Goal: Communication & Community: Answer question/provide support

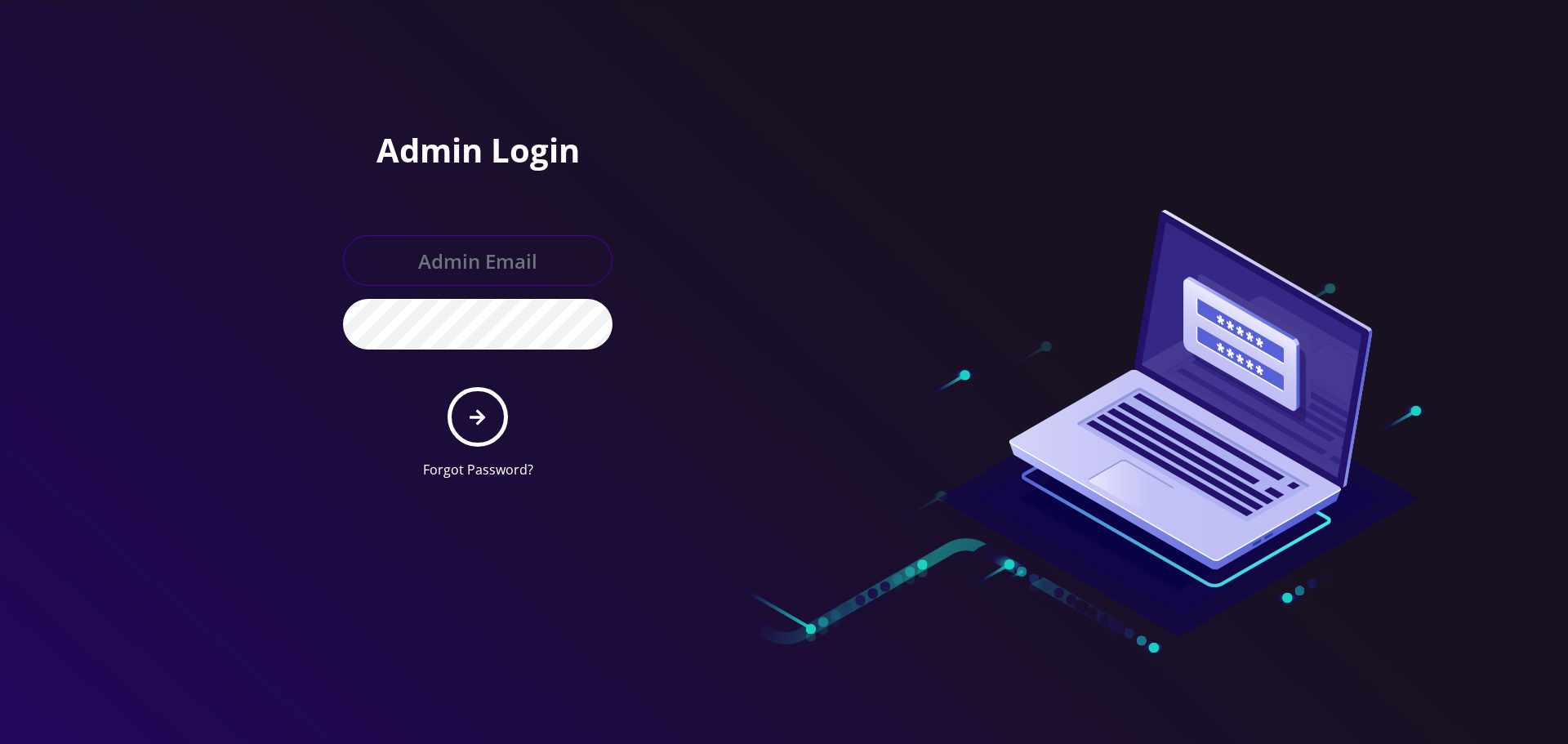
type input "Info@shluchimassist.com"
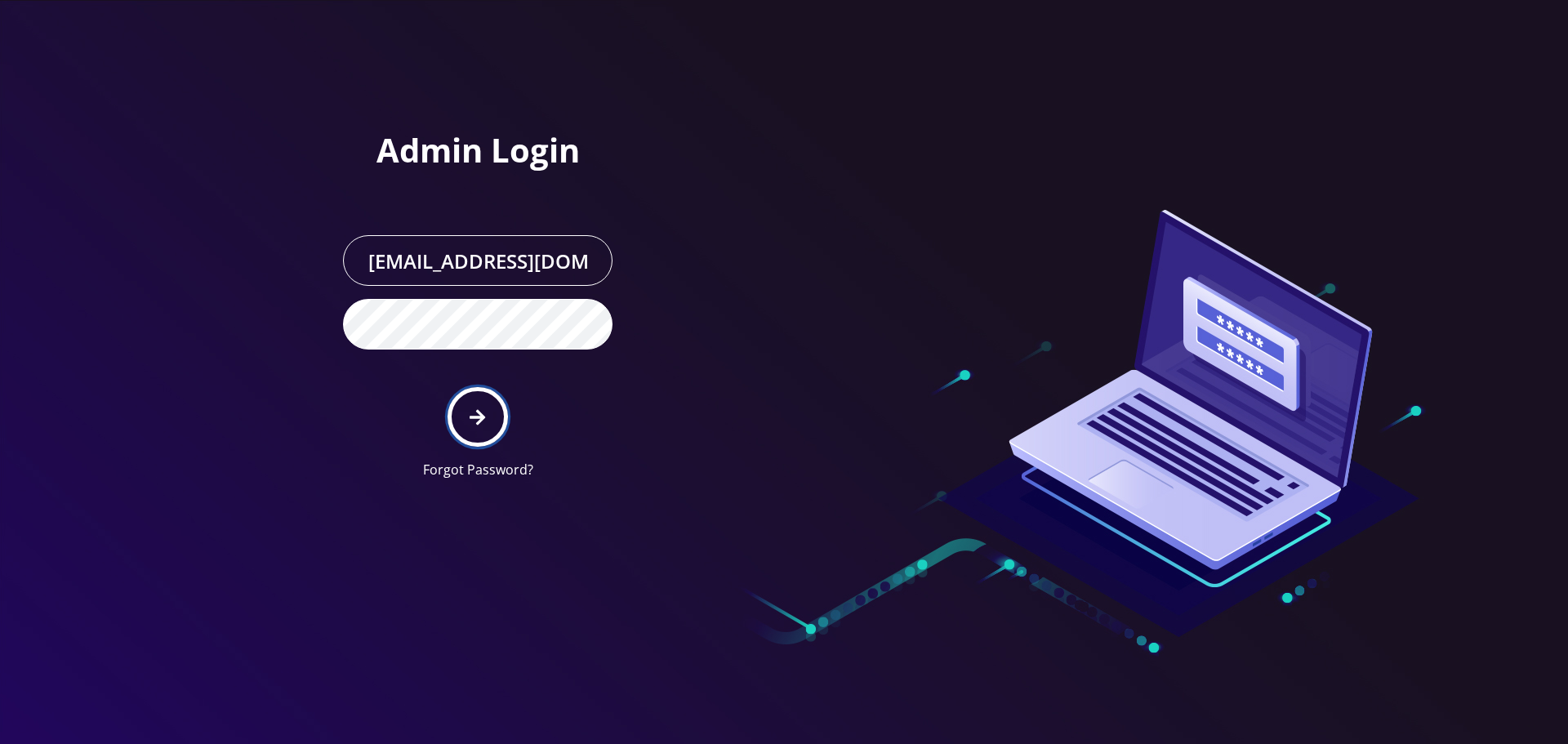
click at [479, 388] on button "submit" at bounding box center [477, 417] width 59 height 59
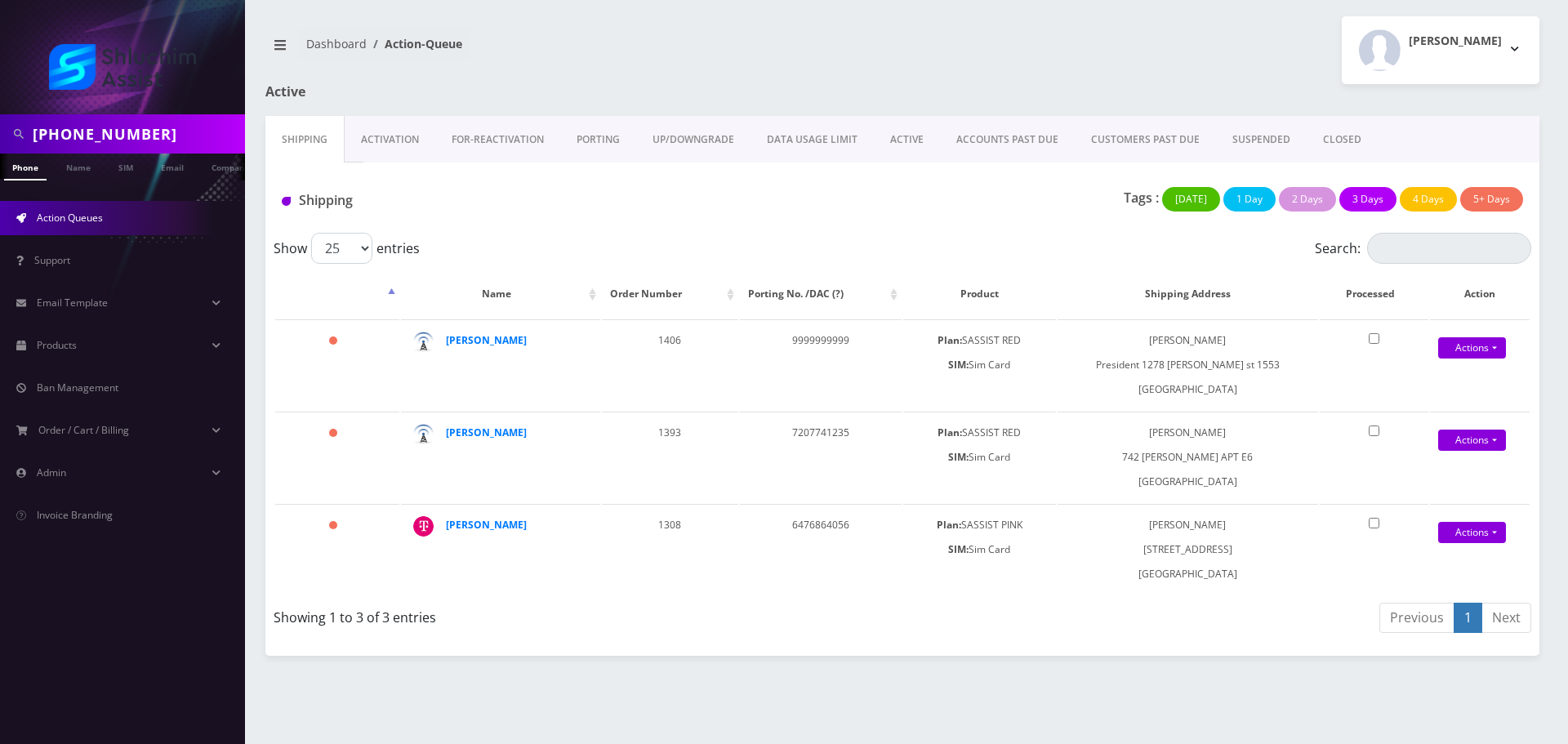
click at [164, 127] on input "929-344-2090" at bounding box center [137, 134] width 208 height 31
paste input "[EMAIL_ADDRESS][DOMAIN_NAME]"
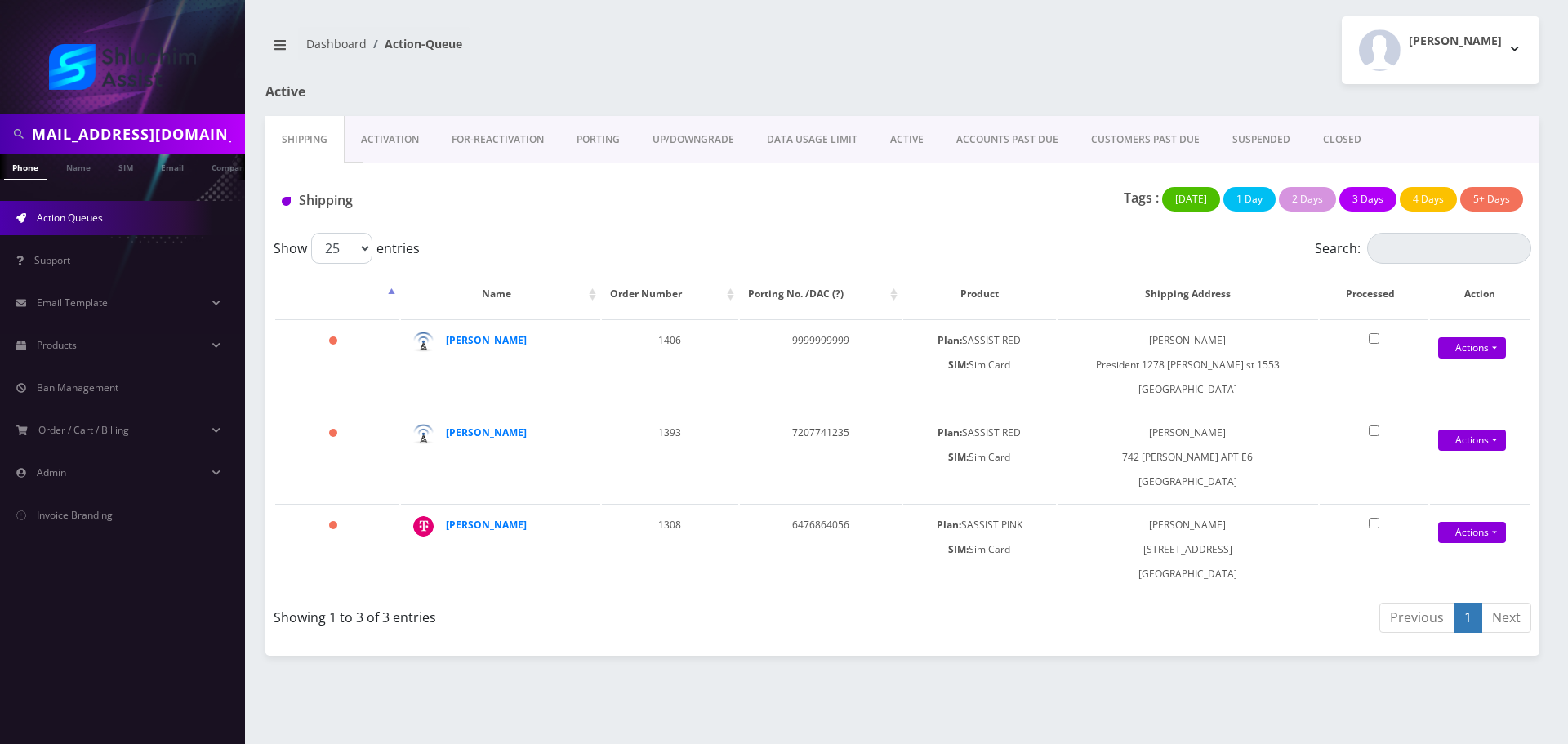
type input "[EMAIL_ADDRESS][DOMAIN_NAME]"
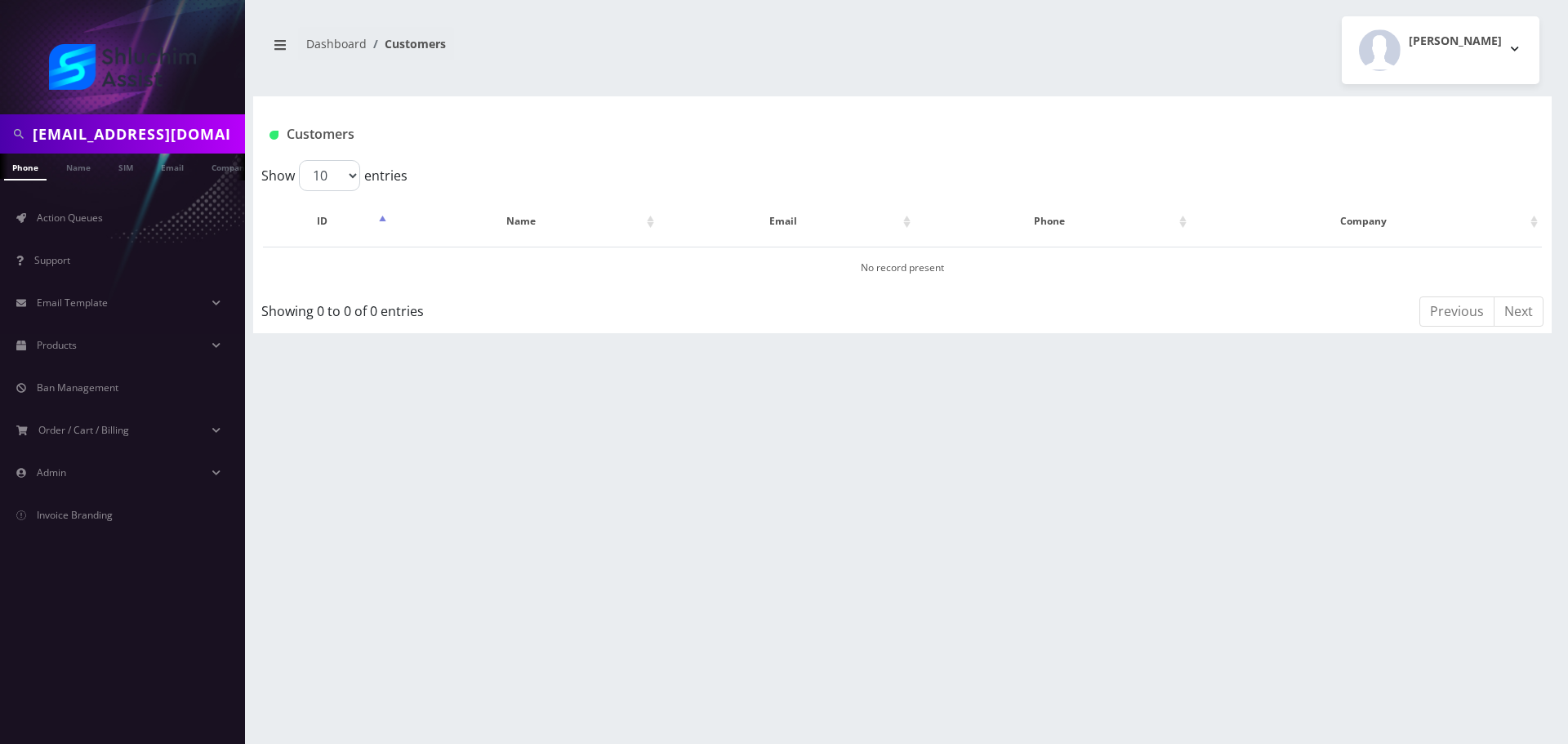
scroll to position [0, 8]
click at [151, 167] on link "Email" at bounding box center [164, 166] width 40 height 27
click at [180, 169] on link "Email" at bounding box center [172, 166] width 40 height 27
click at [141, 141] on input "ezergoldmans@gmail.com" at bounding box center [137, 134] width 208 height 31
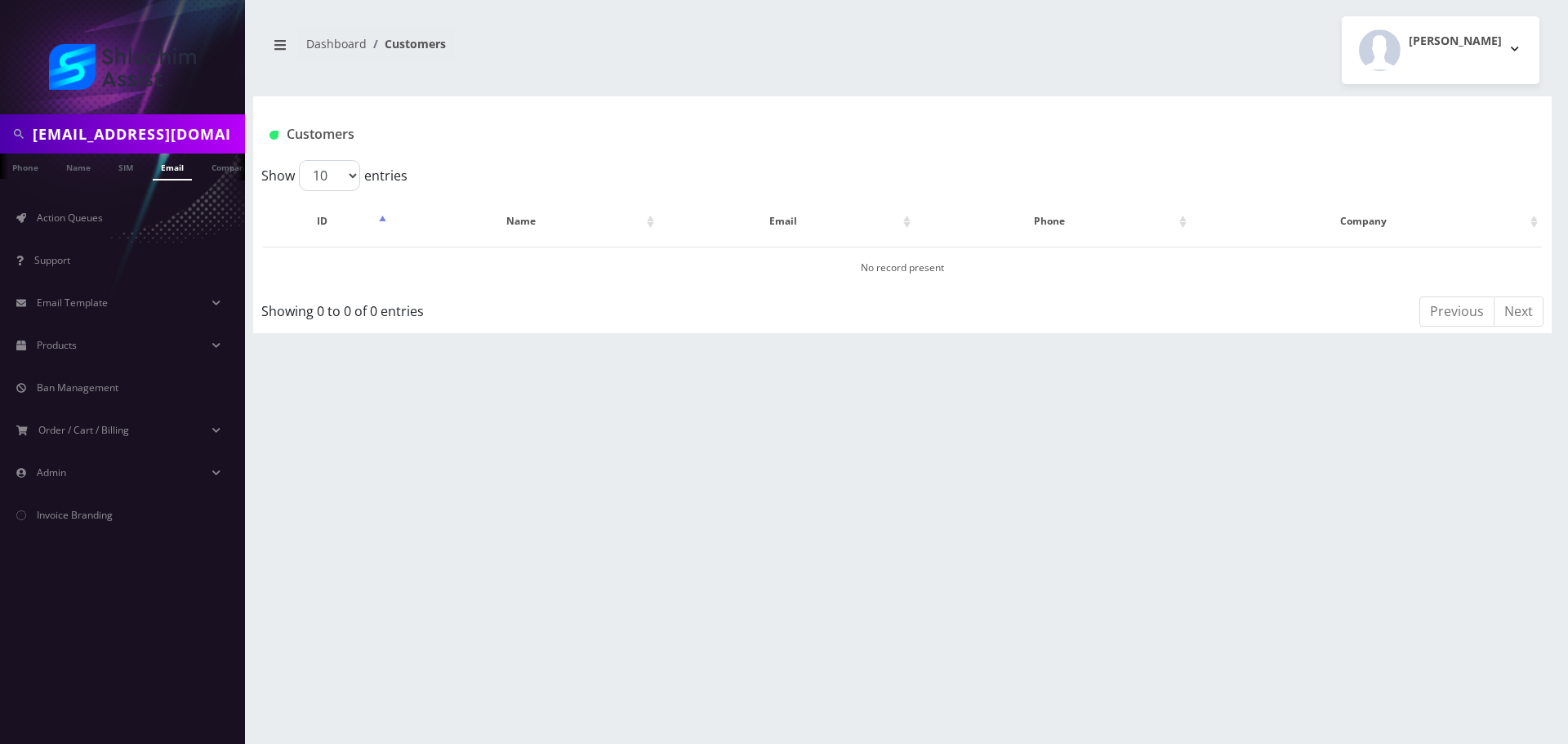
click at [141, 141] on input "[EMAIL_ADDRESS][DOMAIN_NAME]" at bounding box center [137, 134] width 208 height 31
paste input "9299795613"
type input "9299795613"
click at [35, 170] on link "Phone" at bounding box center [25, 166] width 43 height 27
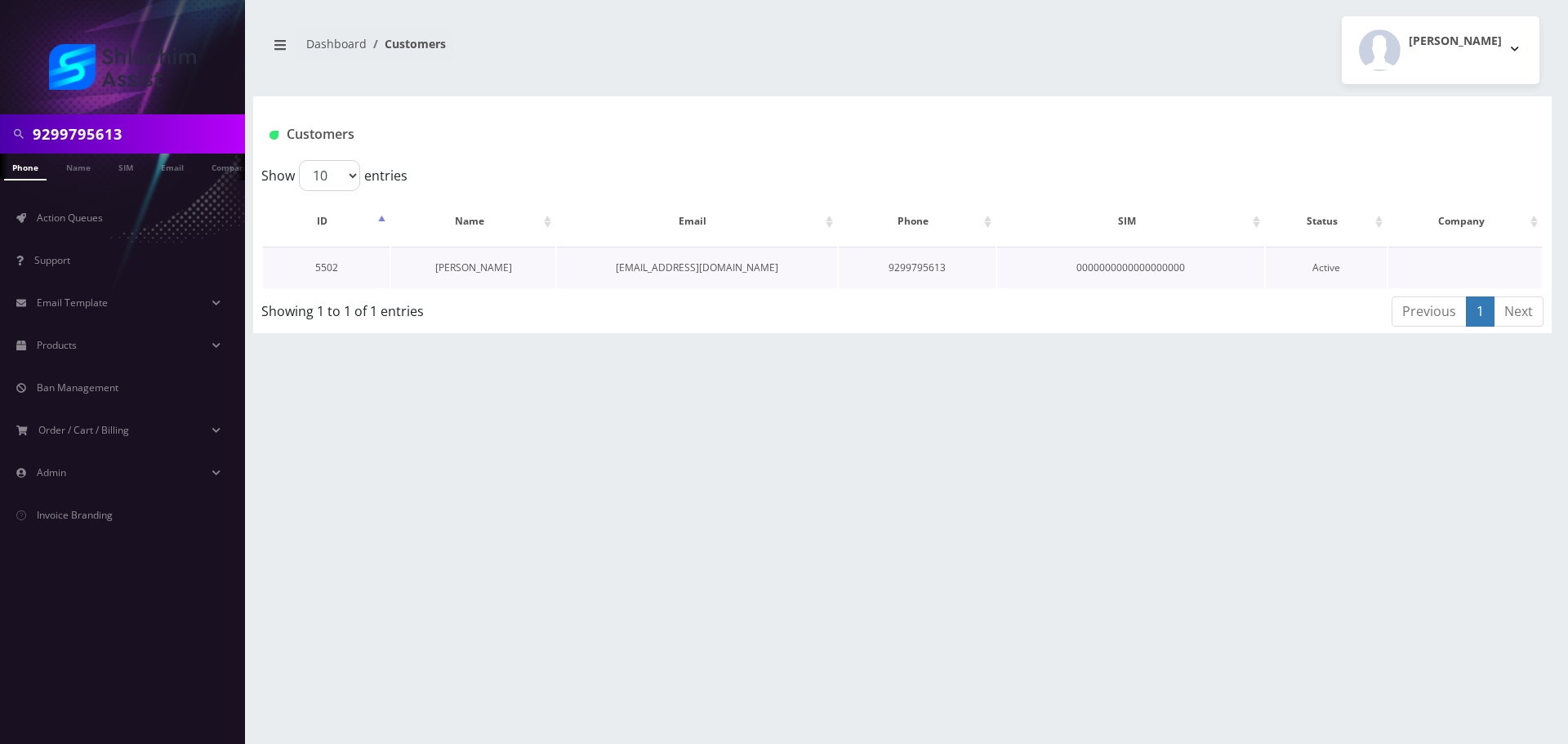
click at [483, 267] on link "Chani Dadon" at bounding box center [474, 267] width 77 height 14
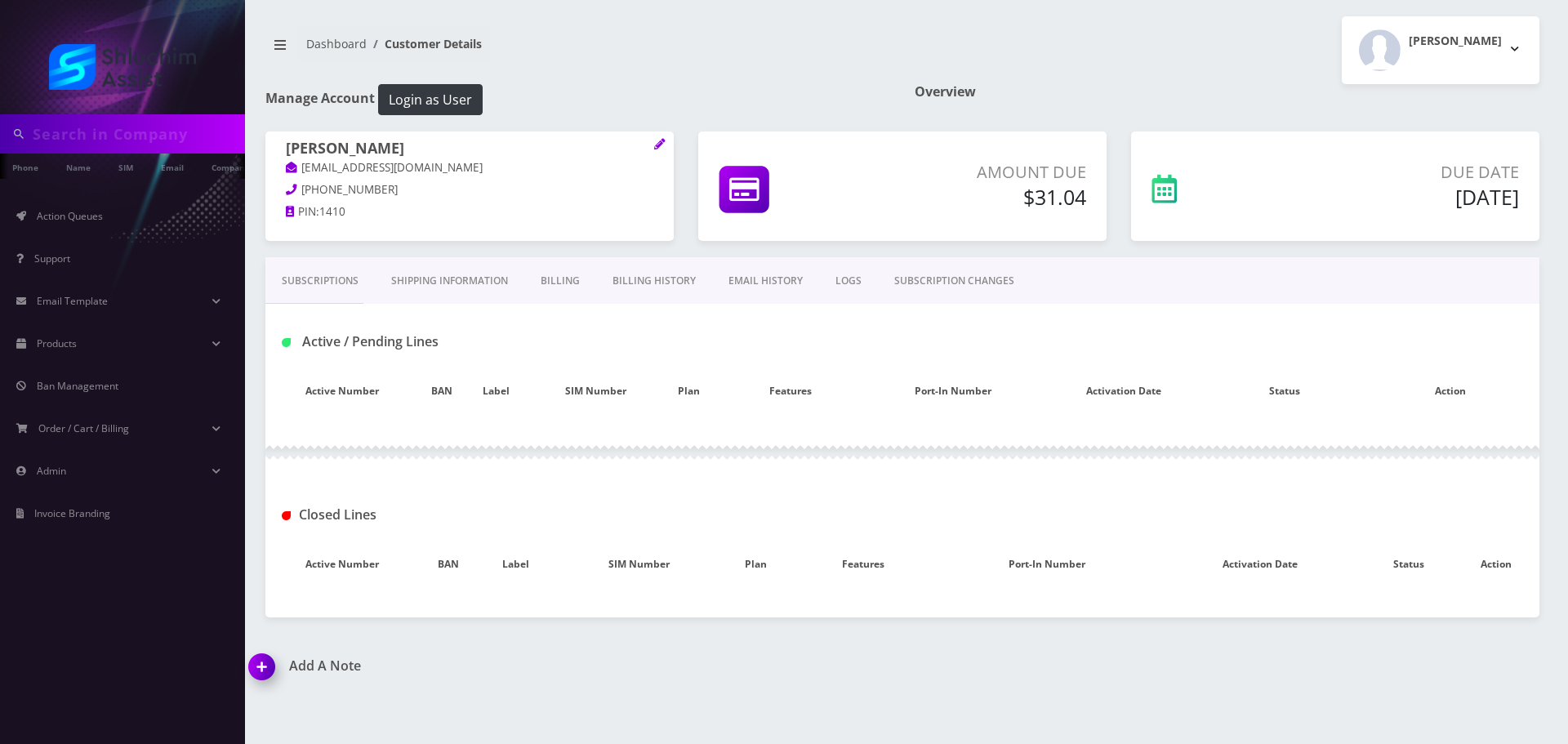
type input "9299795613"
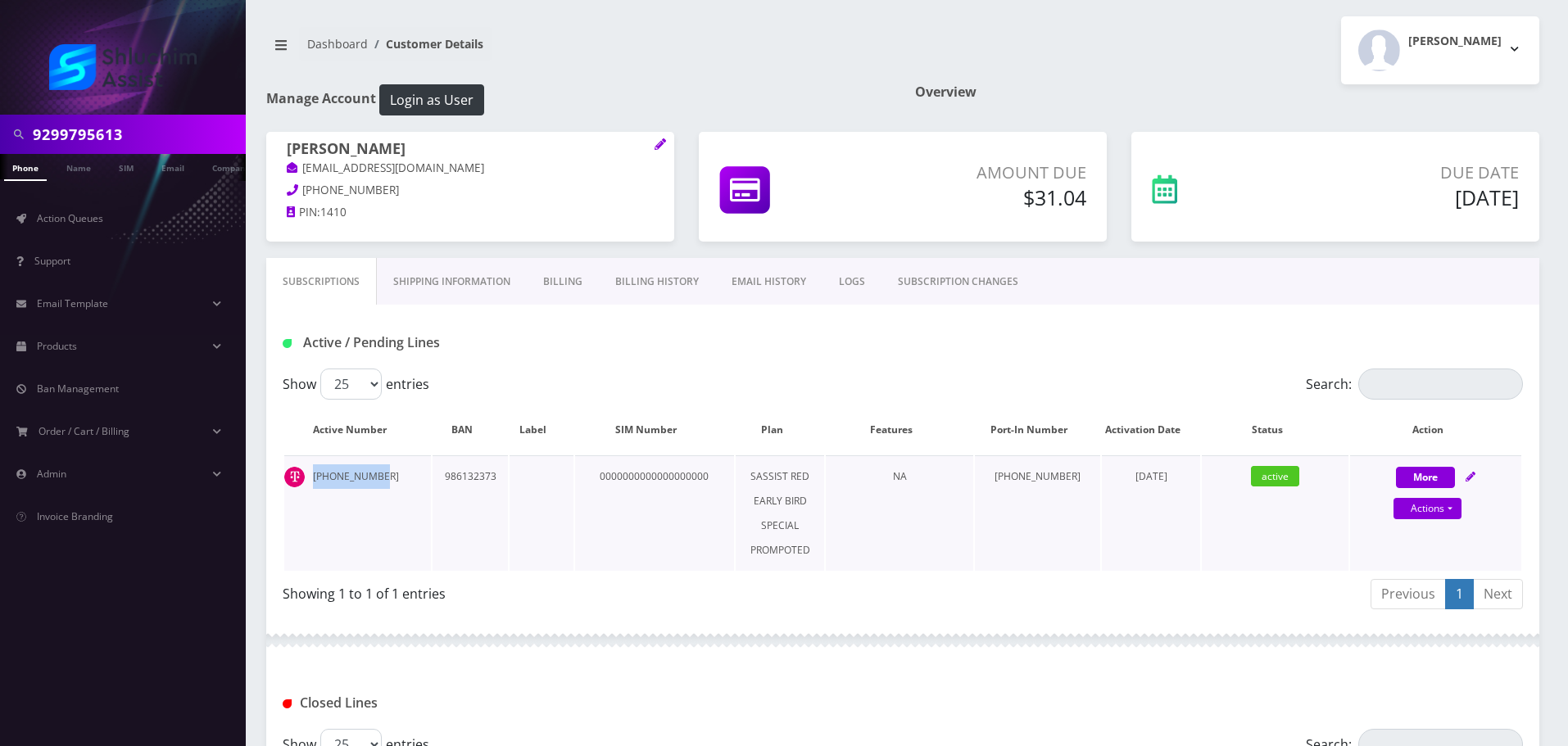
drag, startPoint x: 391, startPoint y: 487, endPoint x: 300, endPoint y: 493, distance: 91.2
click at [300, 493] on td "[PHONE_NUMBER]" at bounding box center [357, 513] width 147 height 115
copy td "929-979-5613"
click at [1426, 518] on link "Actions" at bounding box center [1427, 508] width 68 height 21
select select "Sim Card"
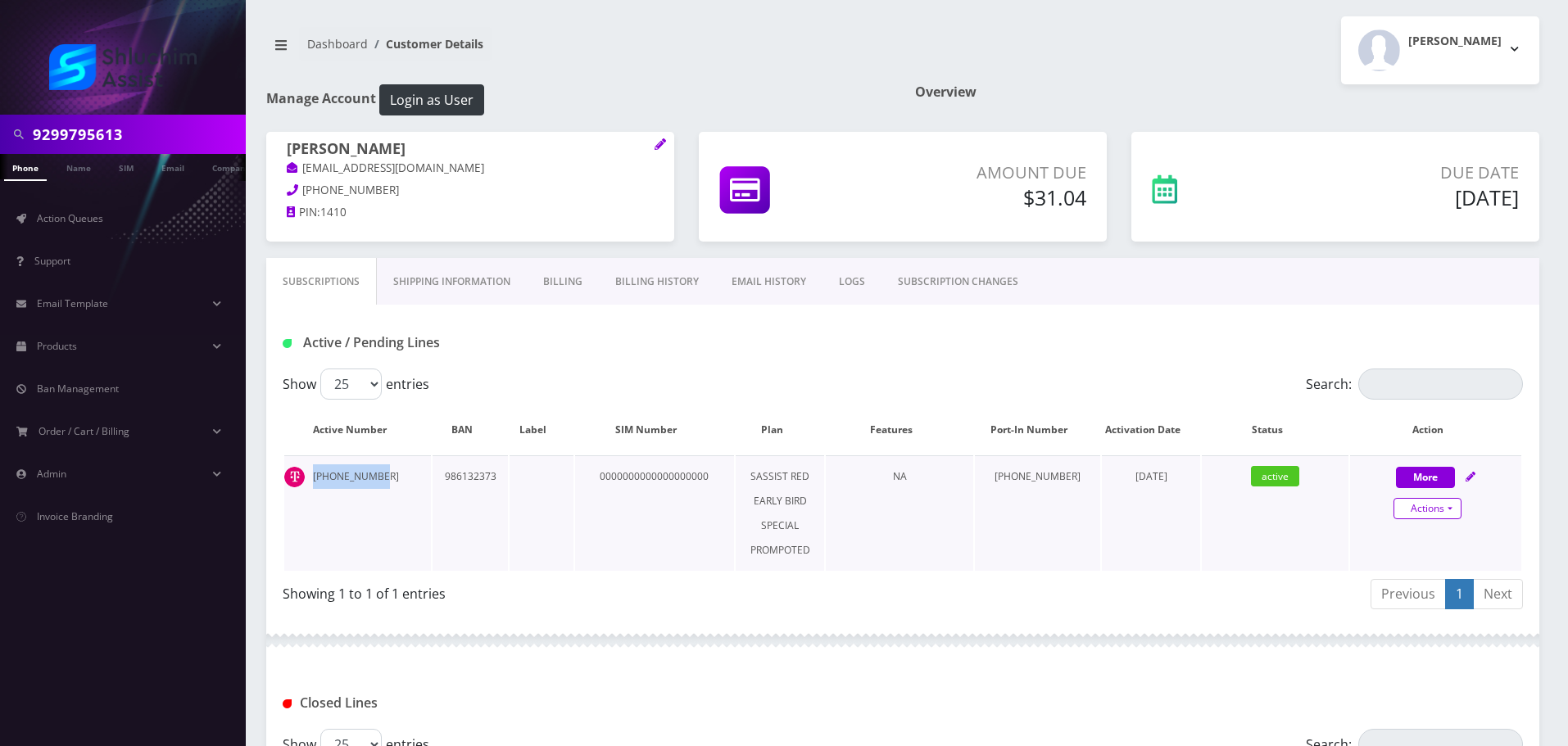
select select "294"
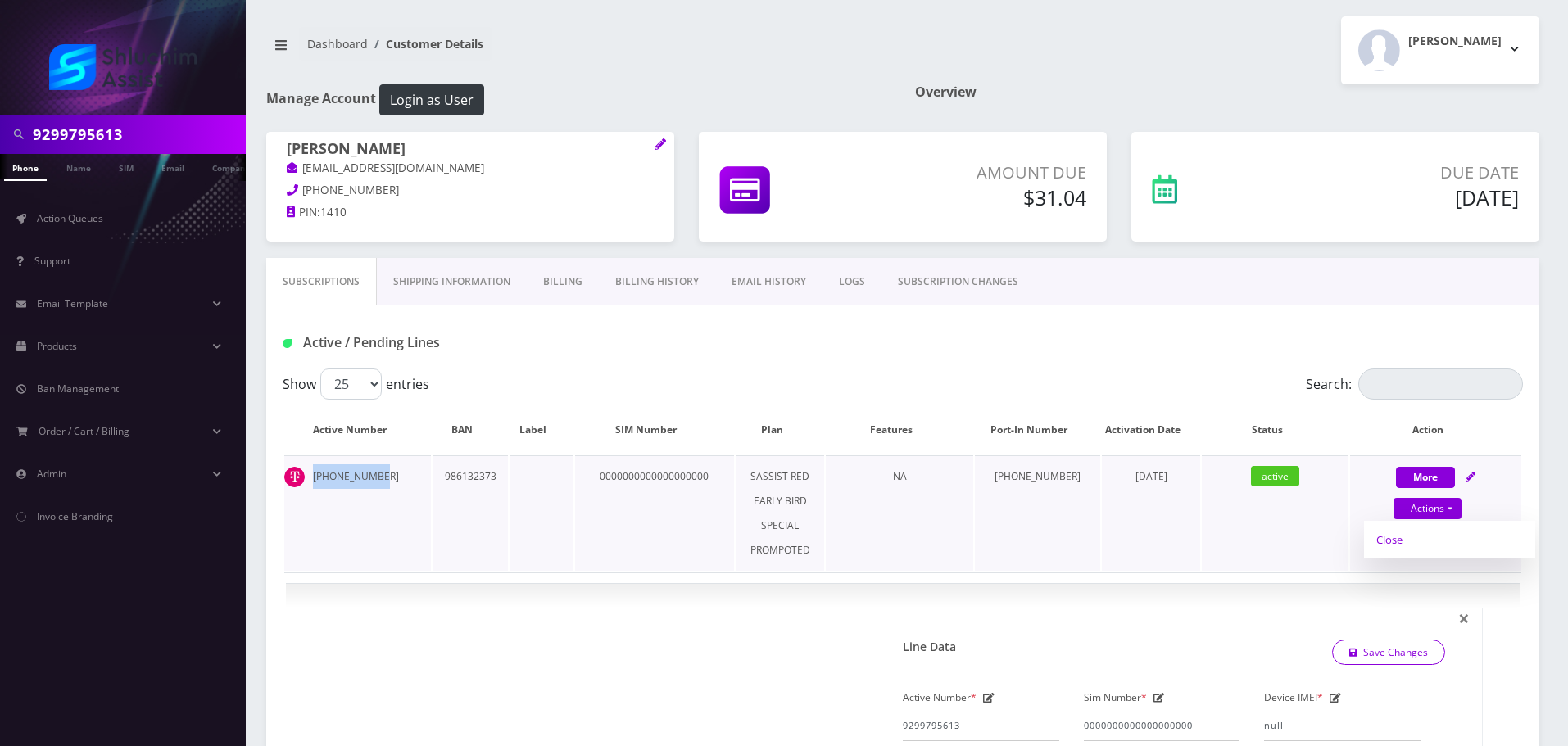
click at [1419, 548] on link "Close" at bounding box center [1449, 540] width 172 height 25
type input "09/12/2025"
select select "Sim Card"
select select "294"
click at [1418, 560] on link "Confirm" at bounding box center [1435, 550] width 106 height 20
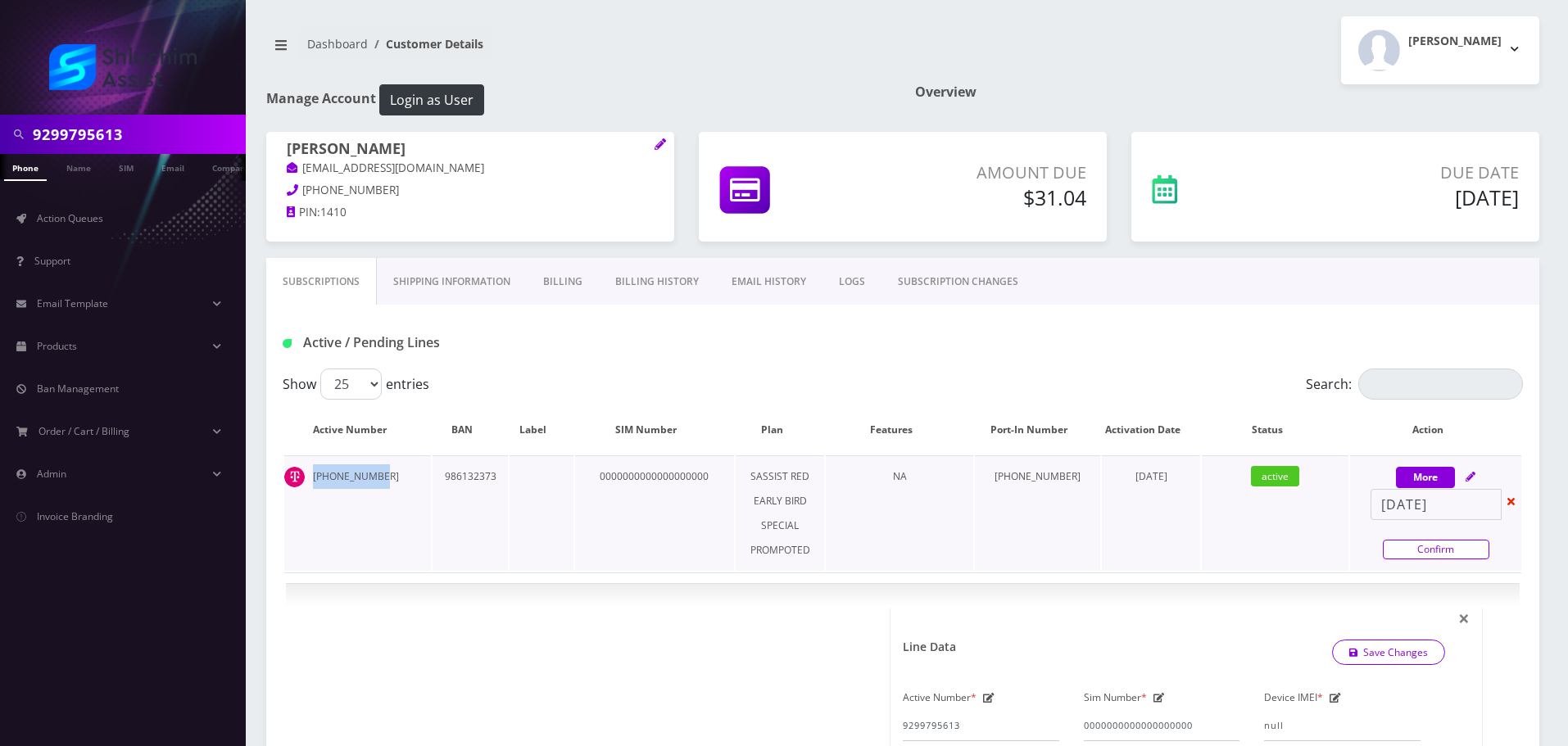
select select "Sim Card"
select select "294"
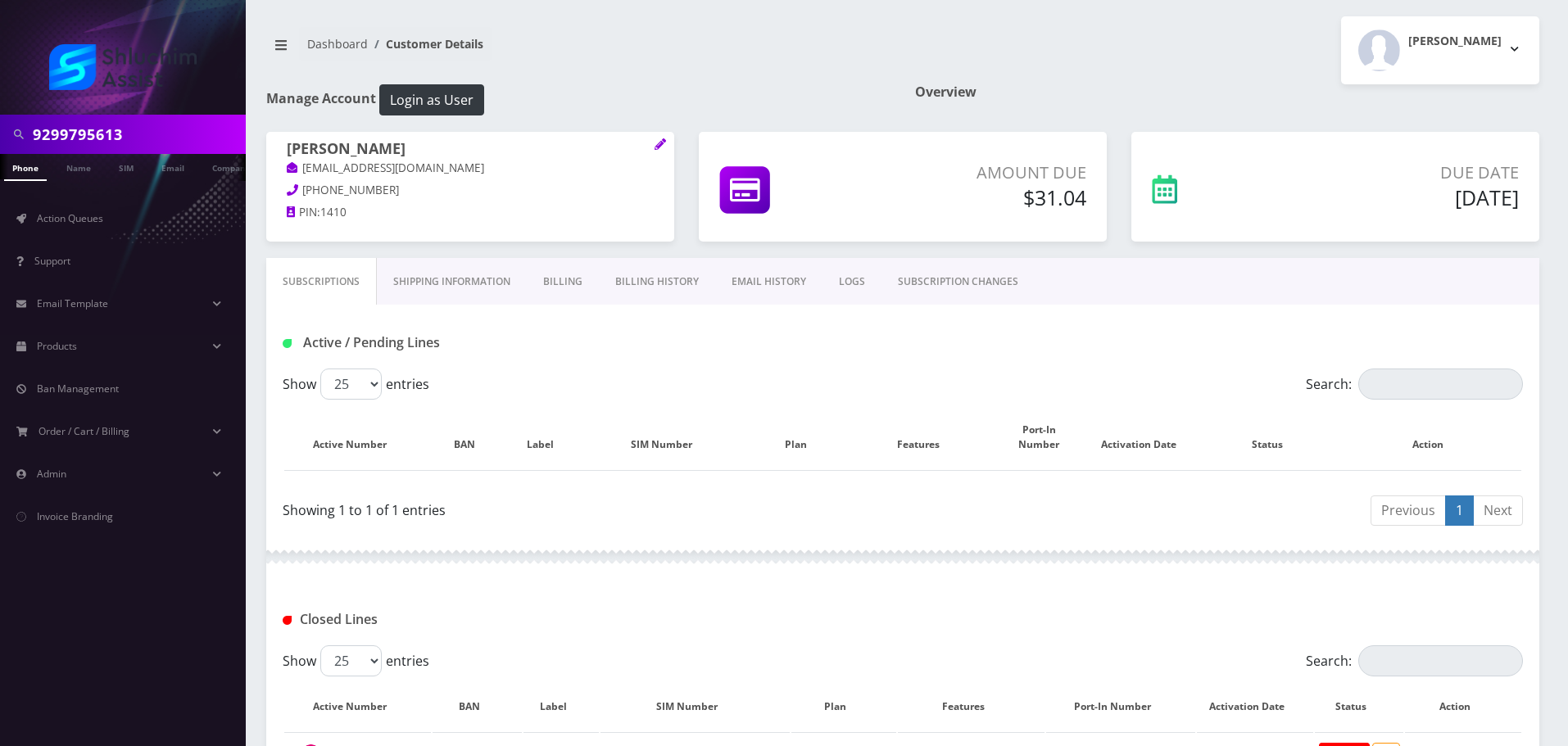
drag, startPoint x: 580, startPoint y: 288, endPoint x: 623, endPoint y: 263, distance: 49.7
click at [580, 289] on link "Billing" at bounding box center [563, 282] width 72 height 48
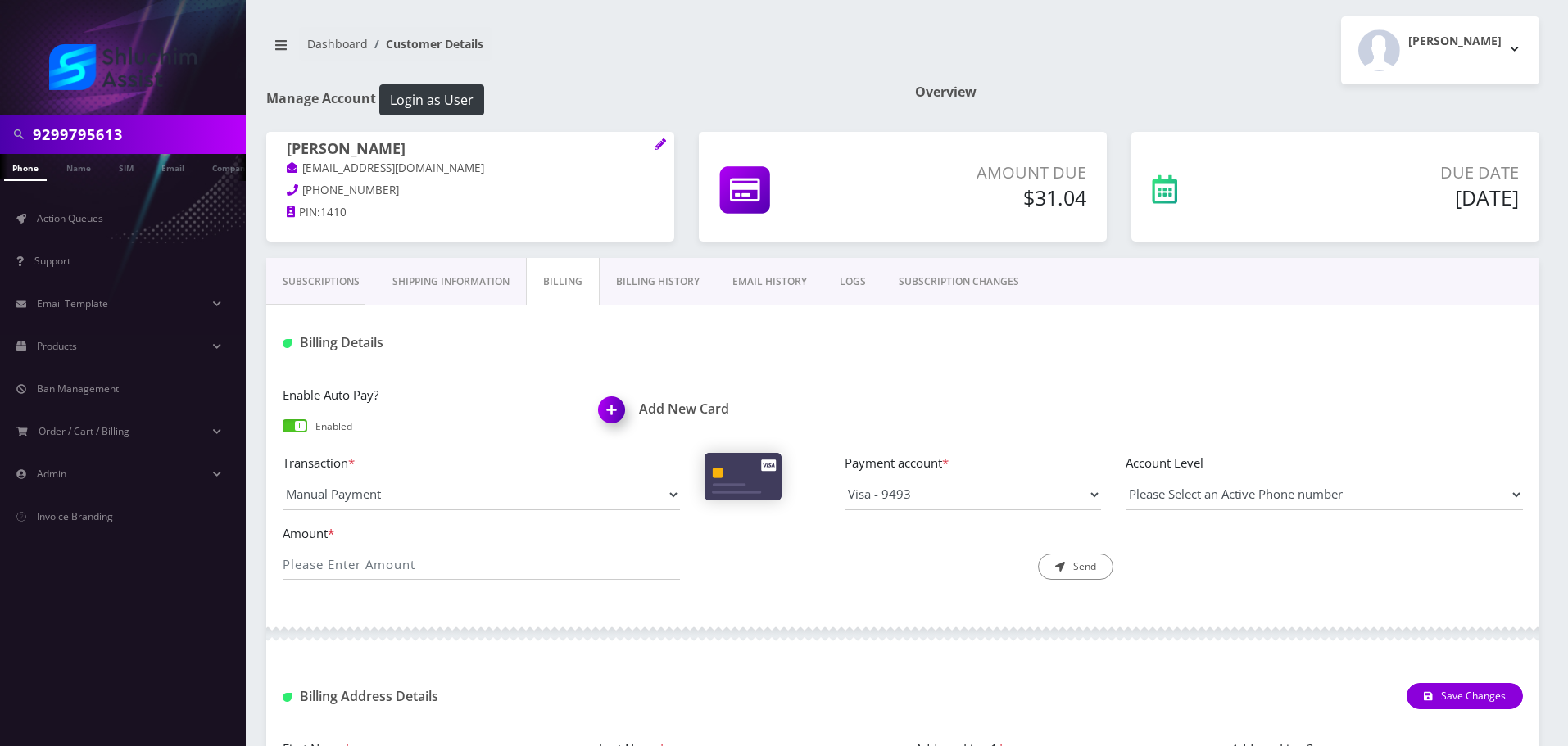
click at [293, 427] on span at bounding box center [295, 426] width 25 height 13
click at [283, 434] on input "checkbox" at bounding box center [283, 434] width 0 height 0
click at [679, 291] on link "Billing History" at bounding box center [657, 282] width 116 height 48
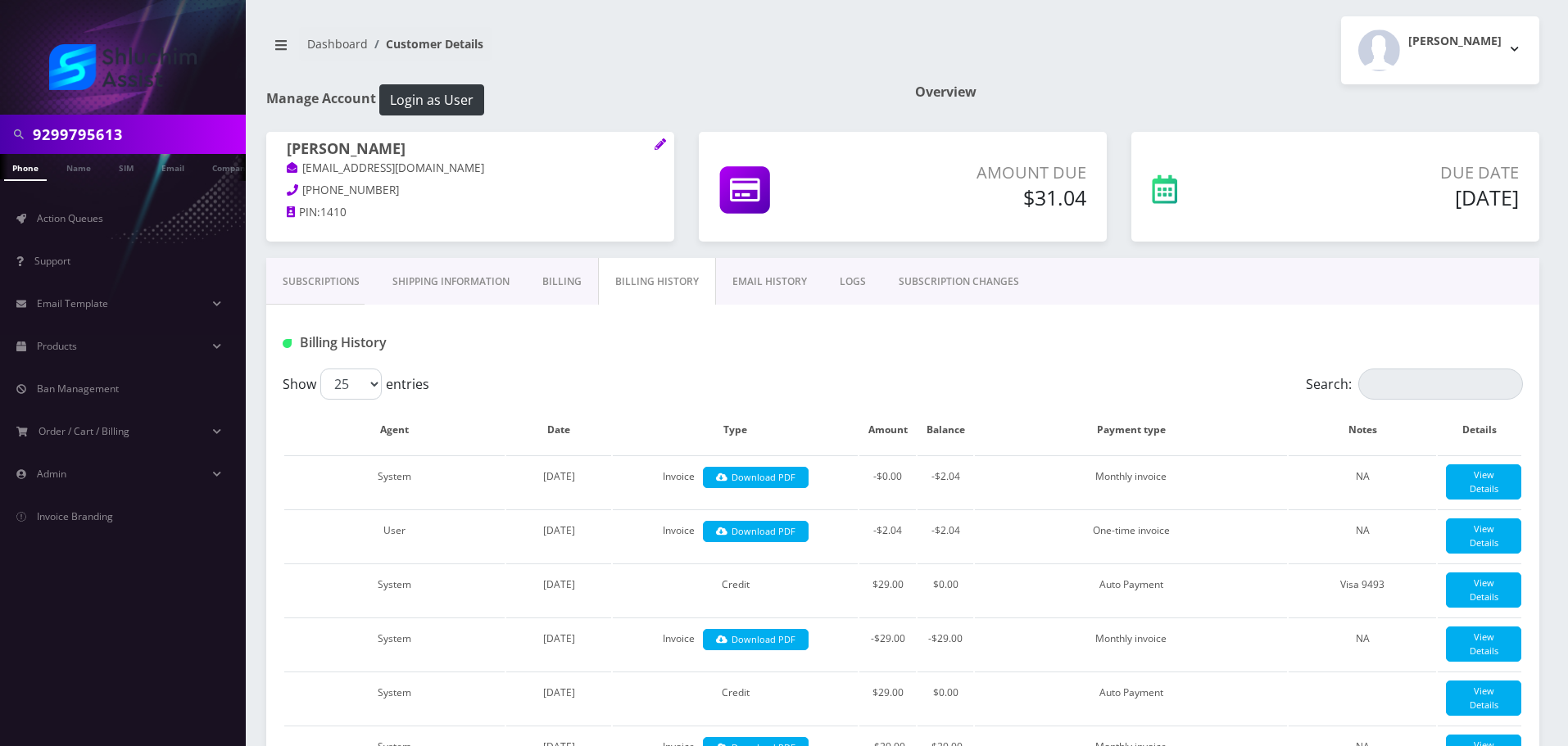
click at [550, 270] on link "Billing" at bounding box center [562, 282] width 72 height 48
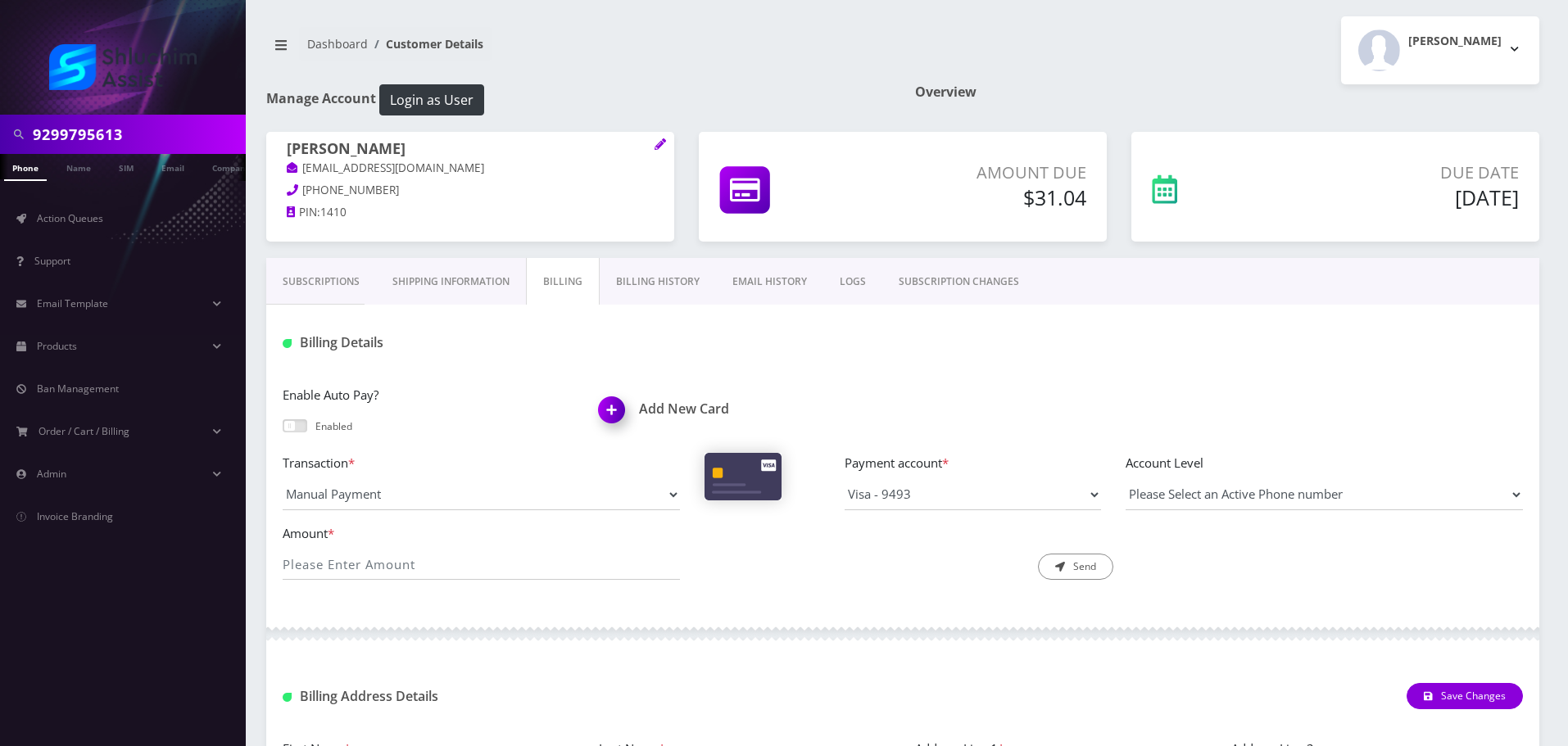
click at [439, 292] on link "Shipping Information" at bounding box center [451, 282] width 150 height 48
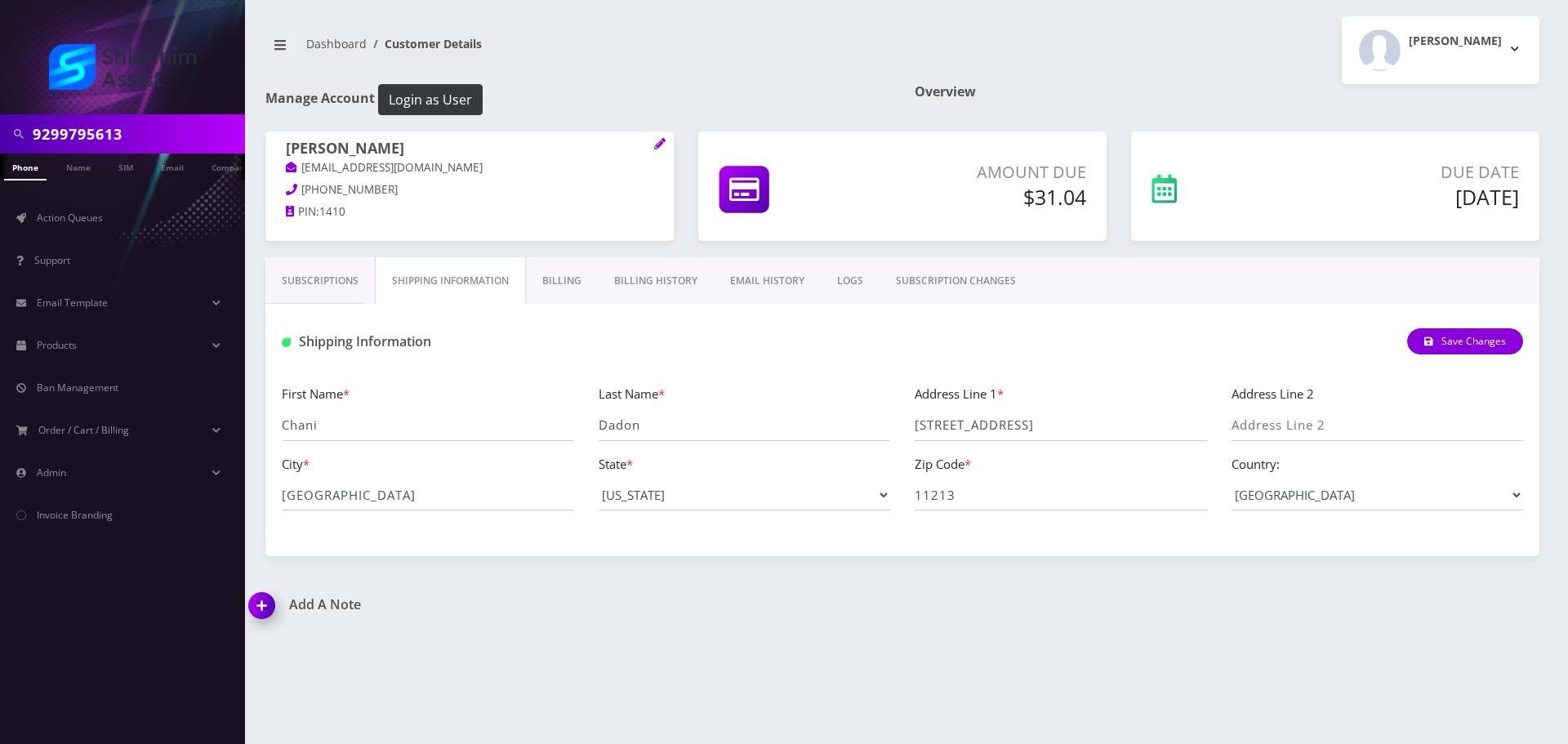
click at [307, 281] on link "Subscriptions" at bounding box center [320, 281] width 110 height 47
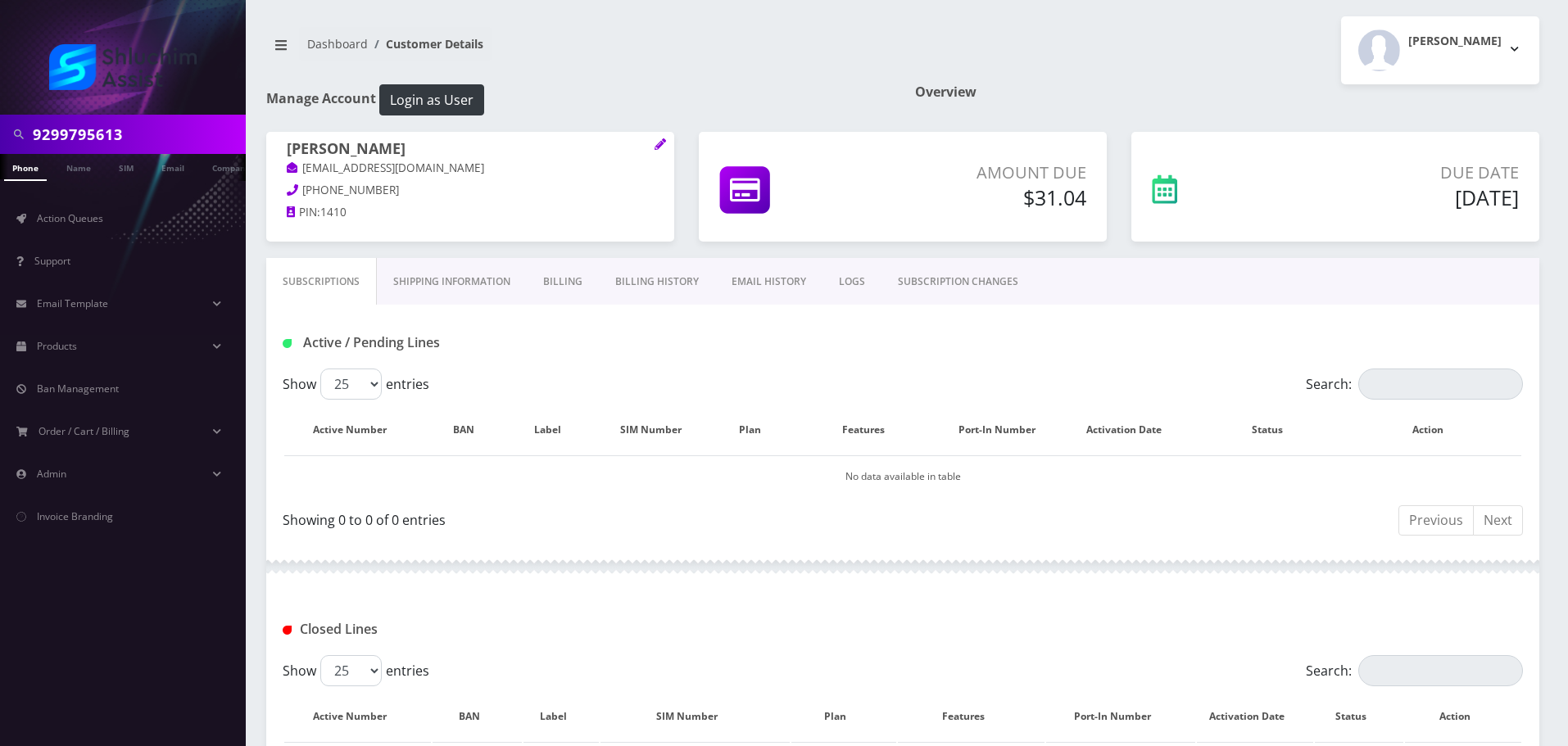
click at [550, 281] on link "Billing" at bounding box center [563, 282] width 72 height 48
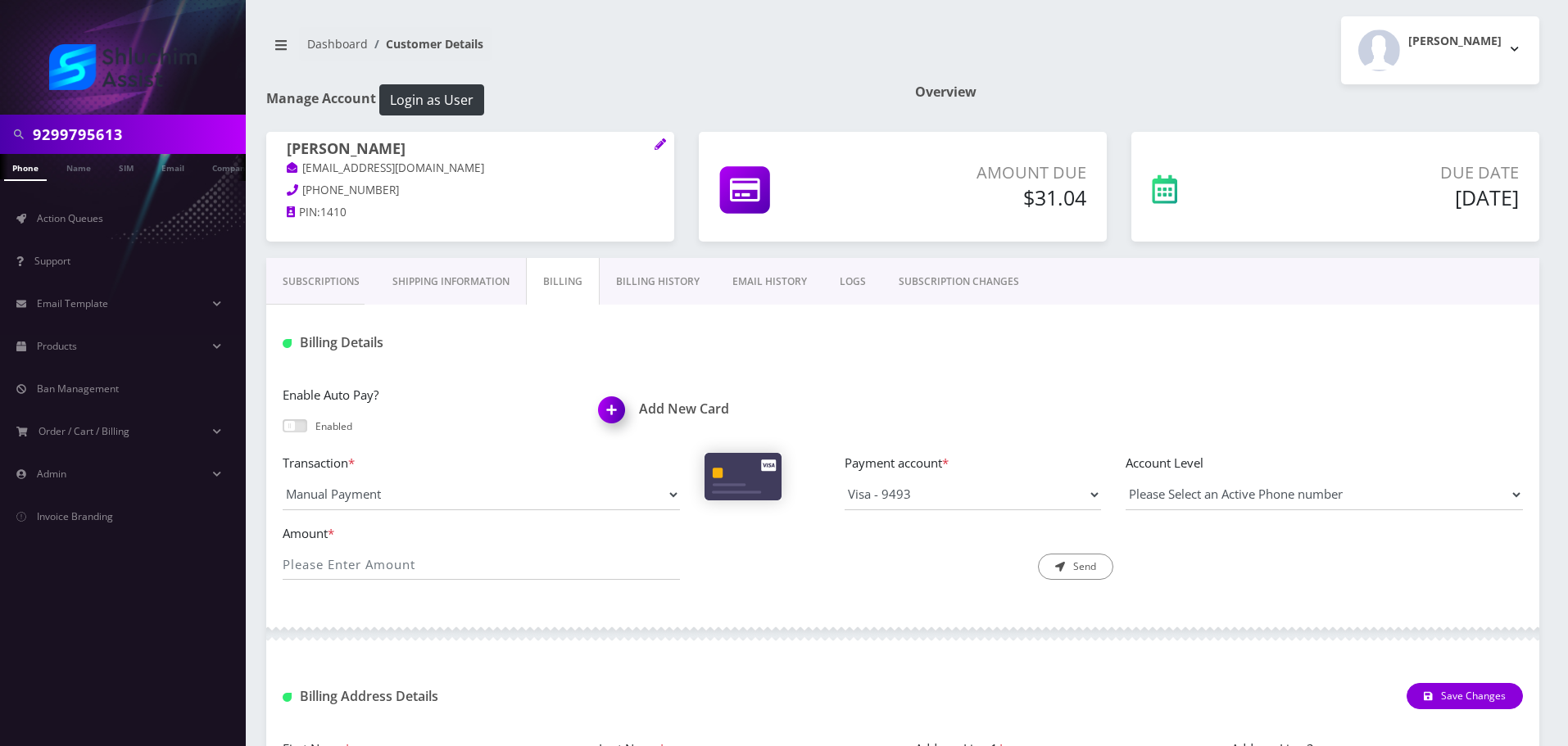
click at [645, 264] on link "Billing History" at bounding box center [657, 282] width 116 height 48
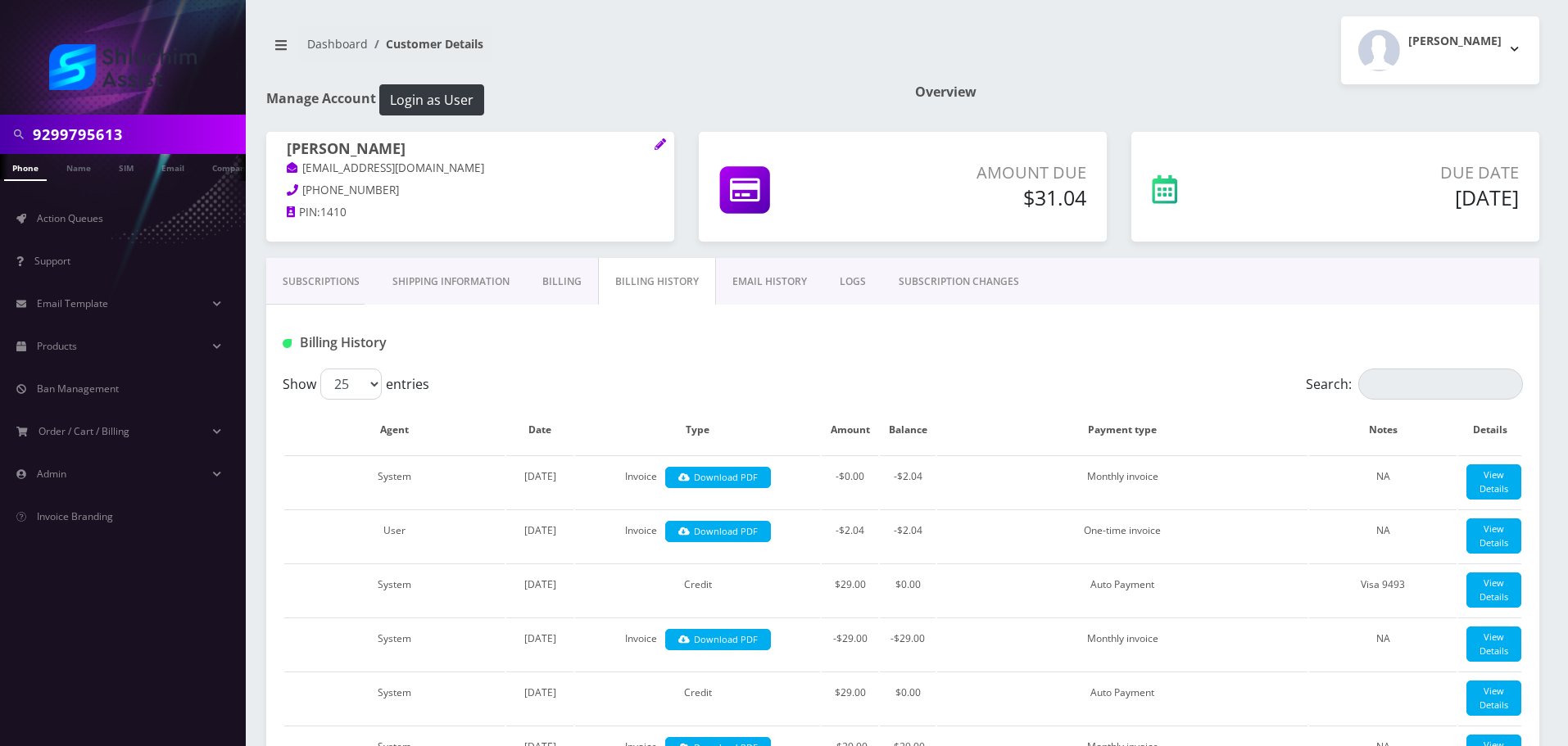
click at [415, 281] on link "Shipping Information" at bounding box center [451, 282] width 150 height 48
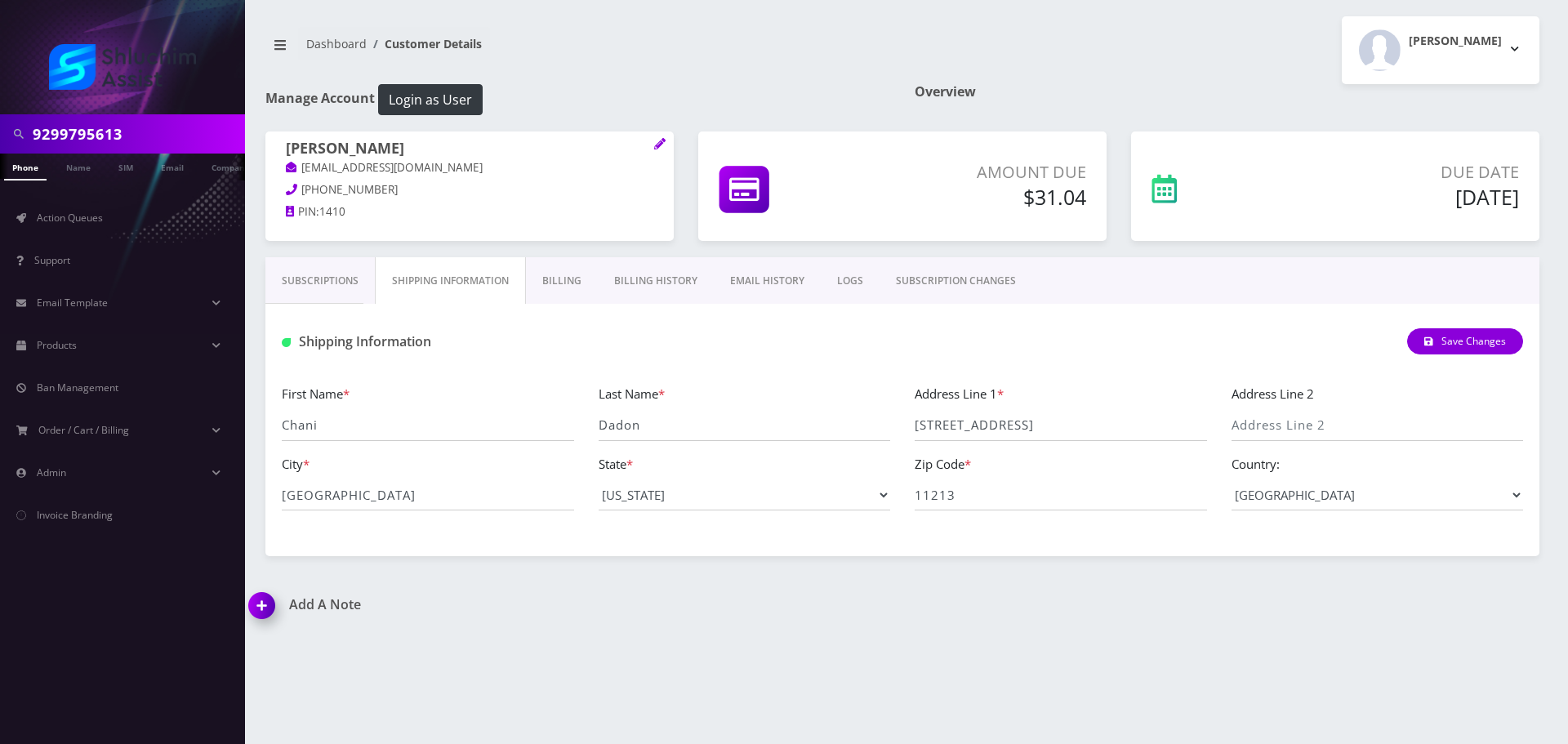
click at [557, 291] on link "Billing" at bounding box center [562, 281] width 72 height 47
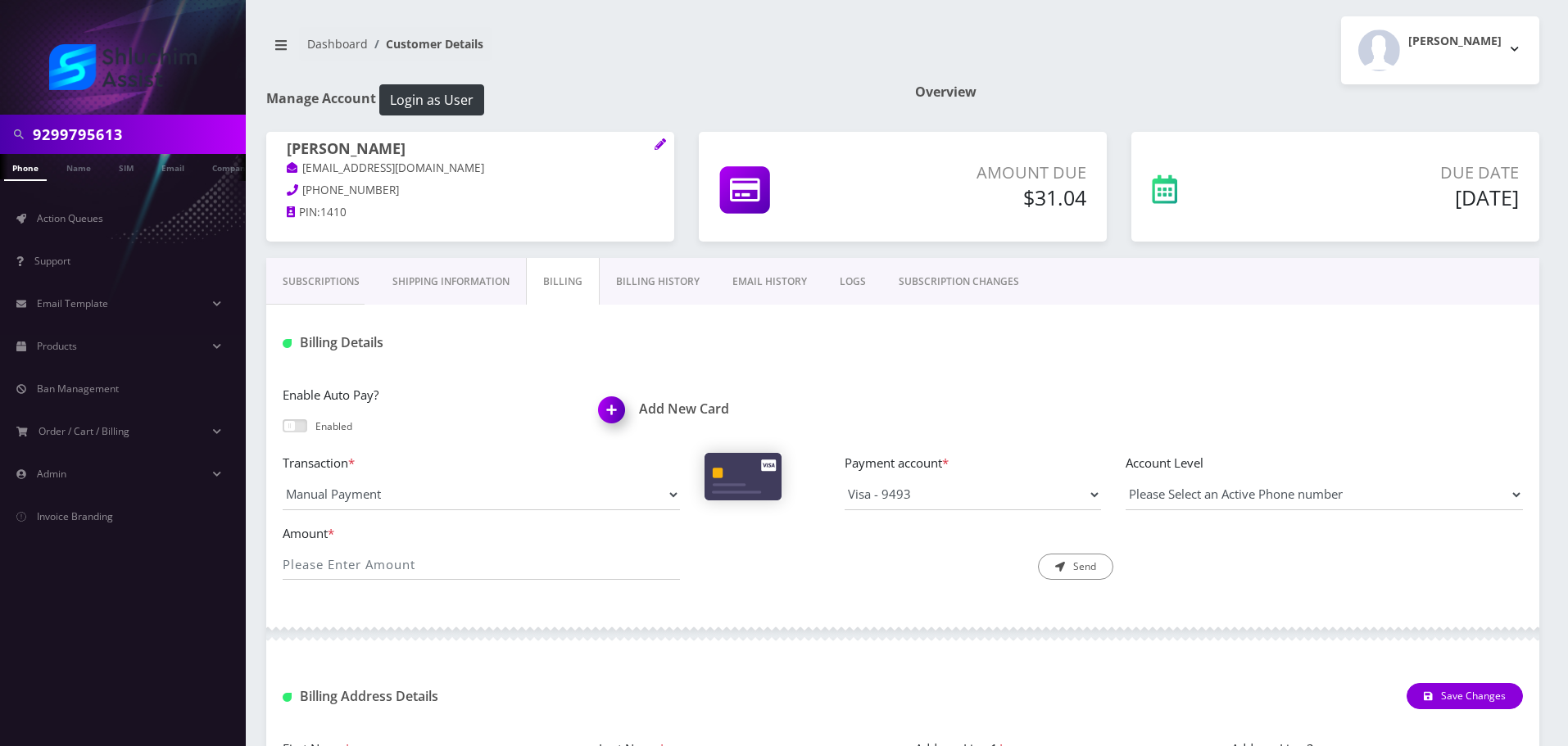
click at [631, 186] on p "614-498-0275" at bounding box center [470, 190] width 367 height 18
click at [114, 124] on input "9299795613" at bounding box center [137, 134] width 208 height 31
drag, startPoint x: 457, startPoint y: 165, endPoint x: 308, endPoint y: 162, distance: 149.0
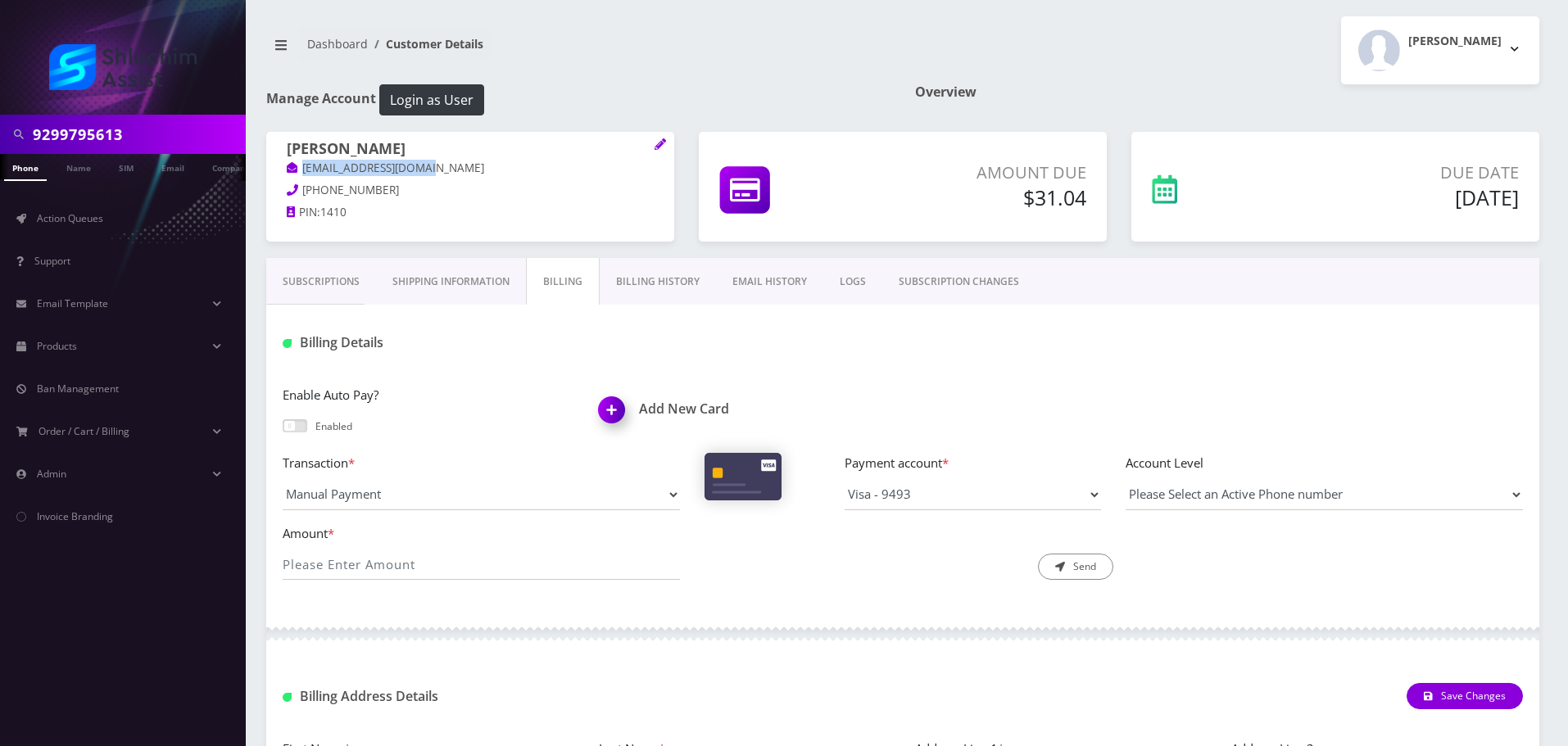
click at [297, 166] on p "chani.dadon@gmail.com" at bounding box center [470, 169] width 367 height 18
copy link "chani.dadon@gmail.com"
click at [523, 197] on p "614-498-0275" at bounding box center [470, 190] width 367 height 18
click at [188, 127] on input "9299795613" at bounding box center [137, 134] width 208 height 31
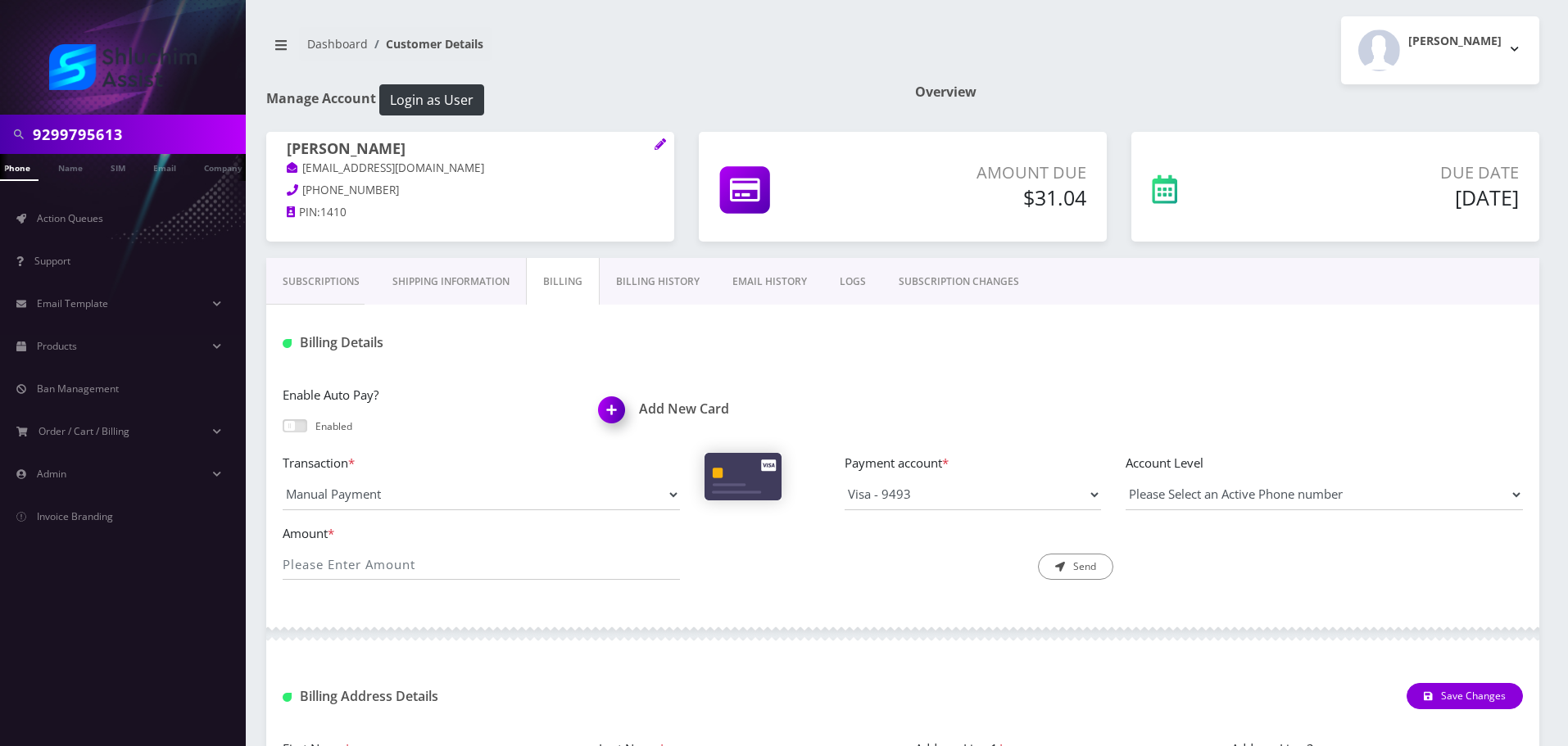
click at [188, 127] on input "9299795613" at bounding box center [137, 134] width 208 height 31
click at [121, 210] on link "Action Queues" at bounding box center [123, 218] width 246 height 35
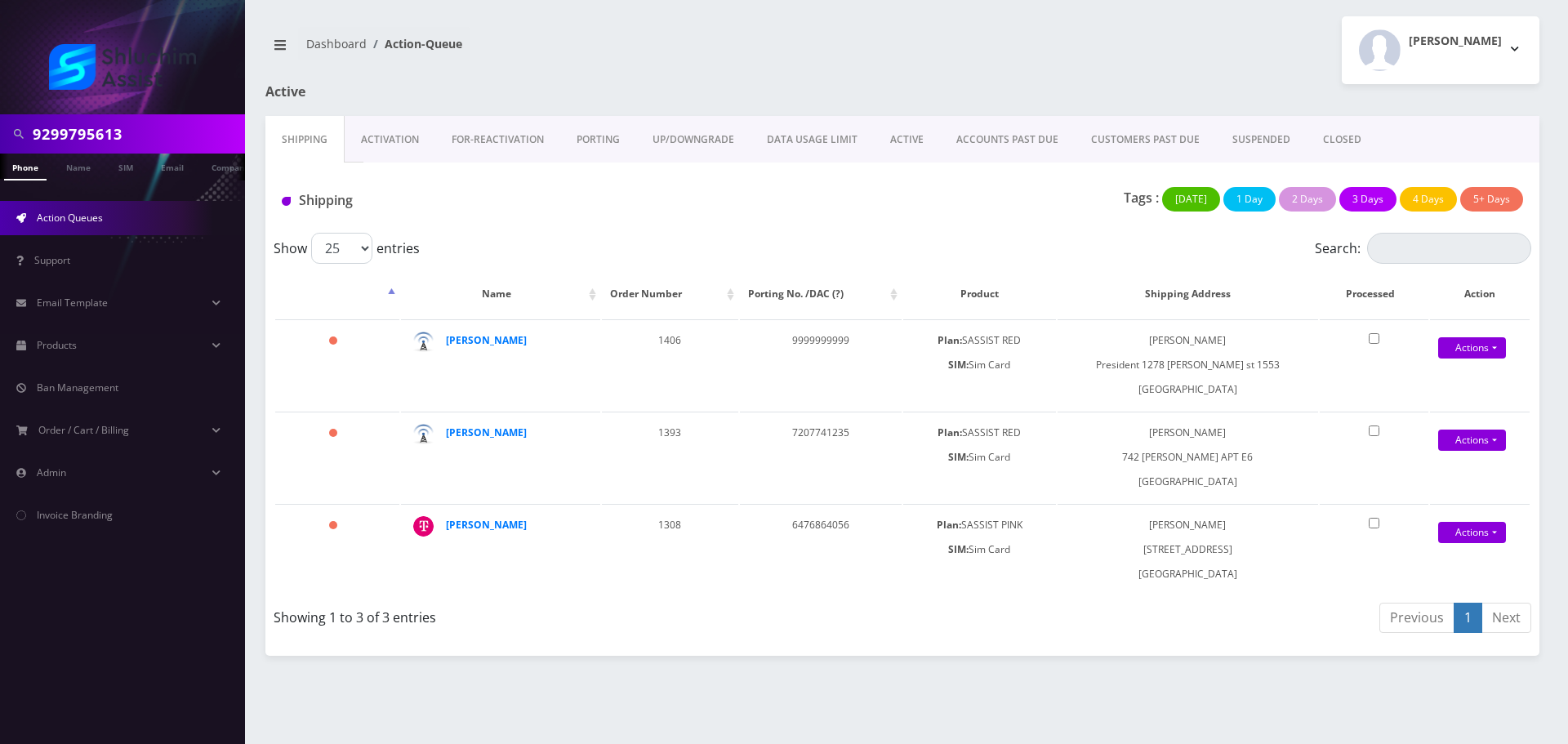
click at [1006, 128] on link "ACCOUNTS PAST DUE" at bounding box center [1007, 140] width 135 height 47
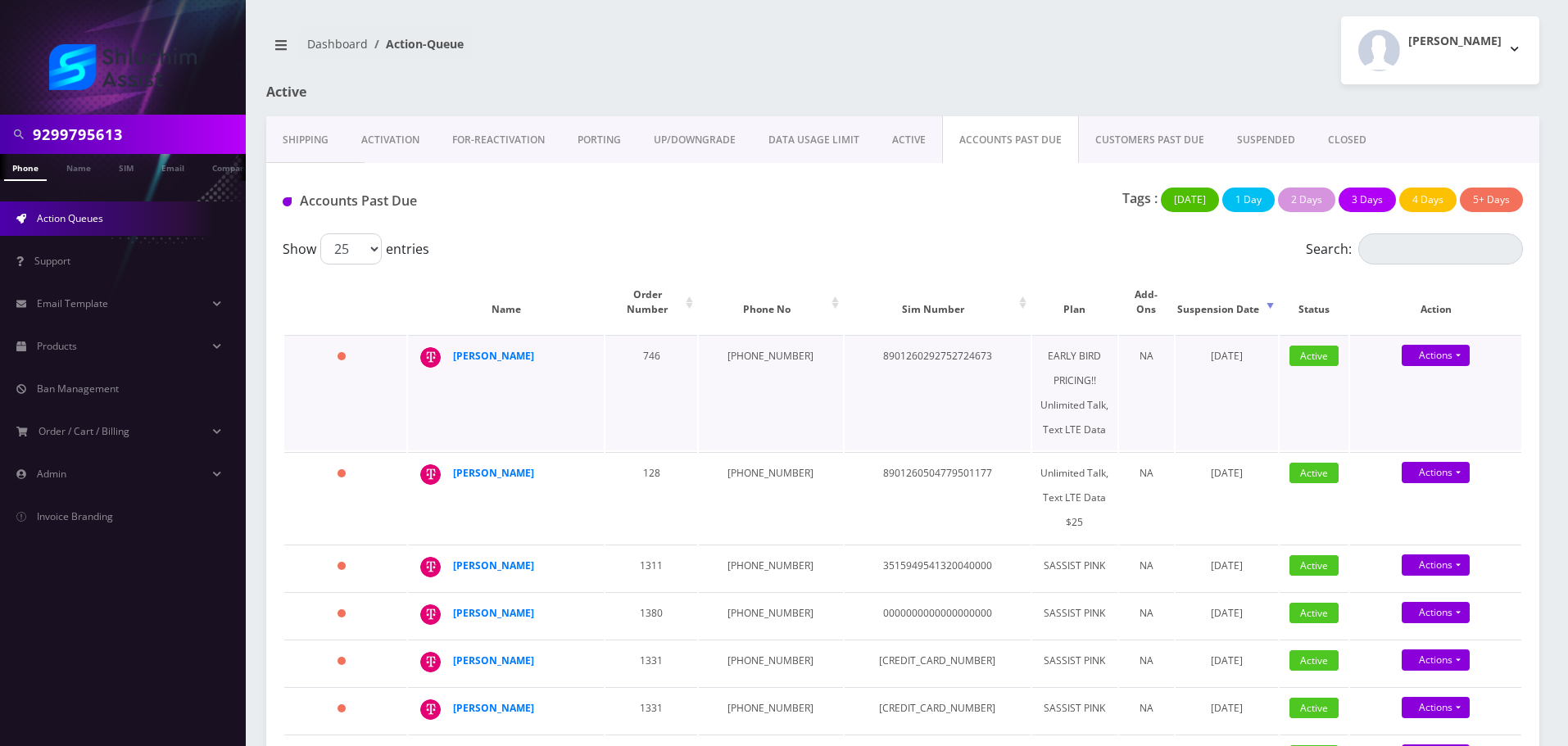
click at [743, 345] on td "[PHONE_NUMBER]" at bounding box center [770, 393] width 143 height 115
click at [743, 345] on td "631-464-6871" at bounding box center [770, 393] width 143 height 115
copy td "631-464-6871"
click at [751, 453] on td "[PHONE_NUMBER]" at bounding box center [770, 498] width 143 height 91
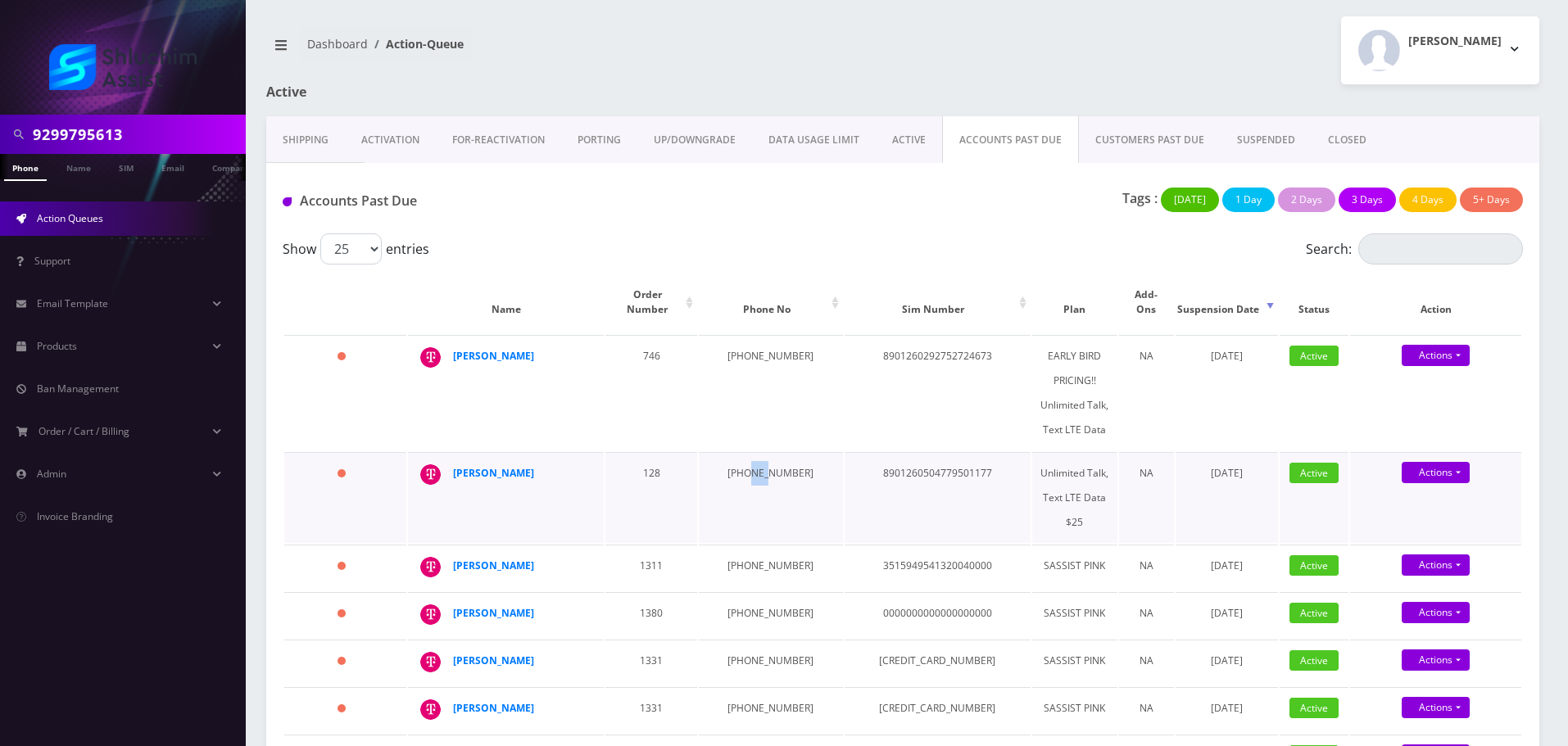
click at [751, 453] on td "[PHONE_NUMBER]" at bounding box center [770, 498] width 143 height 91
copy td "[PHONE_NUMBER]"
click at [737, 340] on td "[PHONE_NUMBER]" at bounding box center [770, 393] width 143 height 115
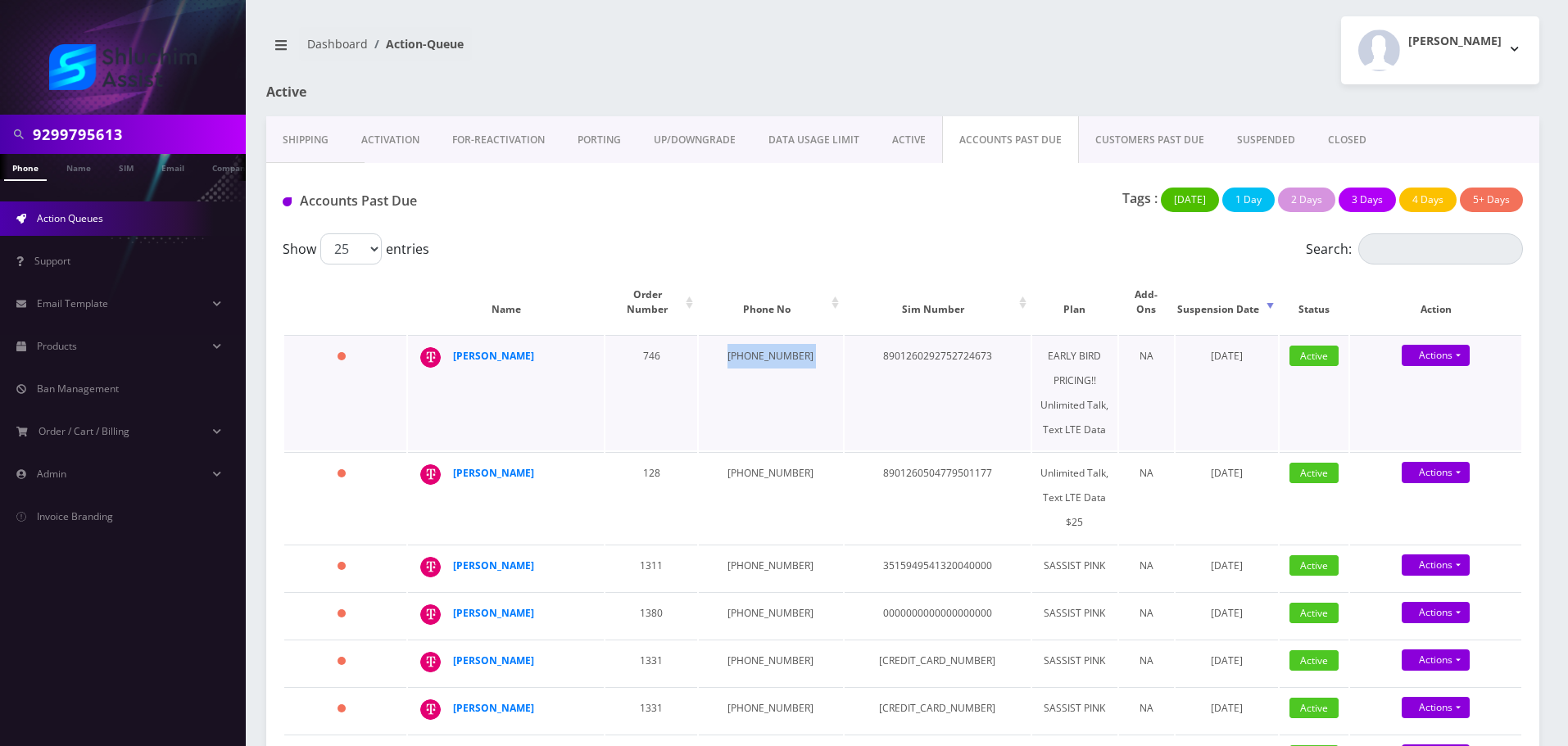
click at [737, 340] on td "[PHONE_NUMBER]" at bounding box center [770, 393] width 143 height 115
copy td "[PHONE_NUMBER]"
drag, startPoint x: 511, startPoint y: 464, endPoint x: 427, endPoint y: 464, distance: 84.0
click at [588, 461] on div "shmuel lecshes" at bounding box center [588, 461] width 0 height 0
copy div "shmuel lecshes"
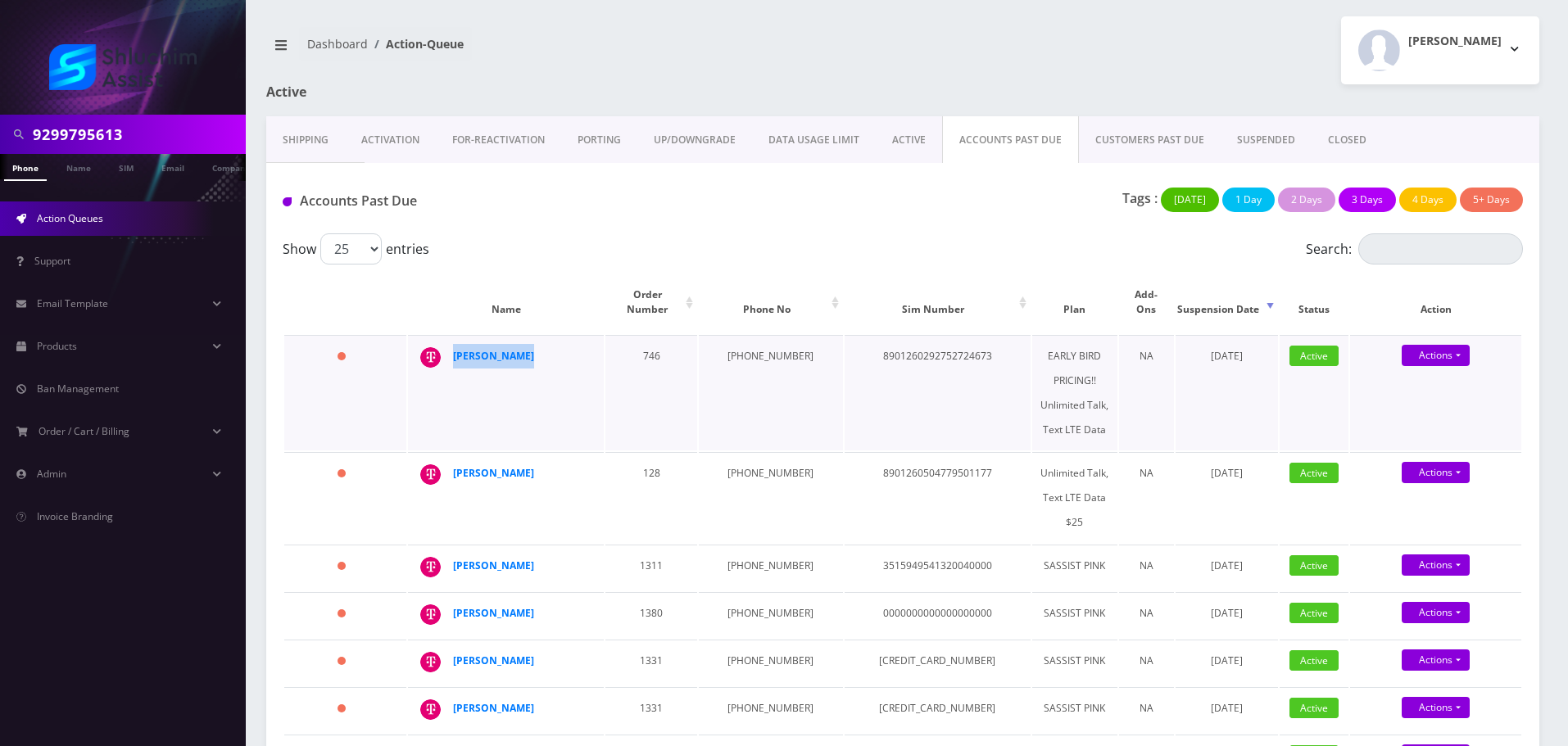
drag, startPoint x: 542, startPoint y: 331, endPoint x: 440, endPoint y: 338, distance: 102.2
click at [588, 344] on div "Shmuel Feiner" at bounding box center [588, 344] width 0 height 0
copy div "Shmuel Feiner"
click at [760, 456] on td "[PHONE_NUMBER]" at bounding box center [770, 498] width 143 height 91
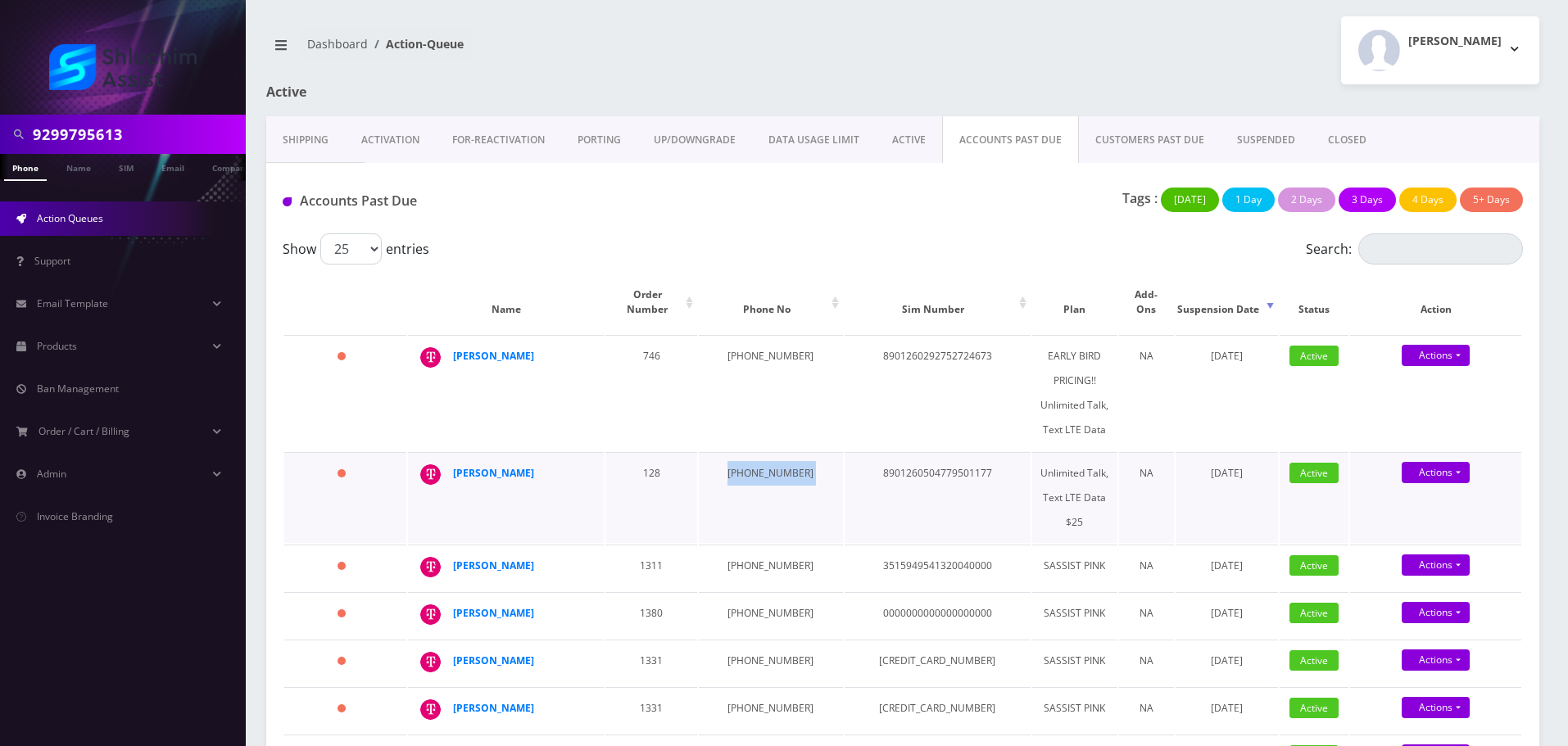
click at [760, 456] on td "[PHONE_NUMBER]" at bounding box center [770, 498] width 143 height 91
click at [514, 466] on strong "[PERSON_NAME]" at bounding box center [493, 473] width 81 height 14
drag, startPoint x: 785, startPoint y: 342, endPoint x: 720, endPoint y: 344, distance: 65.0
click at [720, 344] on td "631-464-6871" at bounding box center [770, 393] width 143 height 115
copy td "631-464-6871"
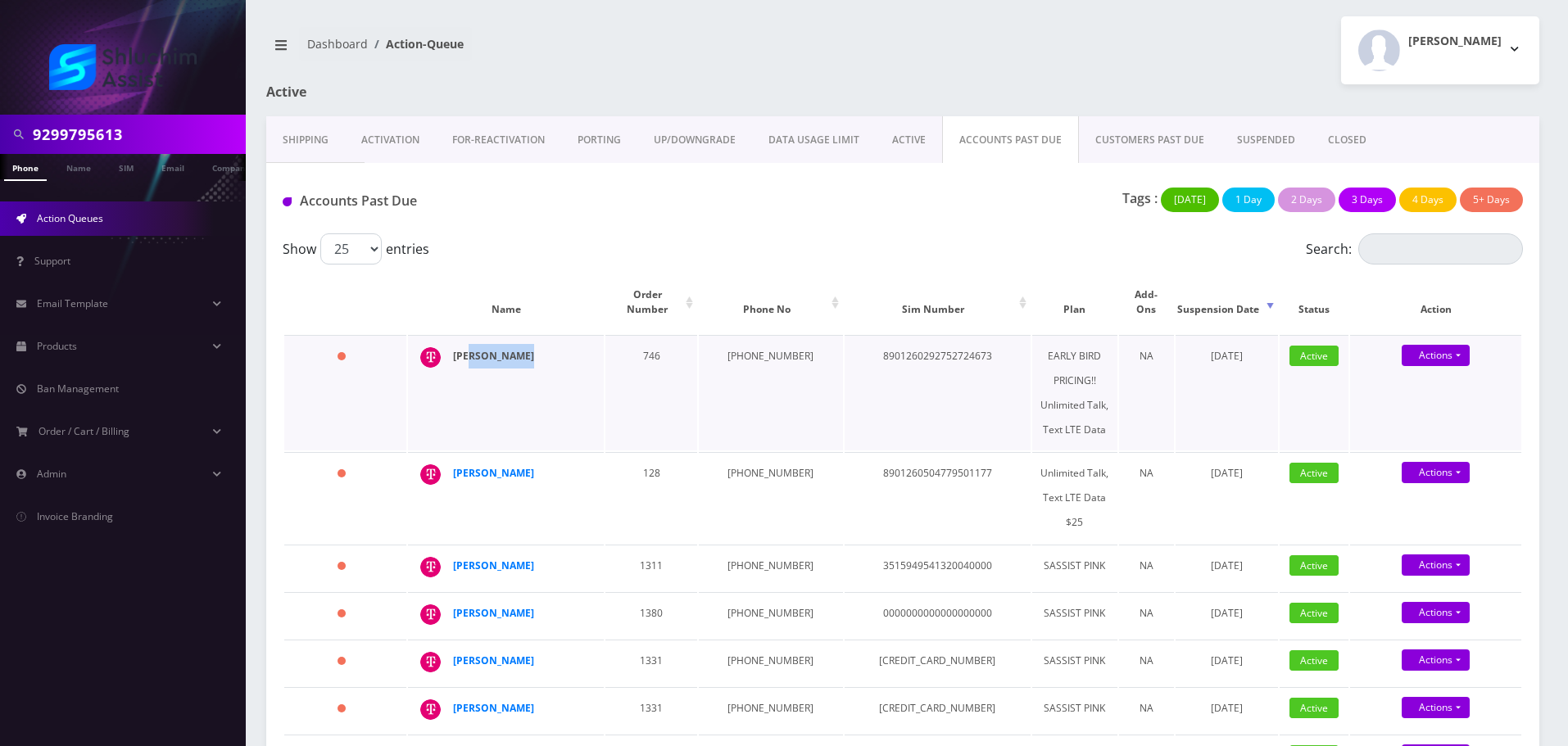
drag, startPoint x: 547, startPoint y: 340, endPoint x: 475, endPoint y: 341, distance: 72.0
click at [475, 344] on div "Shmuel Feiner" at bounding box center [515, 356] width 125 height 25
click at [475, 349] on strong "Shmuel Feiner" at bounding box center [493, 356] width 81 height 14
click at [511, 466] on strong "[PERSON_NAME]" at bounding box center [493, 473] width 81 height 14
click at [480, 466] on strong "[PERSON_NAME]" at bounding box center [493, 473] width 81 height 14
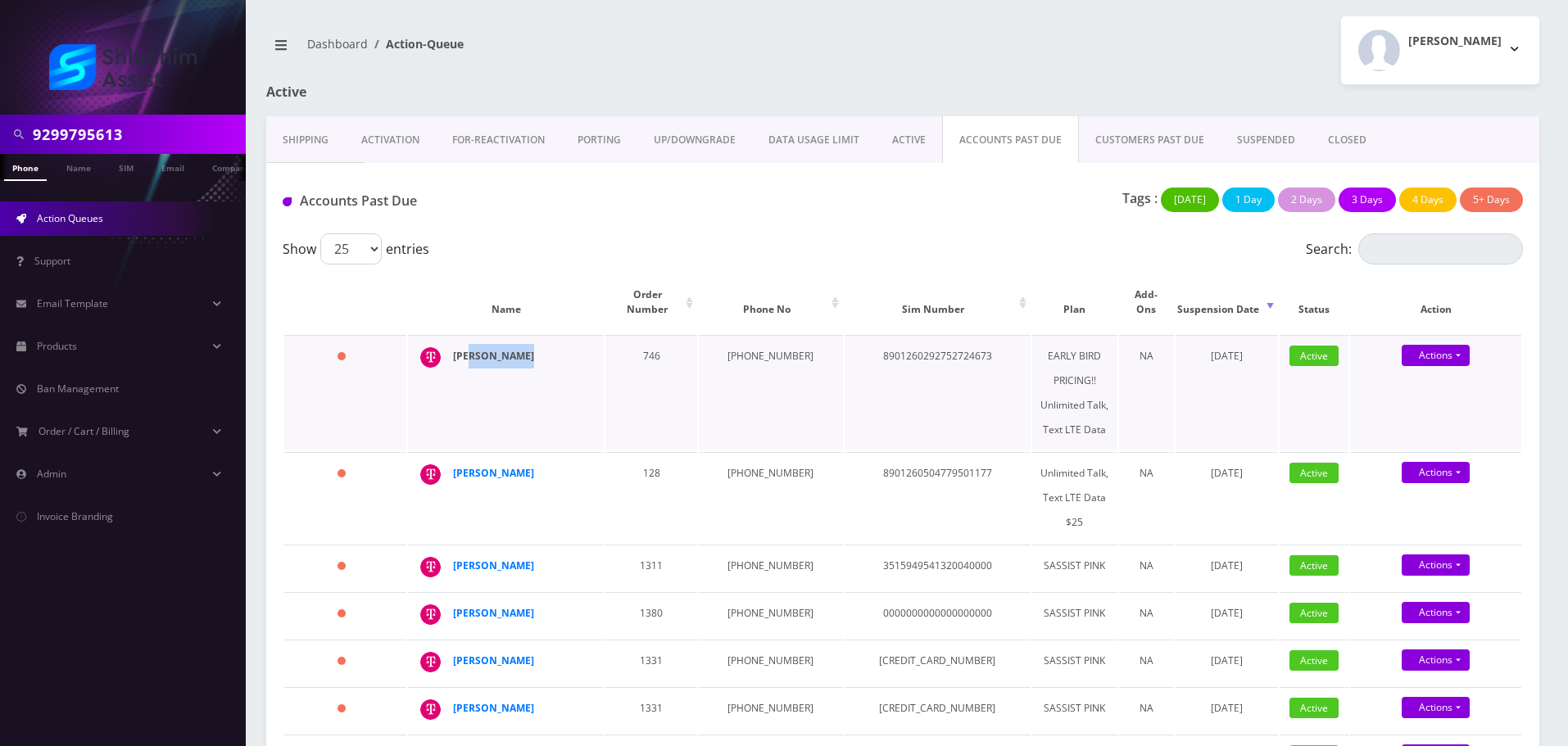
click at [506, 349] on strong "Shmuel Feiner" at bounding box center [493, 356] width 81 height 14
click at [506, 466] on strong "[PERSON_NAME]" at bounding box center [493, 473] width 81 height 14
click at [475, 349] on strong "Shmuel Feiner" at bounding box center [493, 356] width 81 height 14
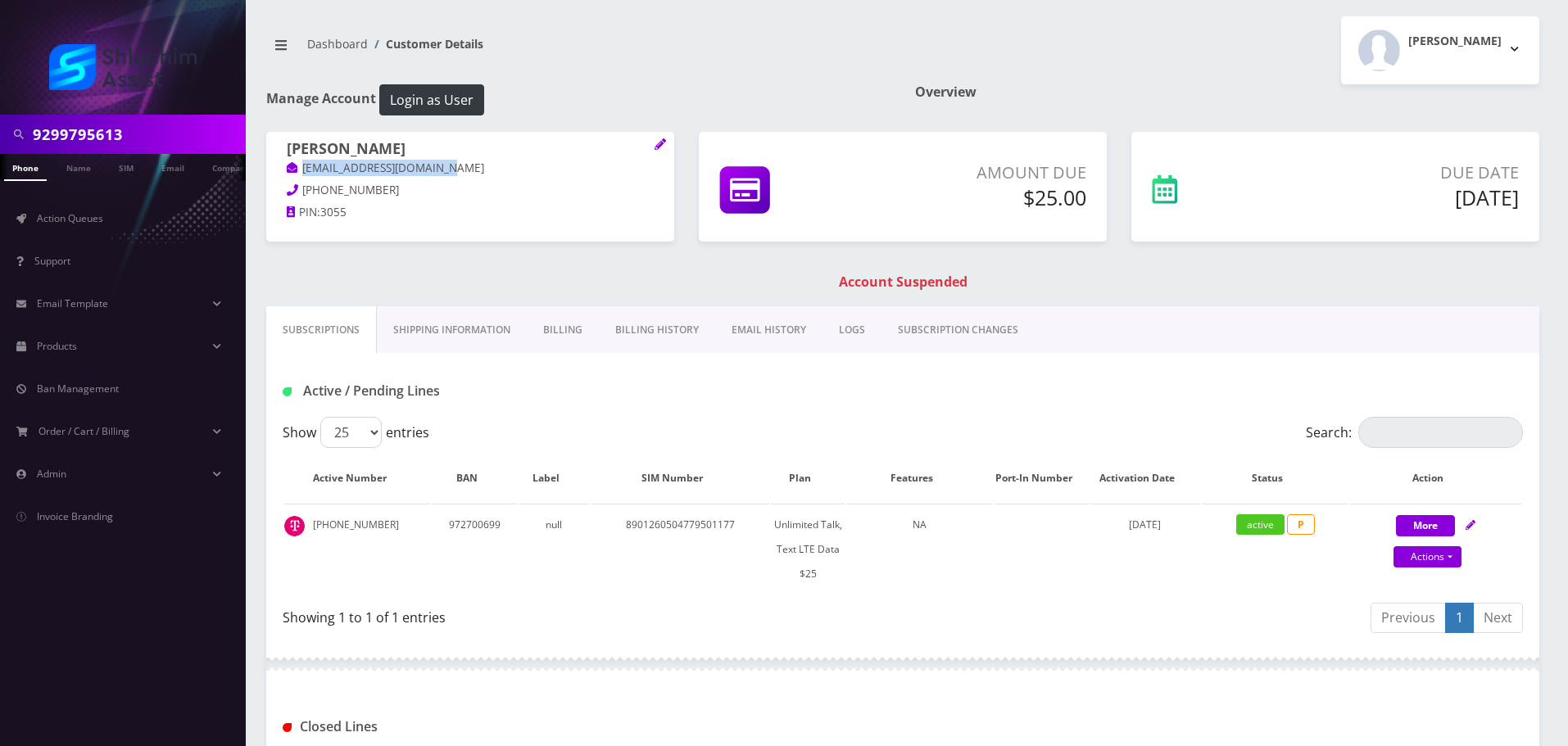
drag, startPoint x: 458, startPoint y: 175, endPoint x: 326, endPoint y: 191, distance: 133.0
click at [288, 175] on p "[EMAIL_ADDRESS][DOMAIN_NAME]" at bounding box center [470, 169] width 367 height 18
copy link "[EMAIL_ADDRESS][DOMAIN_NAME]"
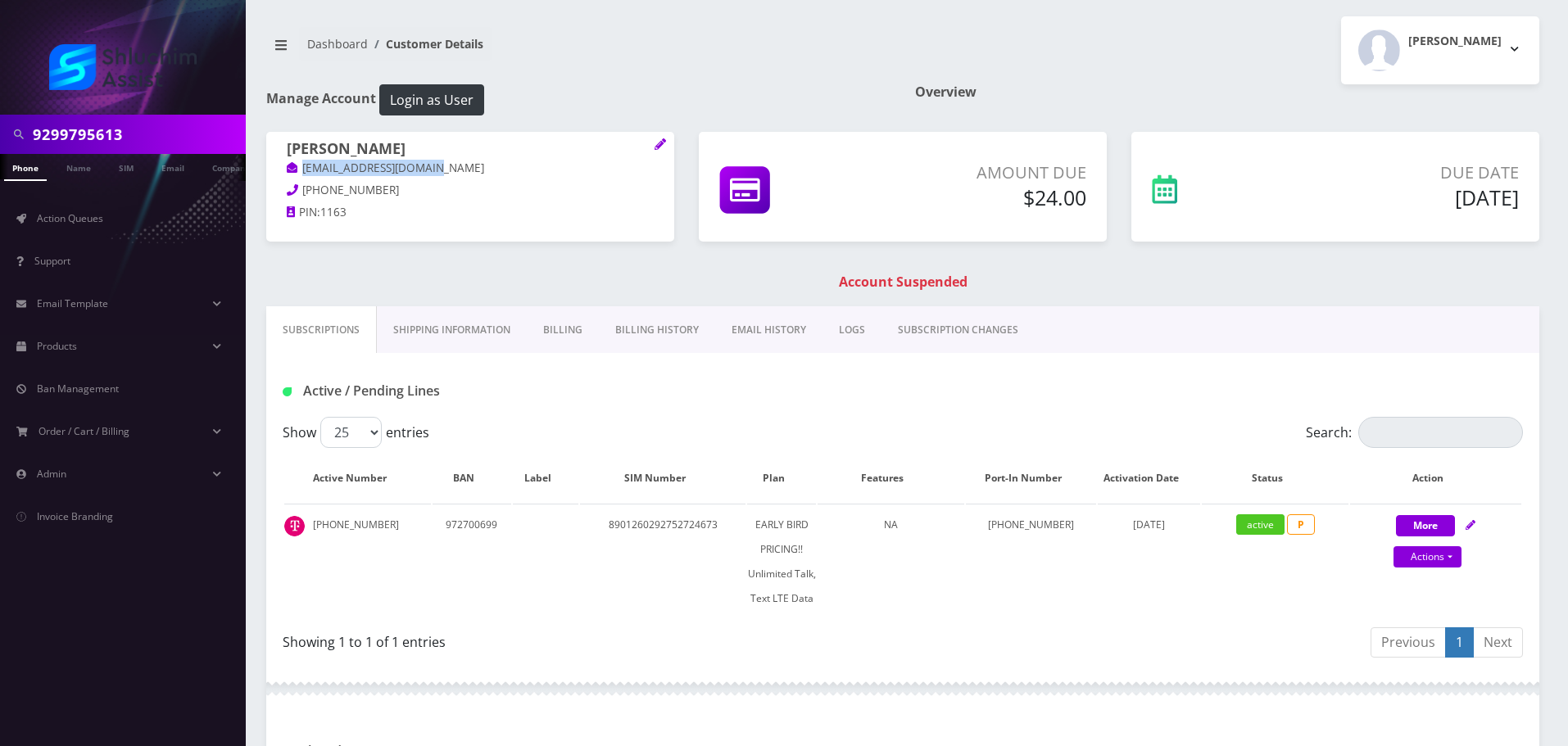
drag, startPoint x: 448, startPoint y: 173, endPoint x: 293, endPoint y: 169, distance: 155.1
click at [293, 169] on p "[EMAIL_ADDRESS][DOMAIN_NAME]" at bounding box center [470, 169] width 367 height 18
copy link "[EMAIL_ADDRESS][DOMAIN_NAME]"
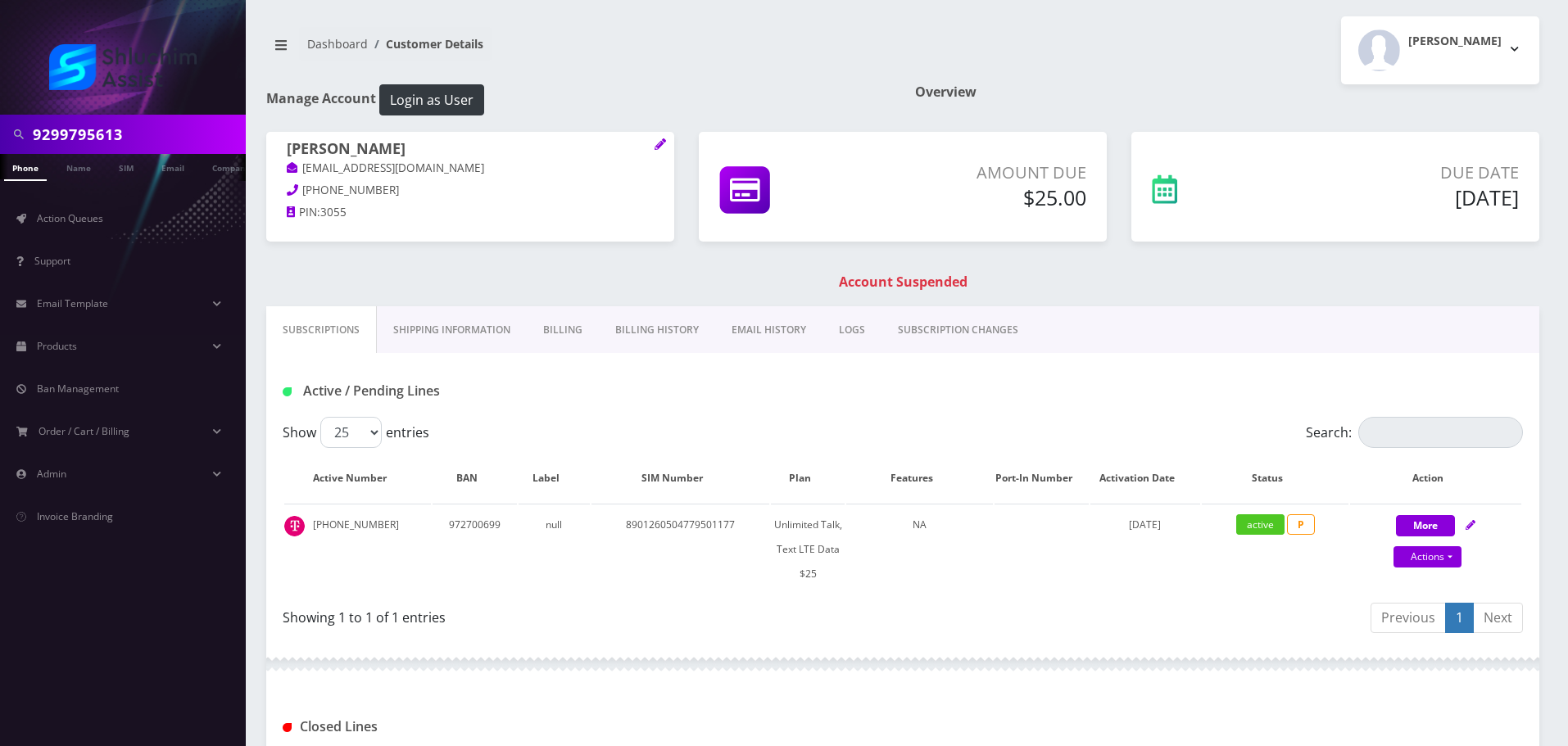
click at [661, 345] on link "Billing History" at bounding box center [656, 330] width 116 height 48
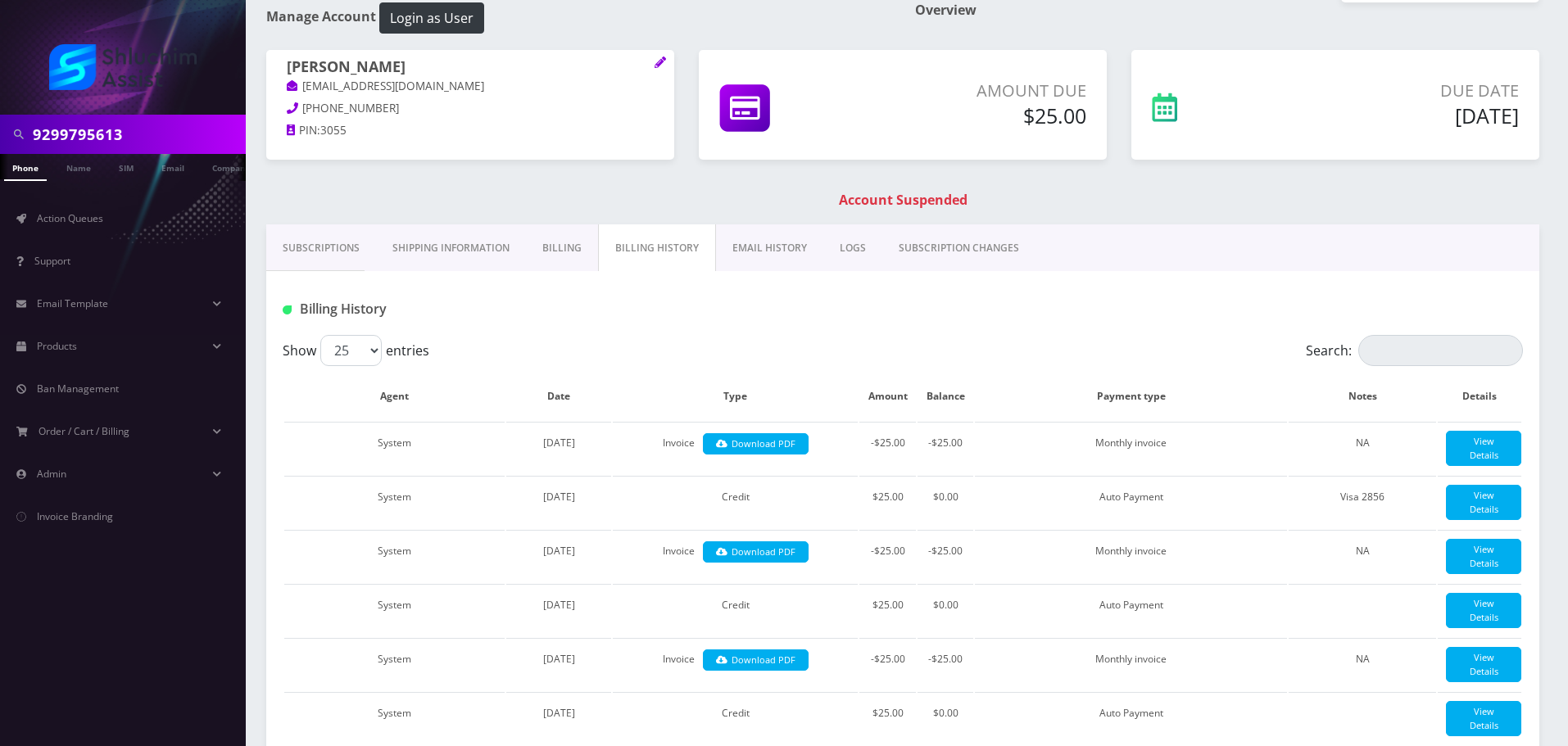
click at [751, 251] on link "EMAIL HISTORY" at bounding box center [769, 248] width 107 height 48
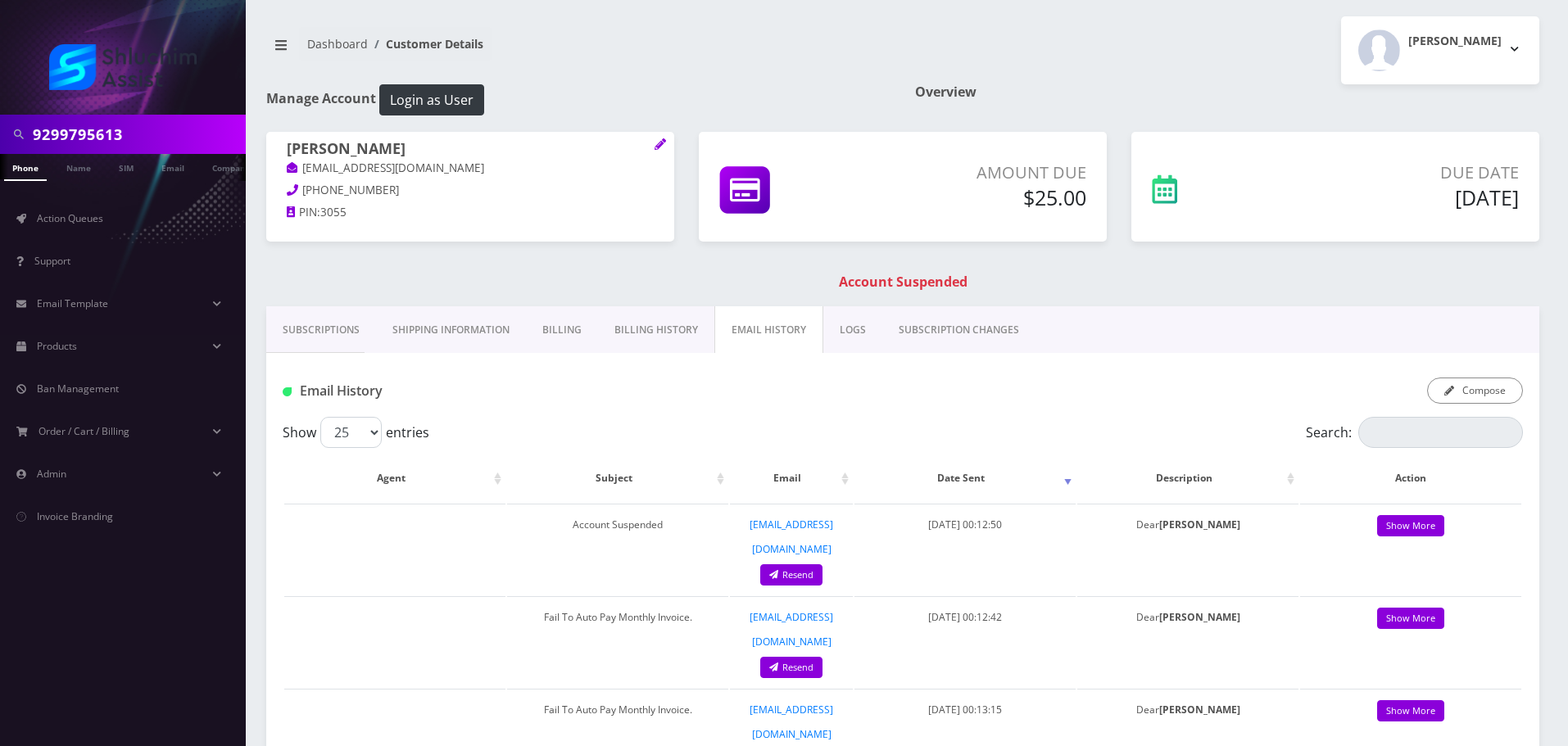
click at [653, 327] on link "Billing History" at bounding box center [656, 330] width 116 height 48
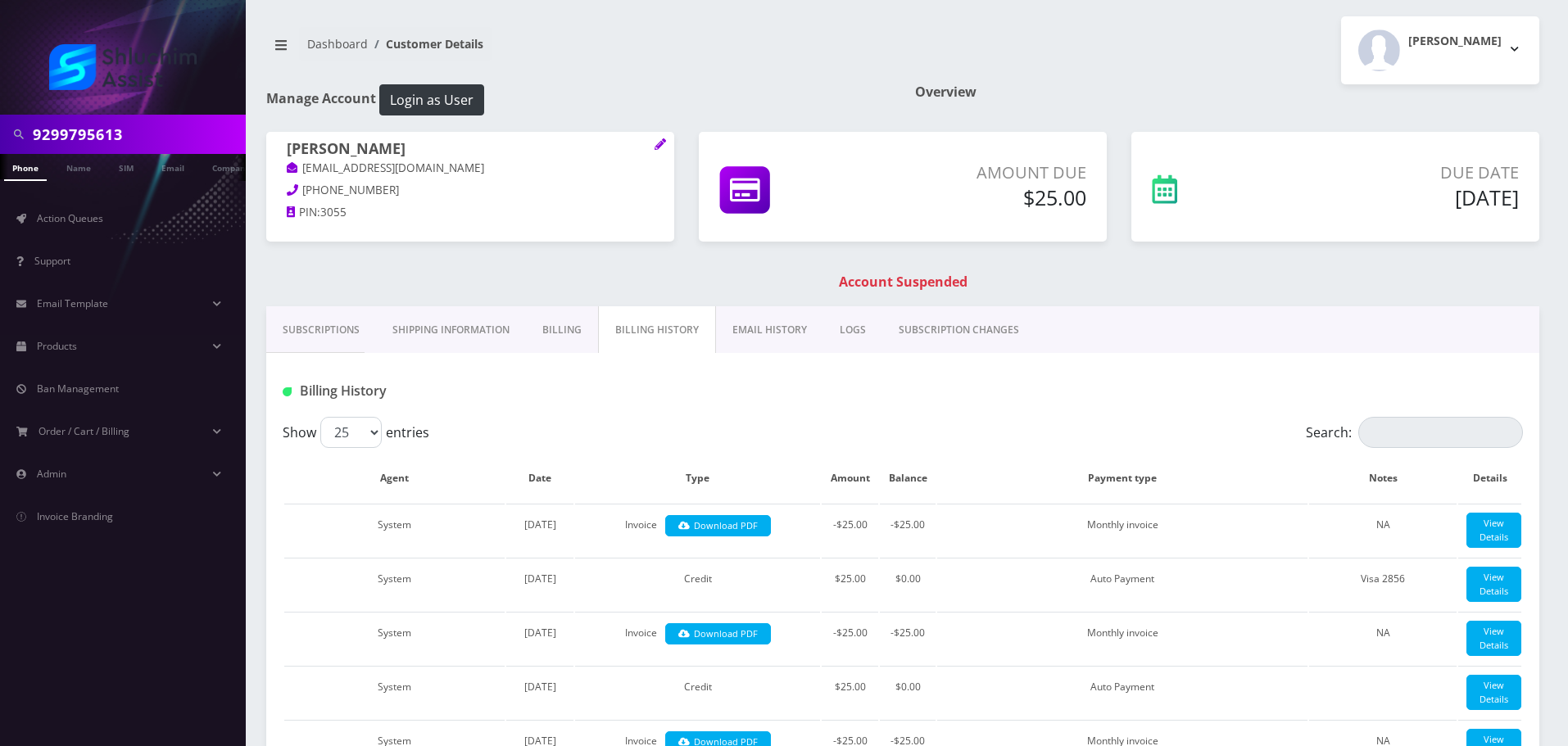
click at [742, 335] on link "EMAIL HISTORY" at bounding box center [769, 330] width 107 height 48
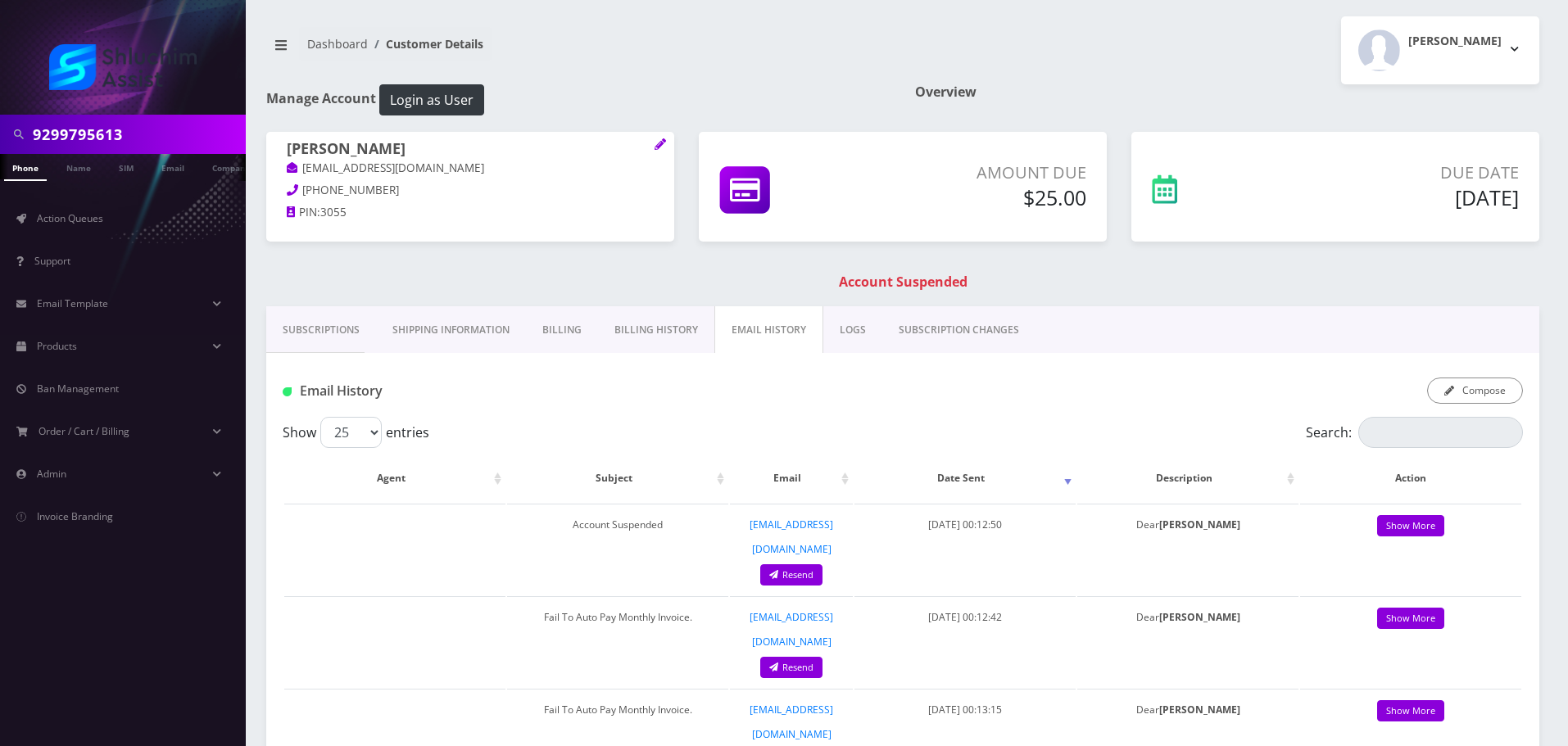
click at [324, 316] on link "Subscriptions" at bounding box center [321, 330] width 110 height 48
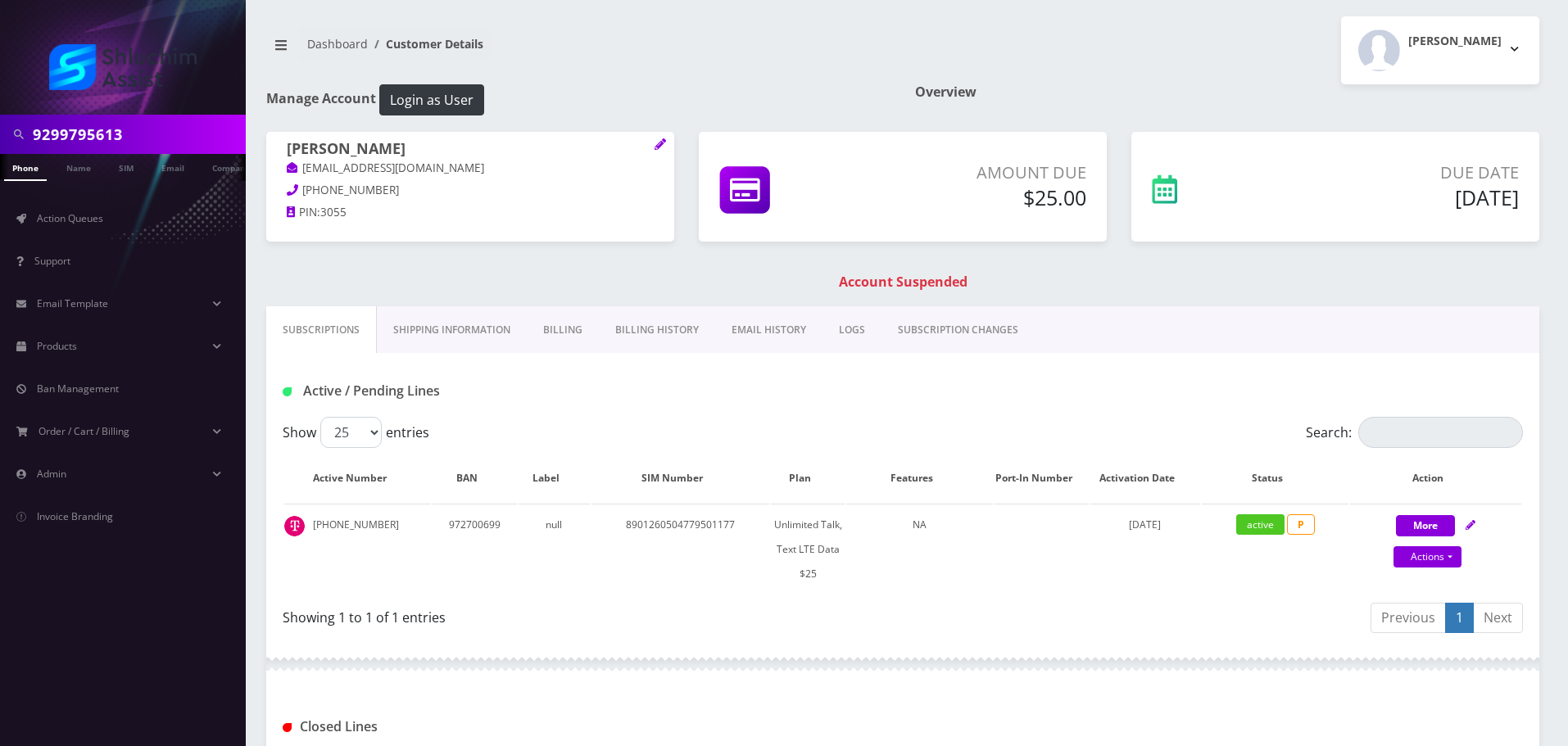
click at [778, 325] on link "EMAIL HISTORY" at bounding box center [769, 330] width 107 height 48
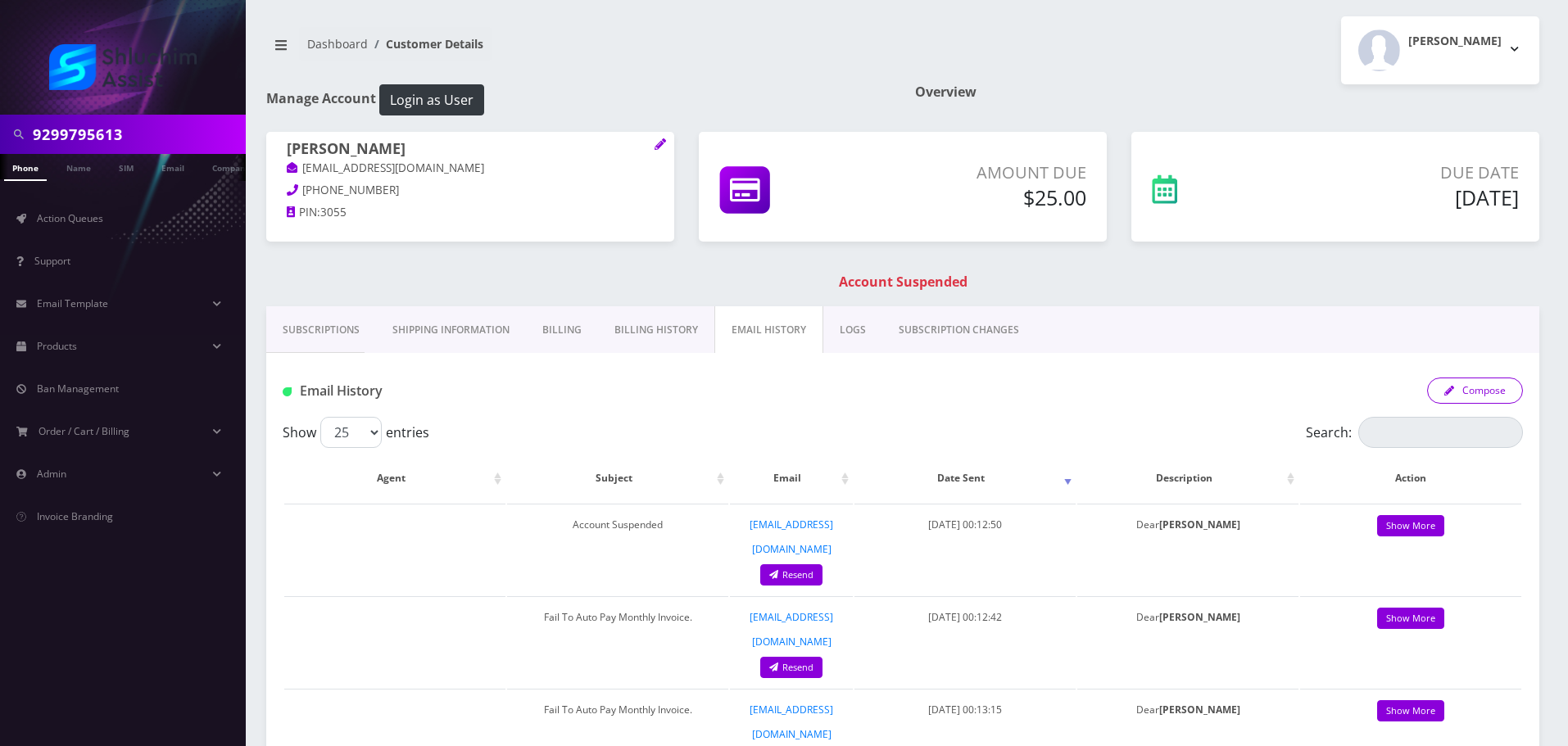
drag, startPoint x: 1460, startPoint y: 384, endPoint x: 1460, endPoint y: 393, distance: 9.0
click at [1460, 393] on button "Compose" at bounding box center [1475, 390] width 96 height 26
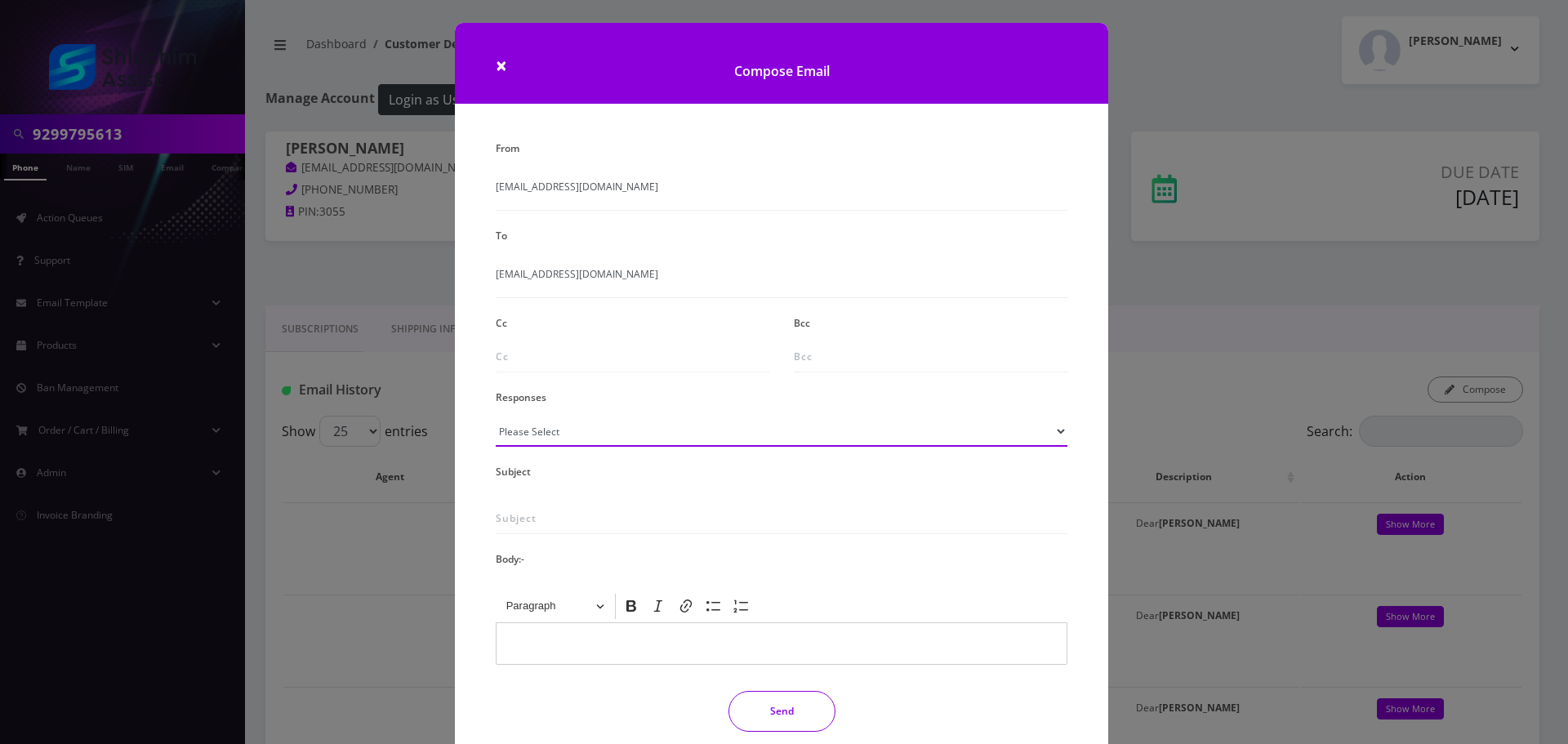
click at [602, 431] on select "Please Select TMobile port Unable to activate CH Pickup Past Due Pick up follow…" at bounding box center [782, 430] width 572 height 31
select select "29"
click at [496, 416] on select "Please Select TMobile port Unable to activate CH Pickup Past Due Pick up follow…" at bounding box center [782, 430] width 572 height 31
type input "Subject: URGENT Action Required: Past Due Payment for Shluchim Assist"
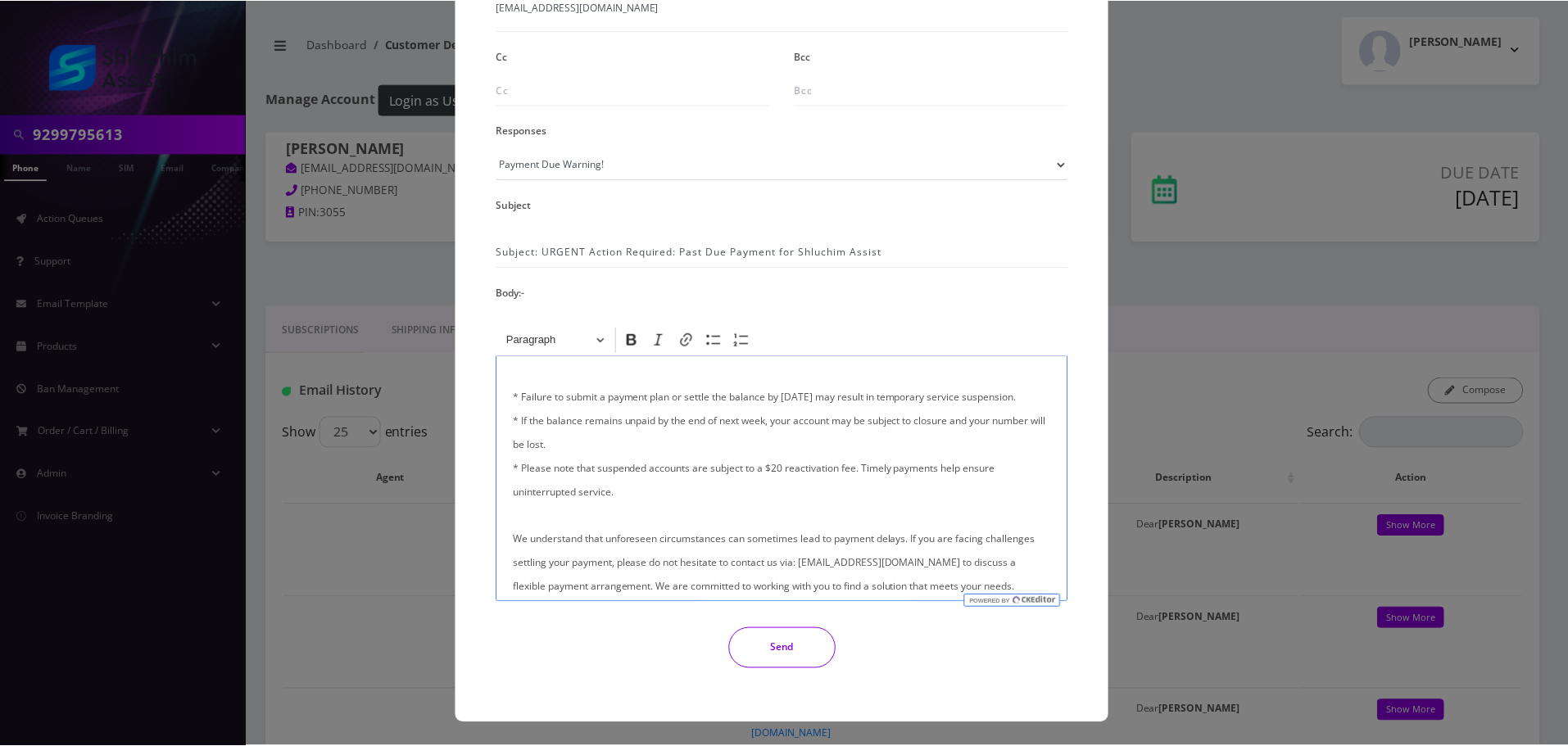
scroll to position [246, 0]
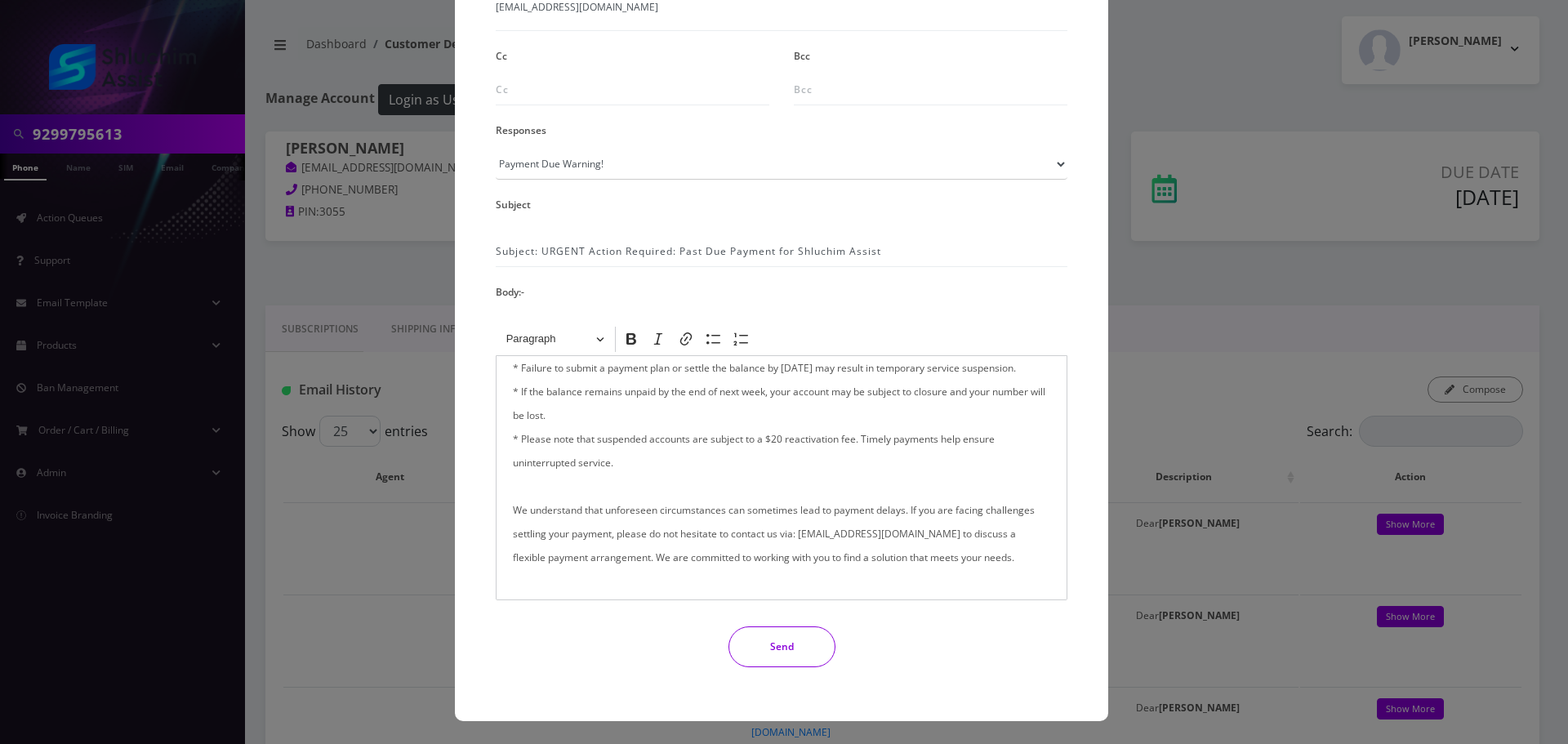
click at [787, 652] on button "Send" at bounding box center [782, 646] width 107 height 41
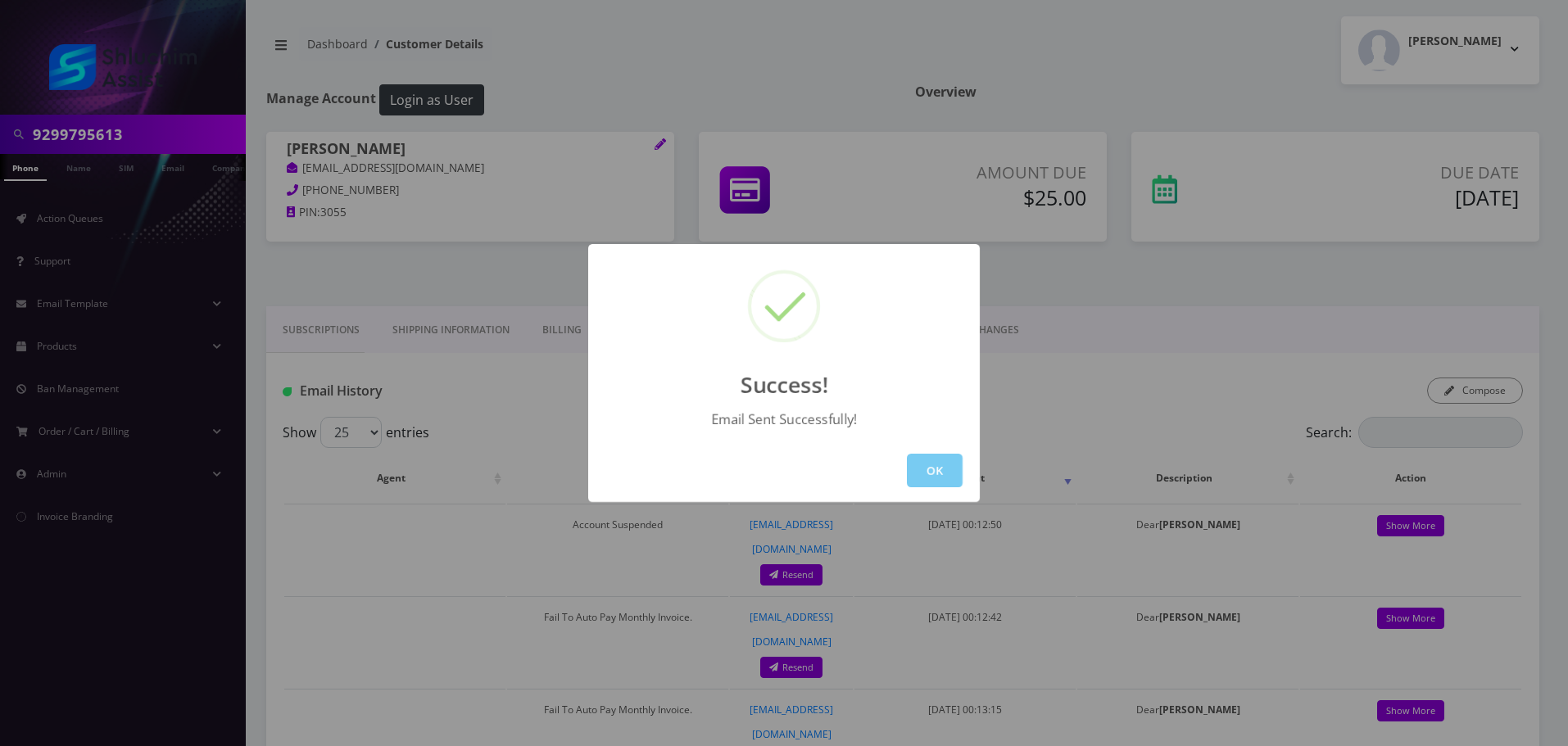
click at [938, 475] on button "OK" at bounding box center [935, 470] width 56 height 34
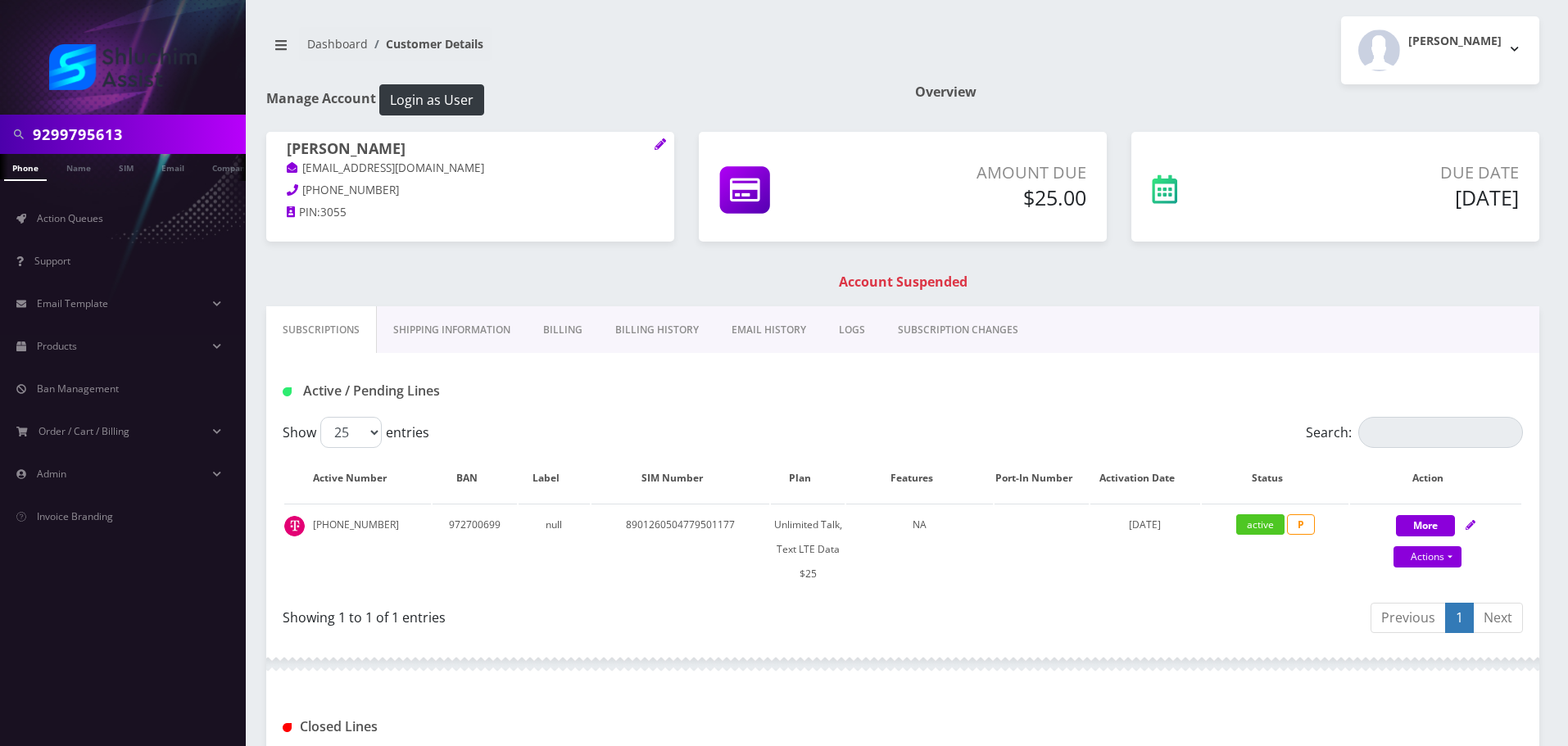
click at [653, 343] on link "Billing History" at bounding box center [656, 330] width 116 height 48
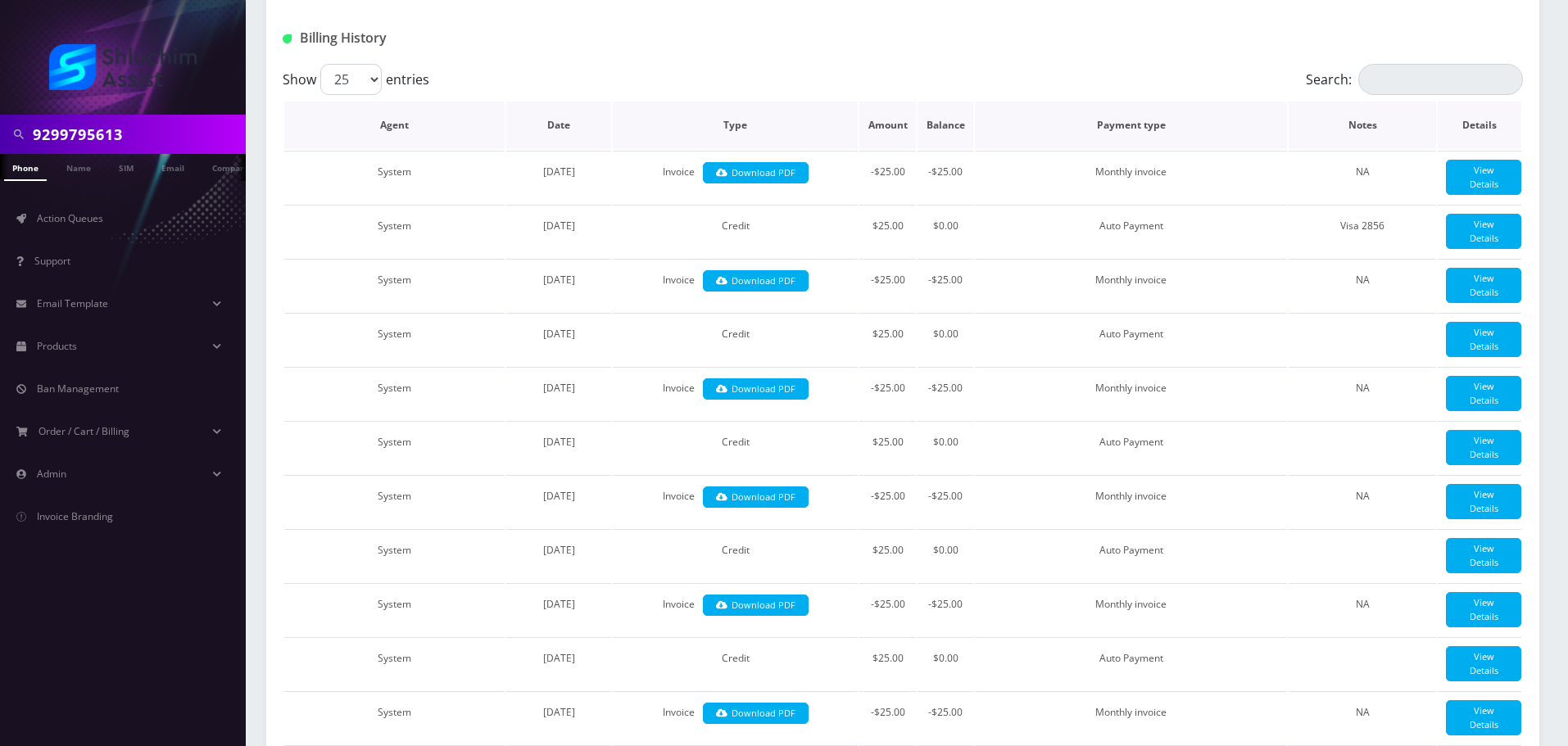
scroll to position [491, 0]
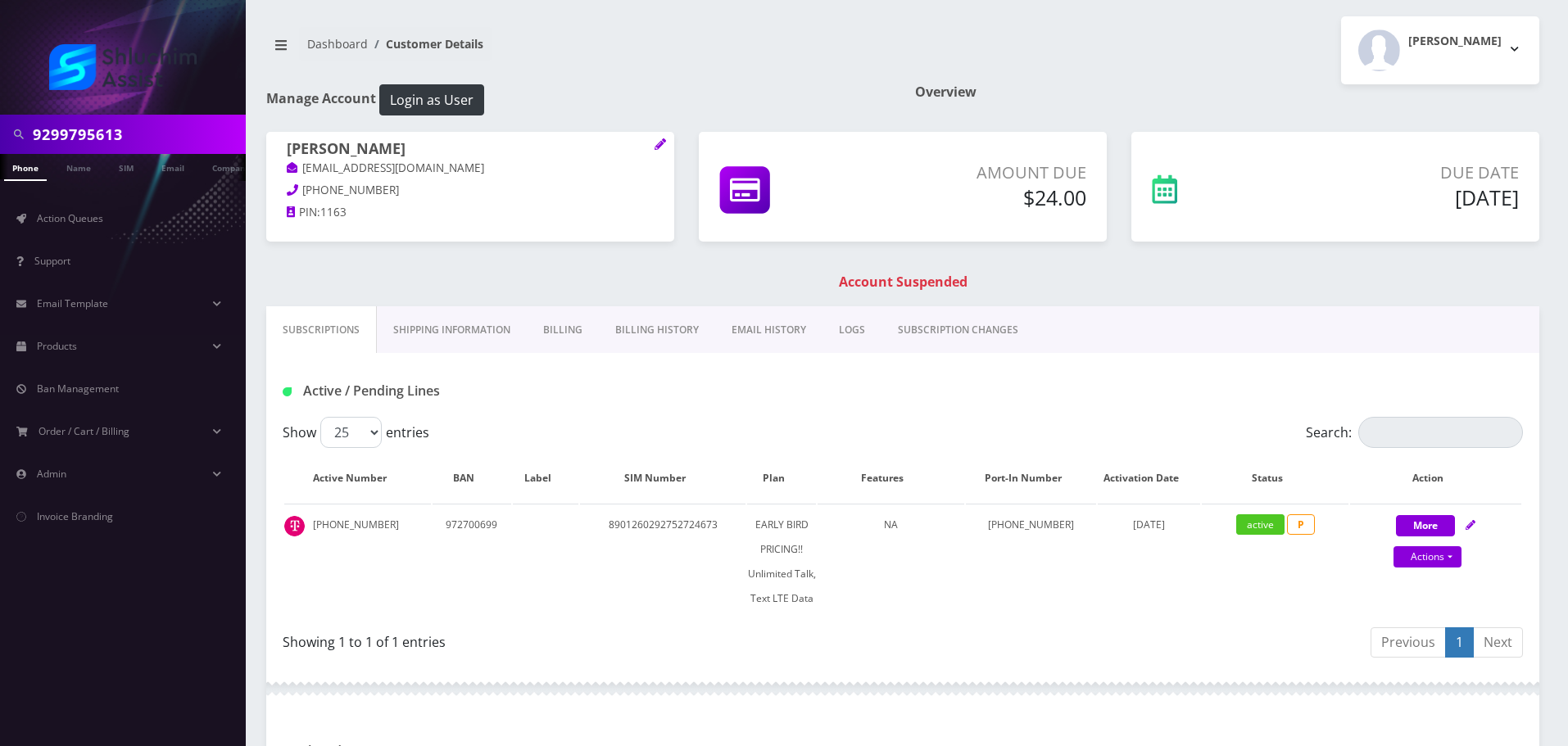
click at [631, 325] on link "Billing History" at bounding box center [656, 330] width 116 height 48
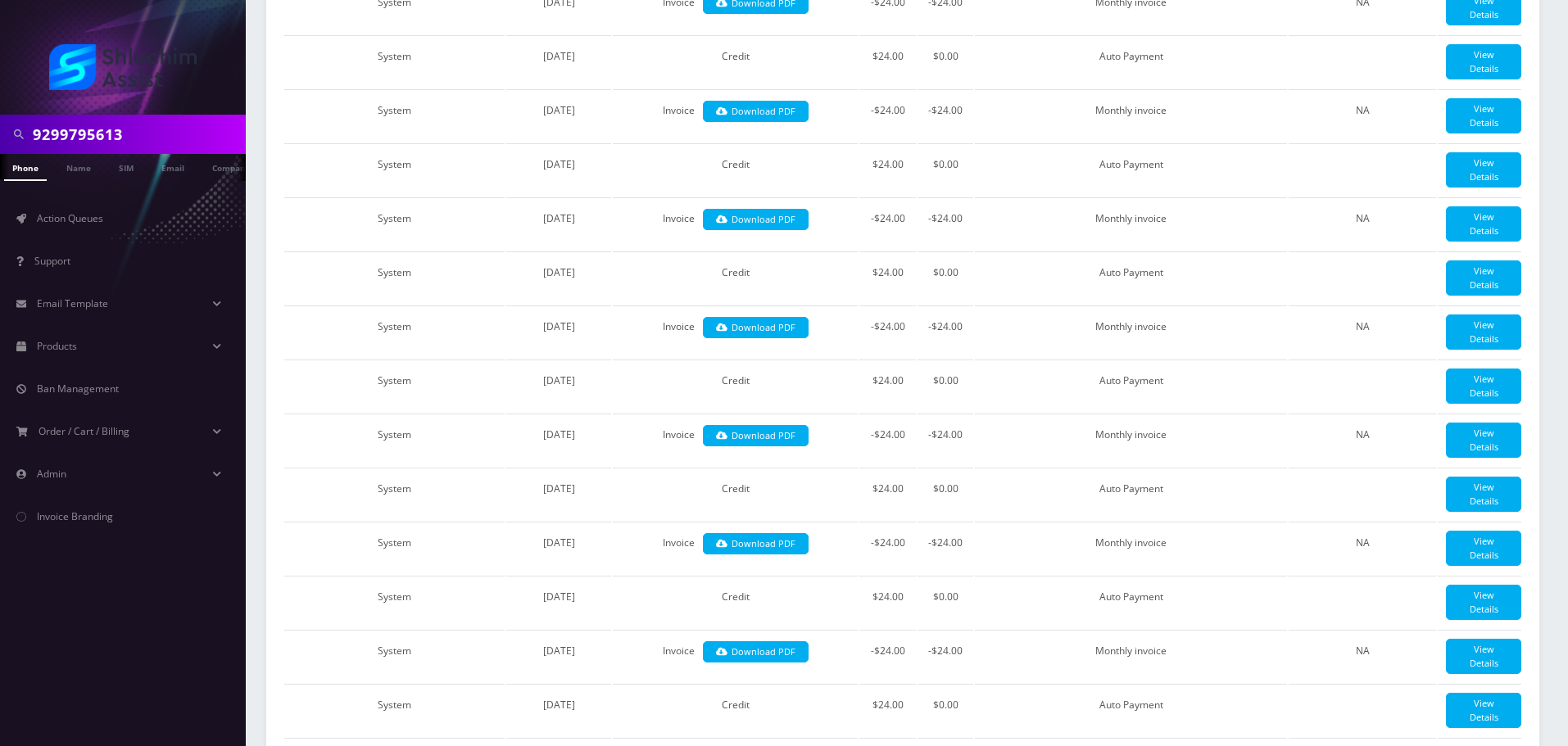
scroll to position [827, 0]
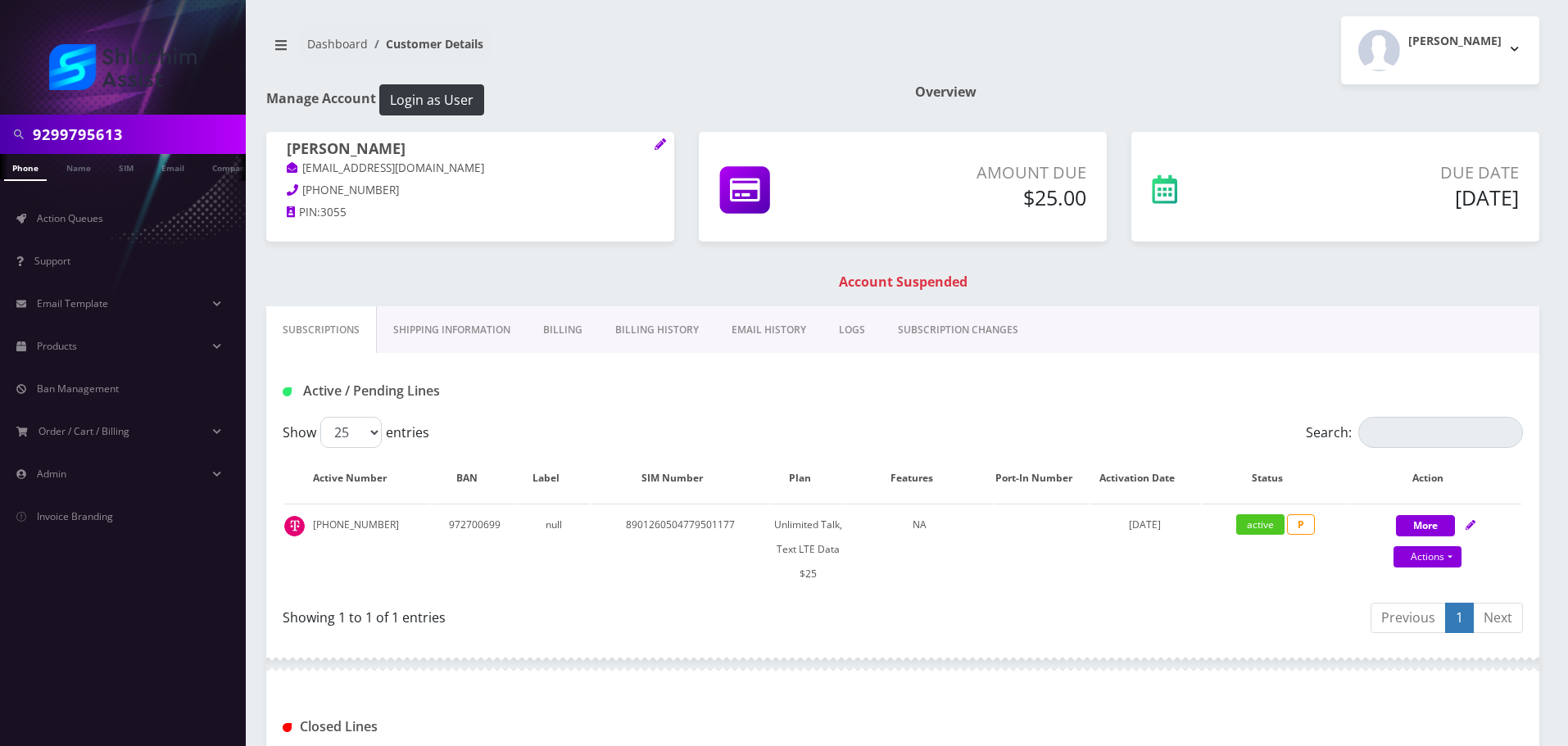
click at [650, 321] on link "Billing History" at bounding box center [656, 330] width 116 height 48
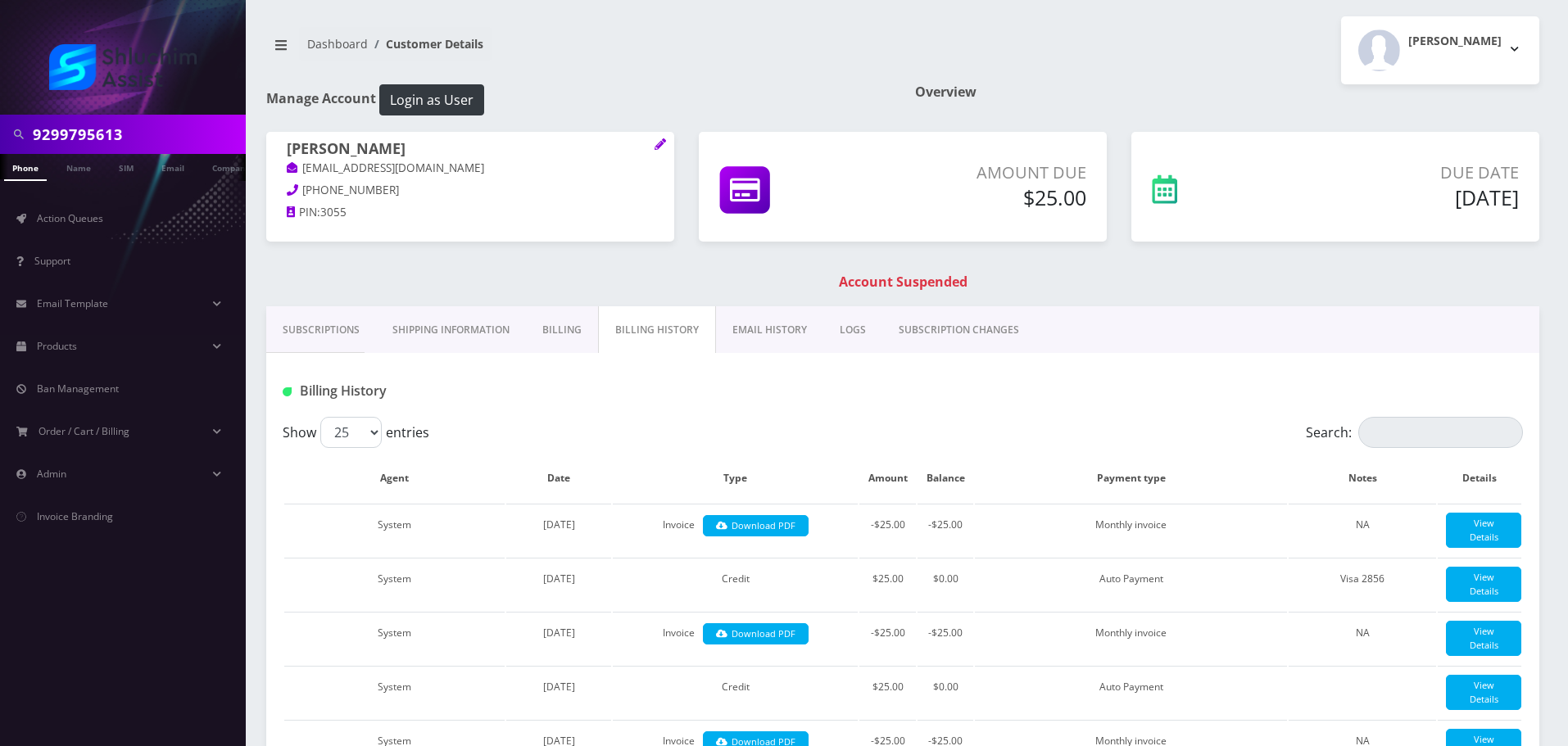
click at [757, 322] on link "EMAIL HISTORY" at bounding box center [769, 330] width 107 height 48
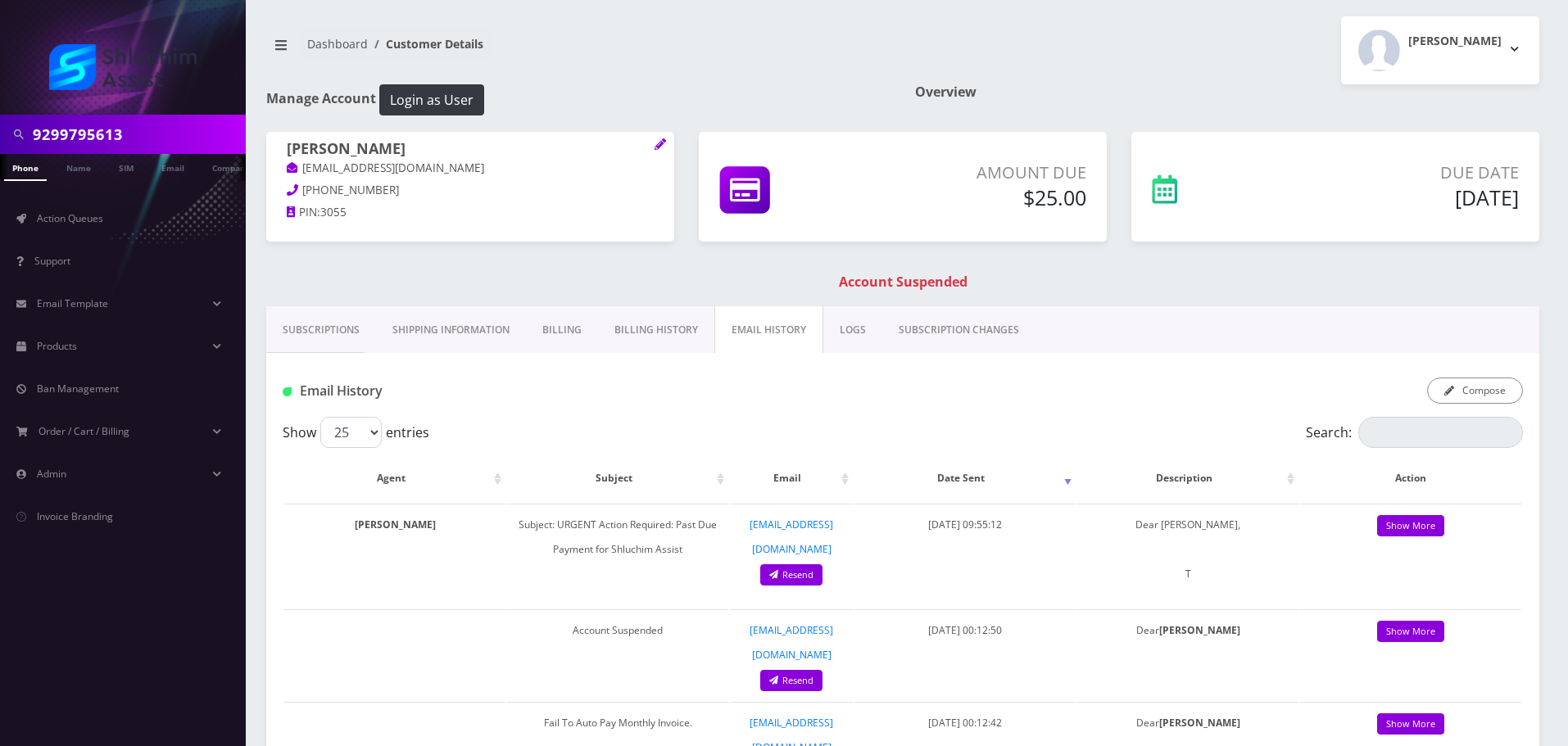
click at [326, 325] on link "Subscriptions" at bounding box center [321, 330] width 110 height 48
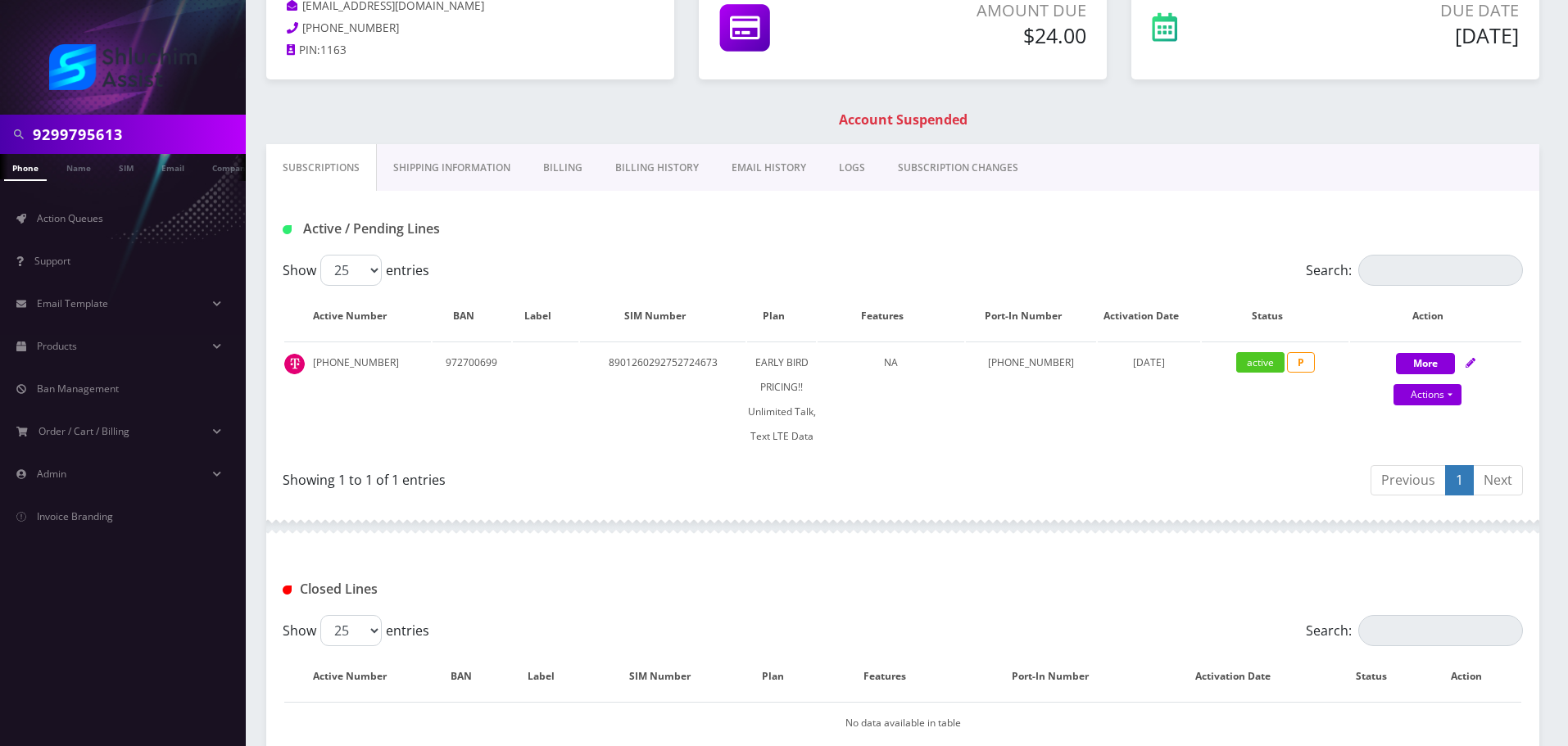
scroll to position [164, 0]
click at [666, 166] on link "Billing History" at bounding box center [656, 167] width 116 height 48
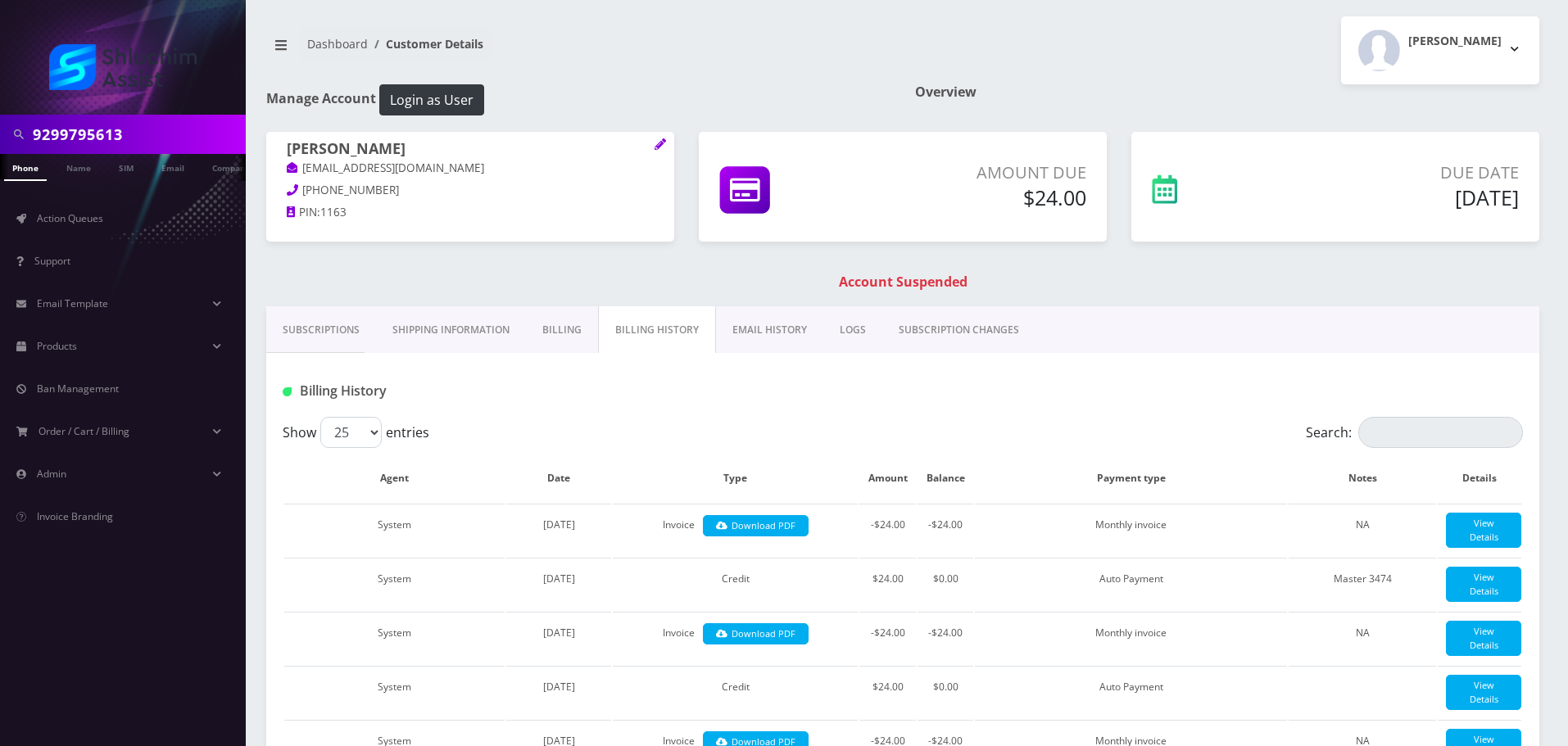
click at [769, 330] on link "EMAIL HISTORY" at bounding box center [769, 330] width 107 height 48
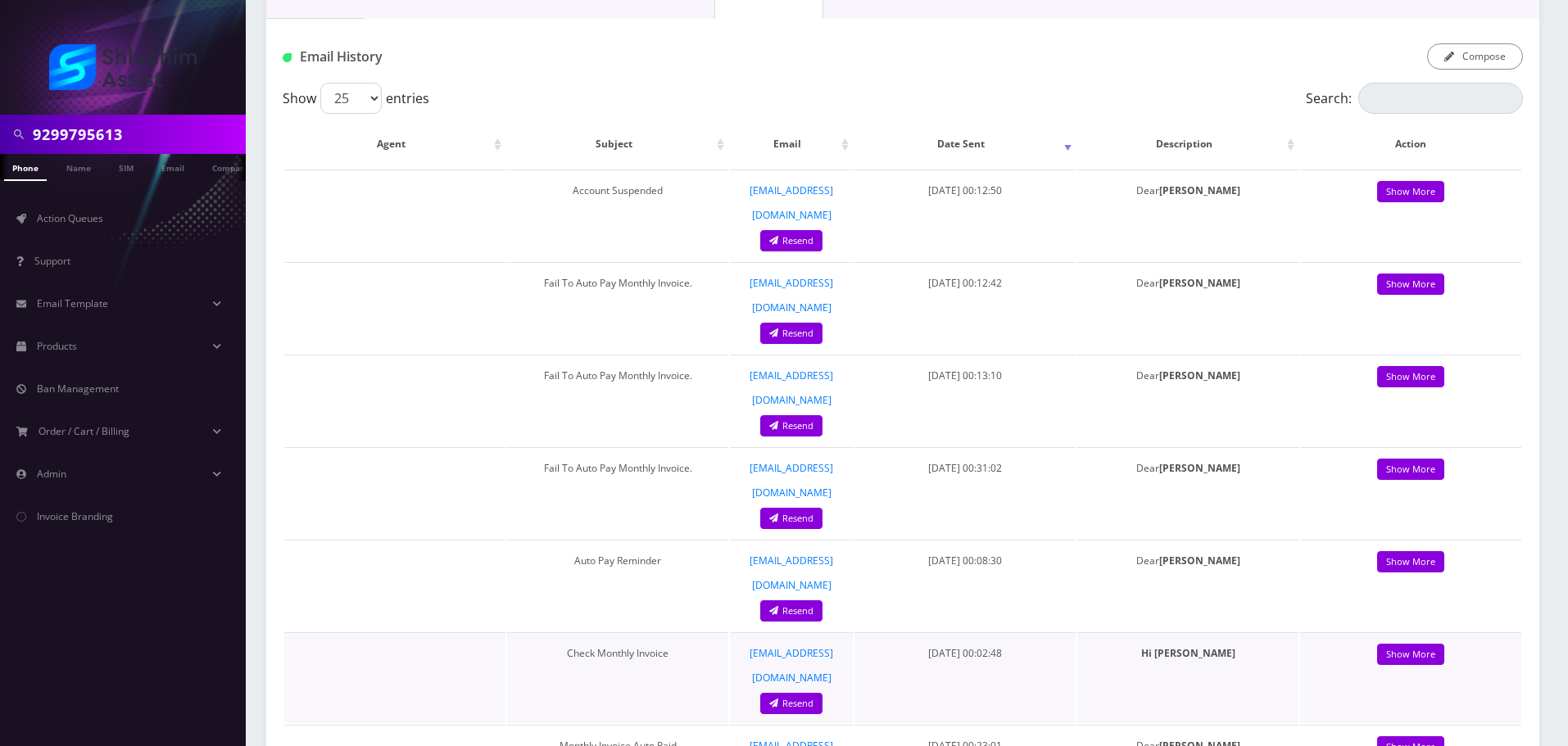
scroll to position [327, 0]
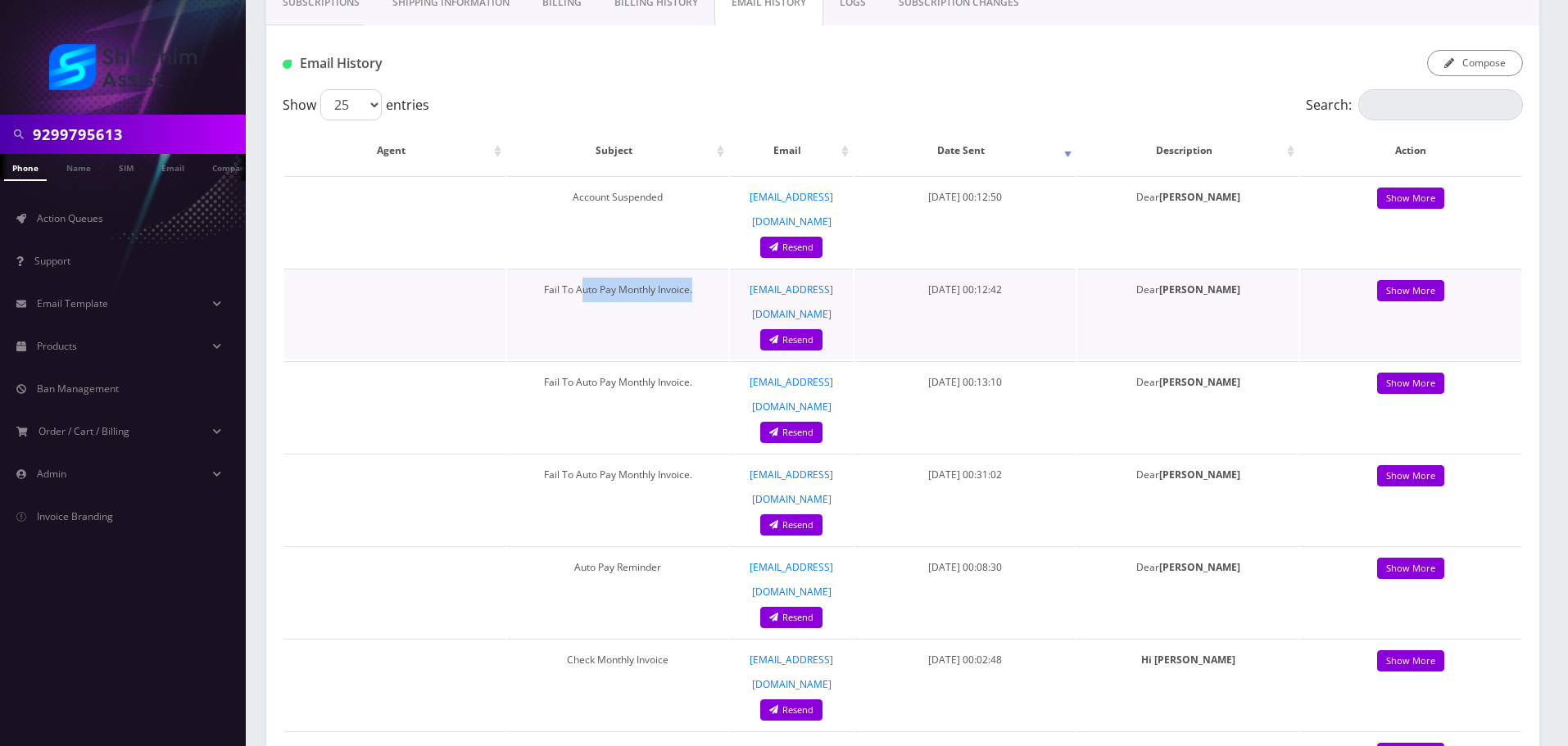
drag, startPoint x: 668, startPoint y: 261, endPoint x: 696, endPoint y: 261, distance: 28.0
click at [696, 269] on td "Fail To Auto Pay Monthly Invoice." at bounding box center [617, 314] width 221 height 91
drag, startPoint x: 598, startPoint y: 271, endPoint x: 692, endPoint y: 271, distance: 94.0
click at [683, 271] on td "Fail To Auto Pay Monthly Invoice." at bounding box center [617, 314] width 221 height 91
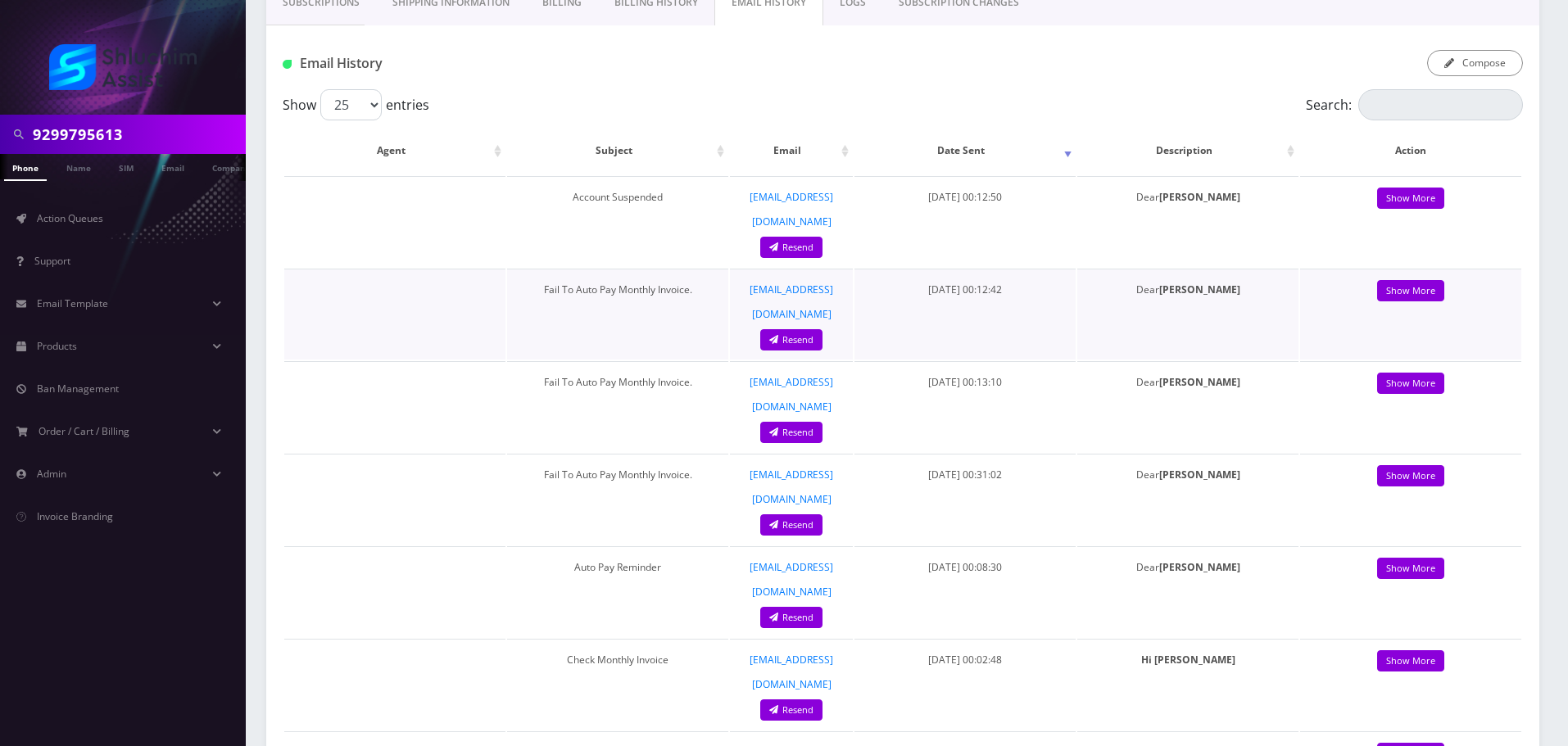
click at [693, 271] on td "Fail To Auto Pay Monthly Invoice." at bounding box center [617, 314] width 221 height 91
drag, startPoint x: 590, startPoint y: 271, endPoint x: 700, endPoint y: 273, distance: 110.0
click at [697, 273] on td "Fail To Auto Pay Monthly Invoice." at bounding box center [617, 314] width 221 height 91
click at [700, 273] on td "Fail To Auto Pay Monthly Invoice." at bounding box center [617, 314] width 221 height 91
drag, startPoint x: 637, startPoint y: 273, endPoint x: 712, endPoint y: 275, distance: 75.0
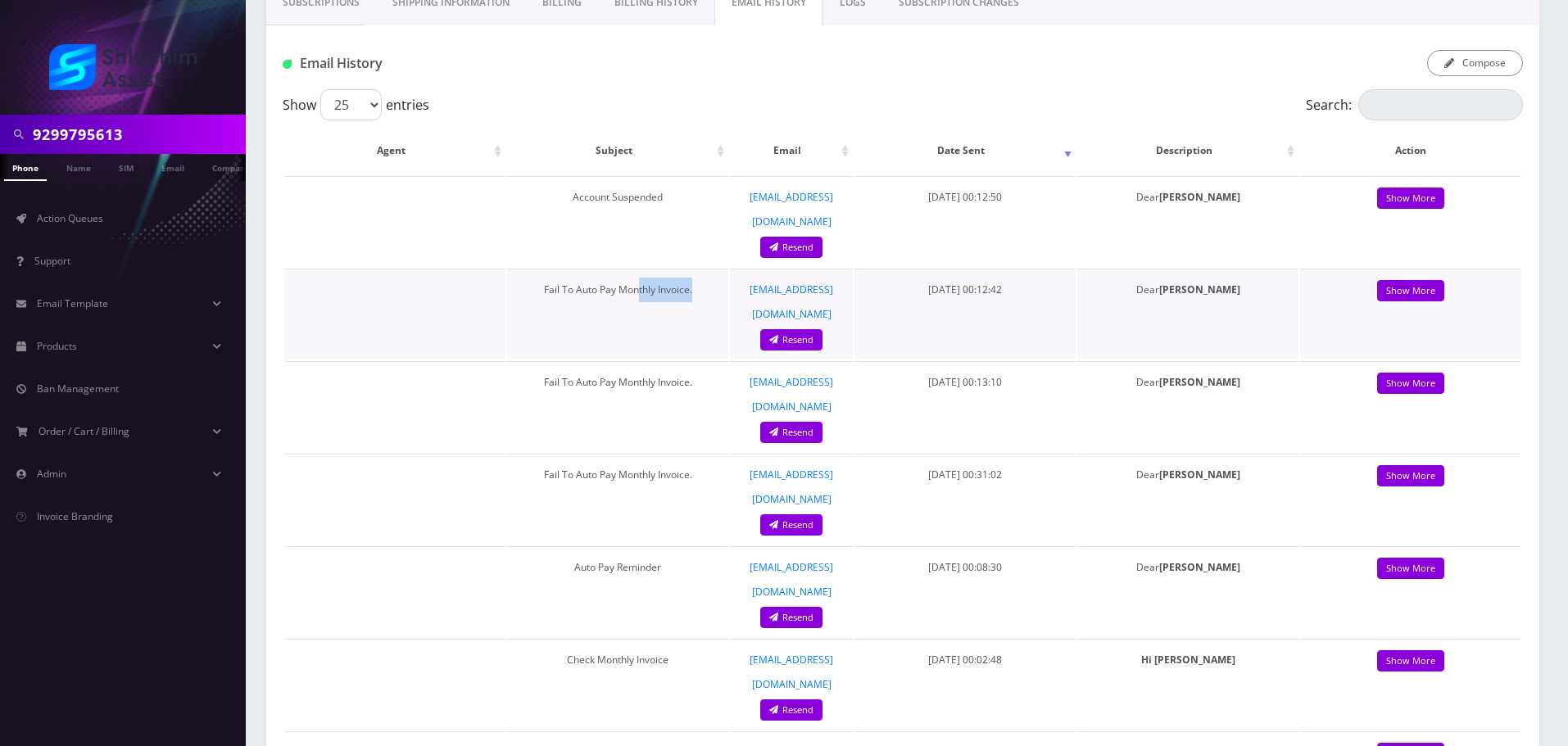
click at [701, 275] on td "Fail To Auto Pay Monthly Invoice." at bounding box center [617, 314] width 221 height 91
click at [712, 275] on td "Fail To Auto Pay Monthly Invoice." at bounding box center [617, 314] width 221 height 91
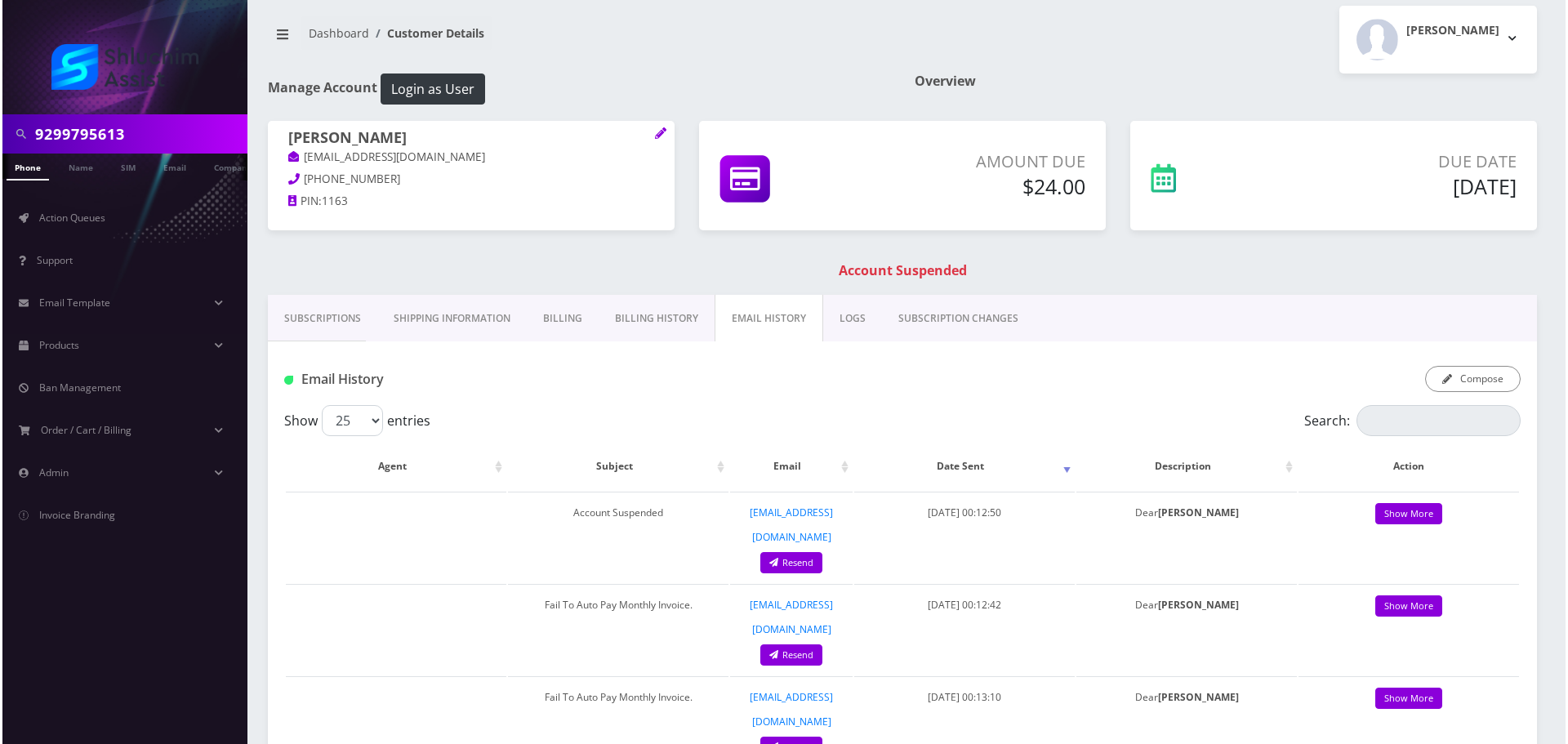
scroll to position [0, 0]
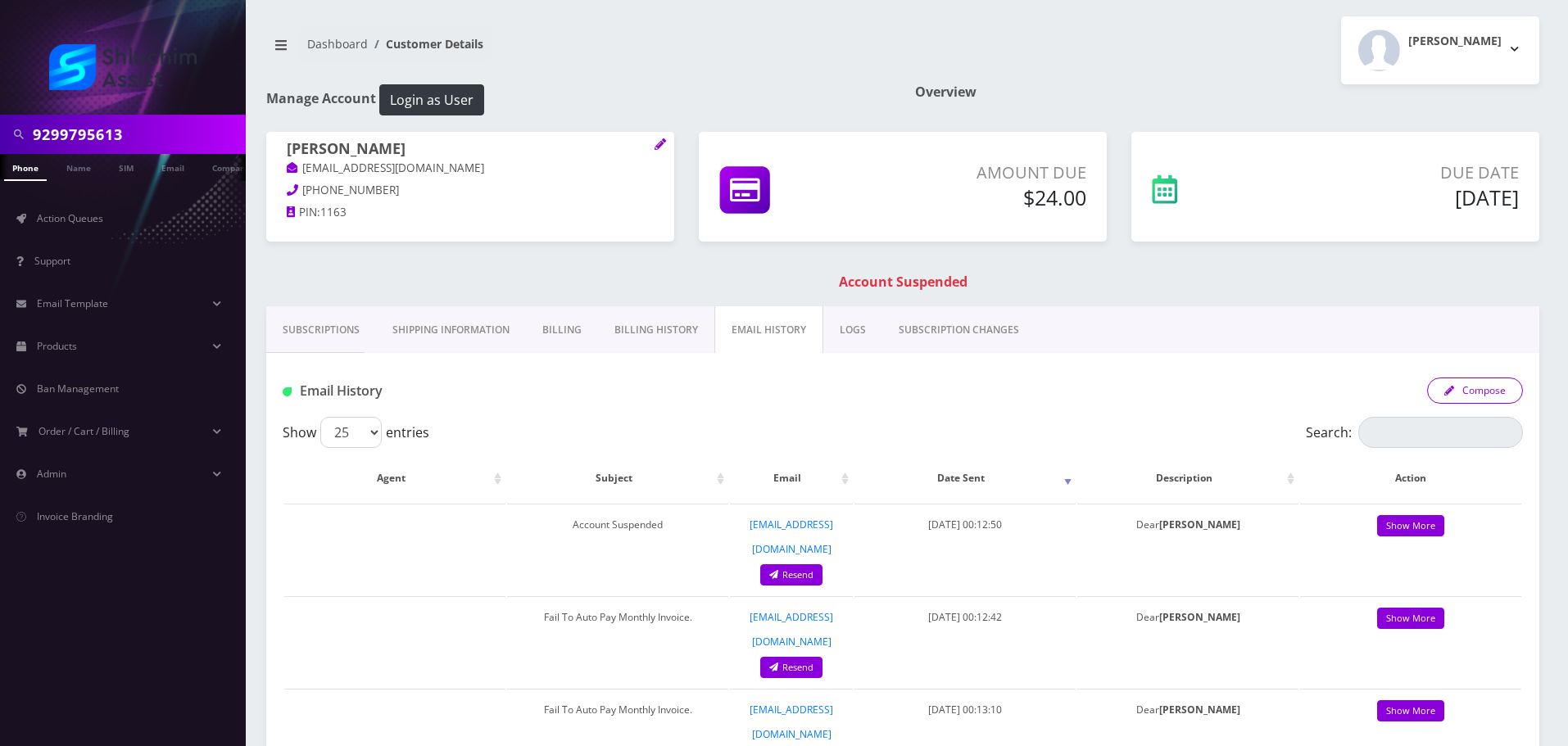
click at [1479, 395] on button "Compose" at bounding box center [1475, 390] width 96 height 26
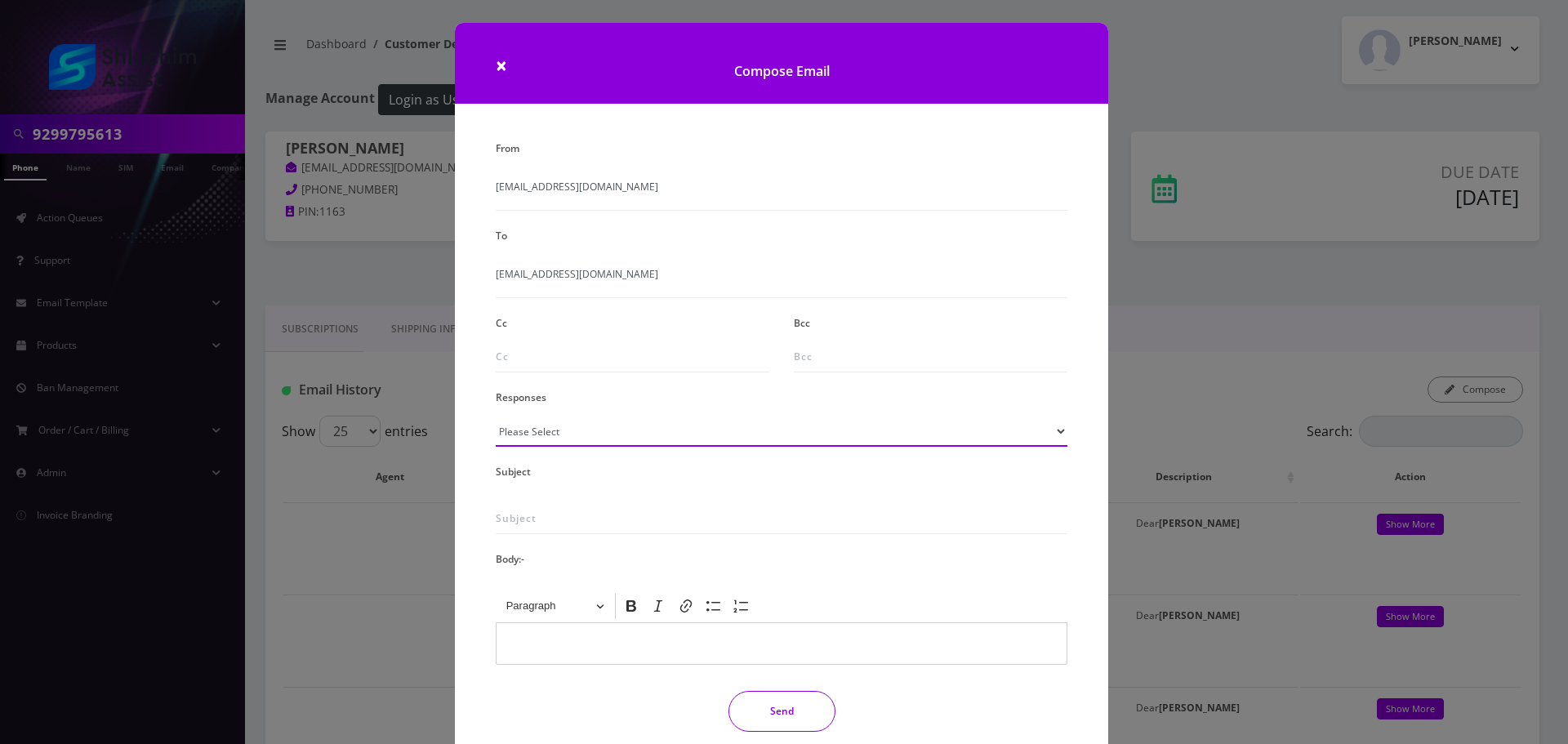
click at [555, 429] on select "Please Select TMobile port Unable to activate CH Pickup Past Due Pick up follow…" at bounding box center [782, 430] width 572 height 31
select select "29"
click at [496, 416] on select "Please Select TMobile port Unable to activate CH Pickup Past Due Pick up follow…" at bounding box center [782, 430] width 572 height 31
type input "Subject: URGENT Action Required: Past Due Payment for Shluchim Assist"
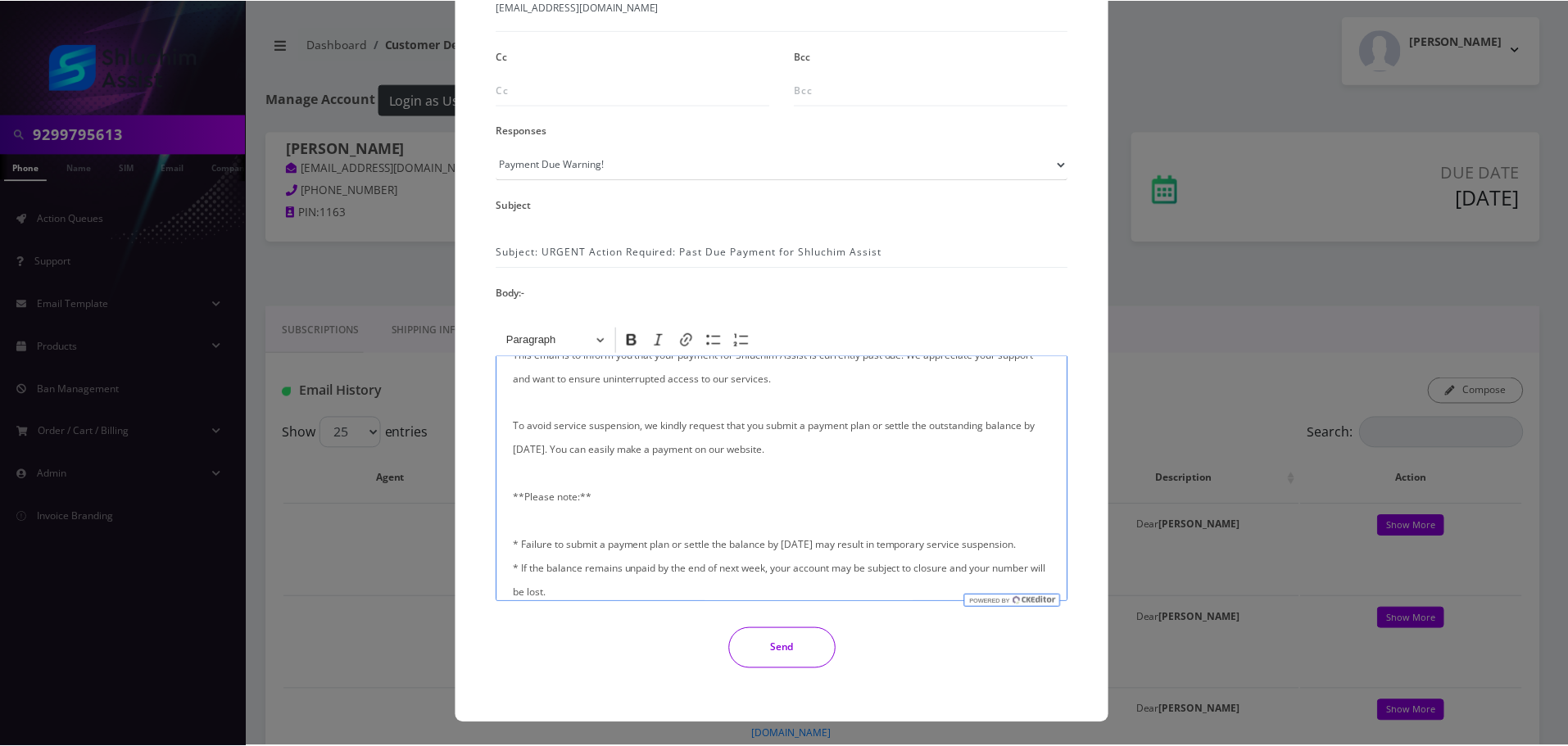
scroll to position [82, 0]
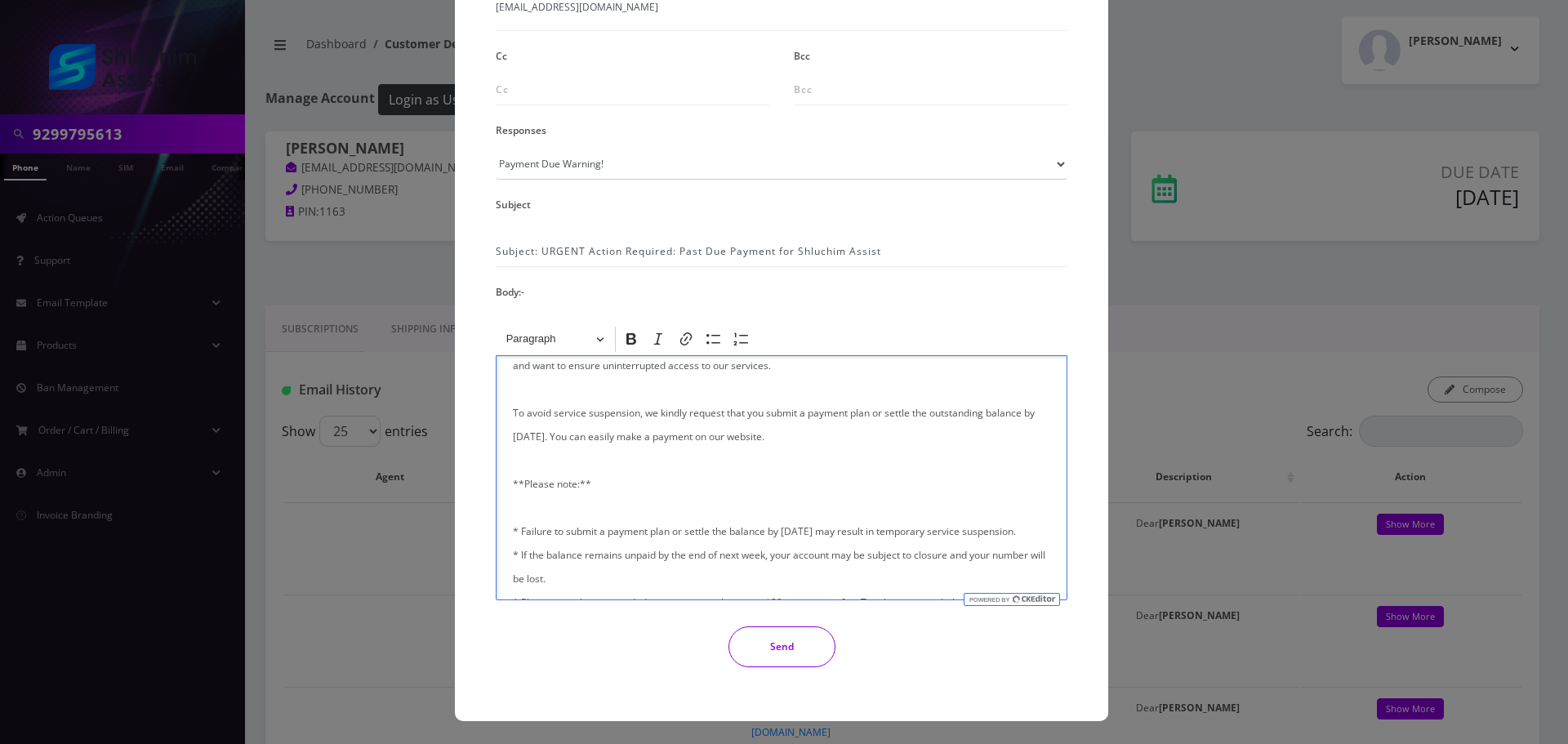
click at [778, 643] on button "Send" at bounding box center [782, 646] width 107 height 41
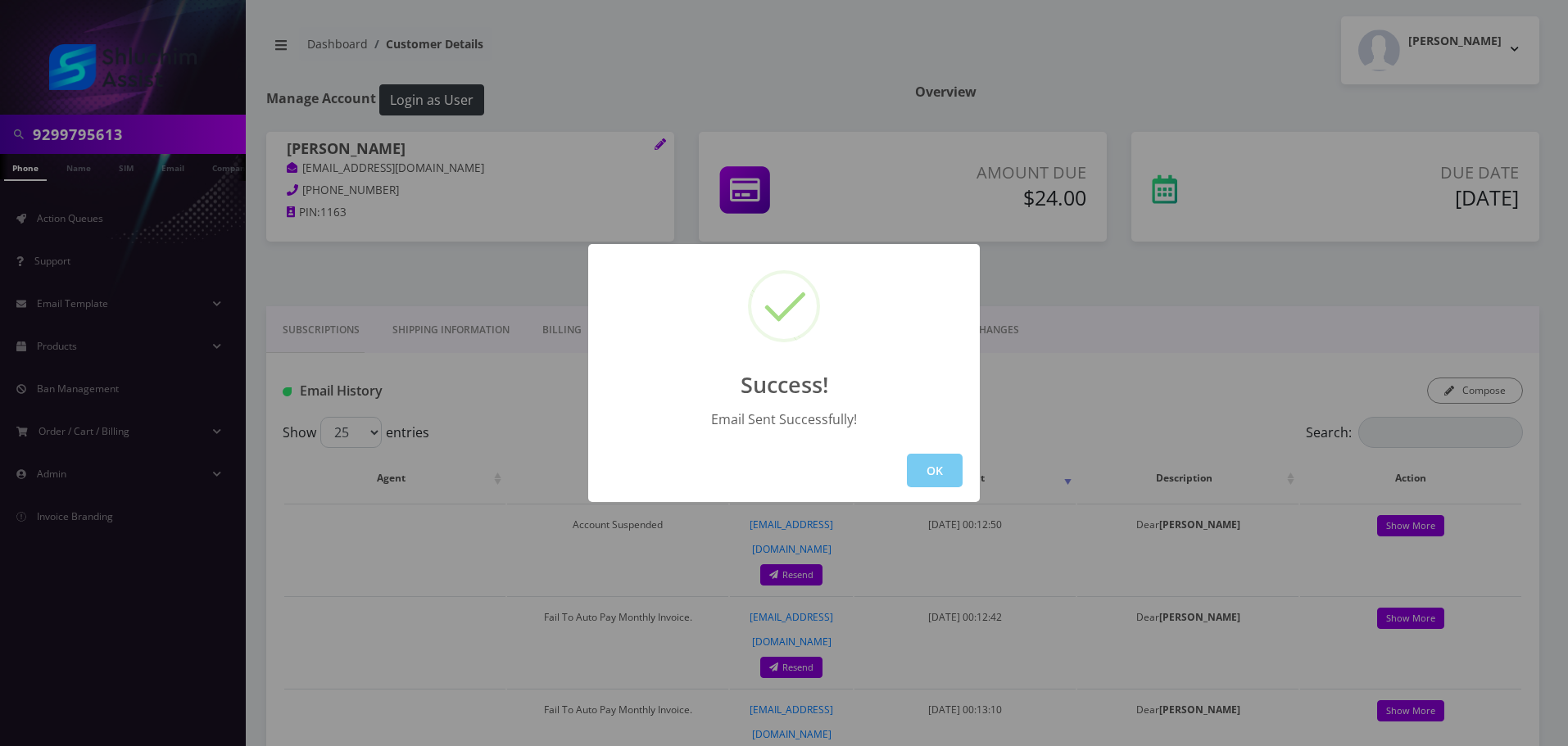
click at [941, 474] on button "OK" at bounding box center [935, 470] width 56 height 34
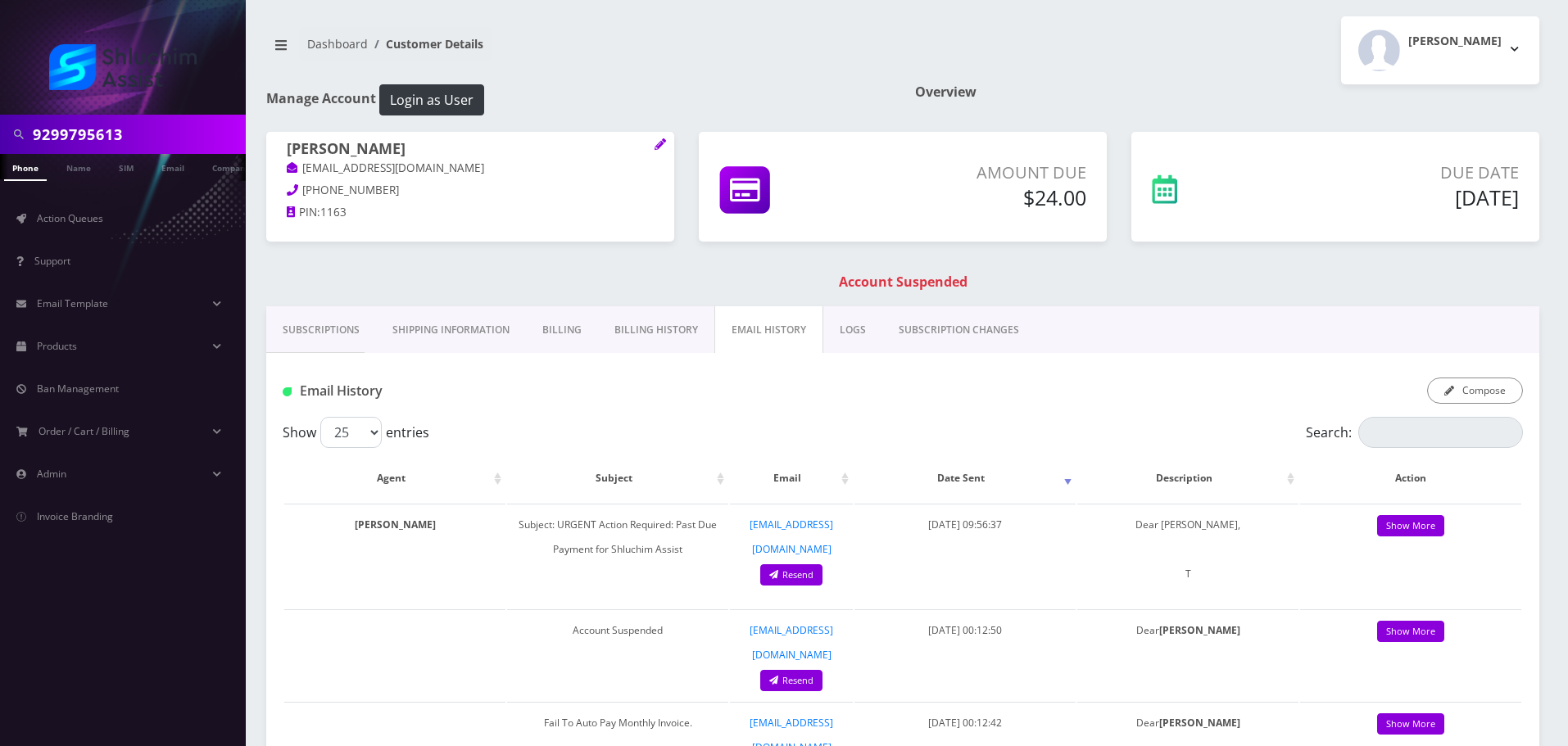
click at [135, 130] on input "9299795613" at bounding box center [137, 134] width 208 height 31
click at [587, 290] on h1 "Account Suspended" at bounding box center [902, 282] width 1264 height 16
click at [115, 218] on link "Action Queues" at bounding box center [123, 218] width 246 height 35
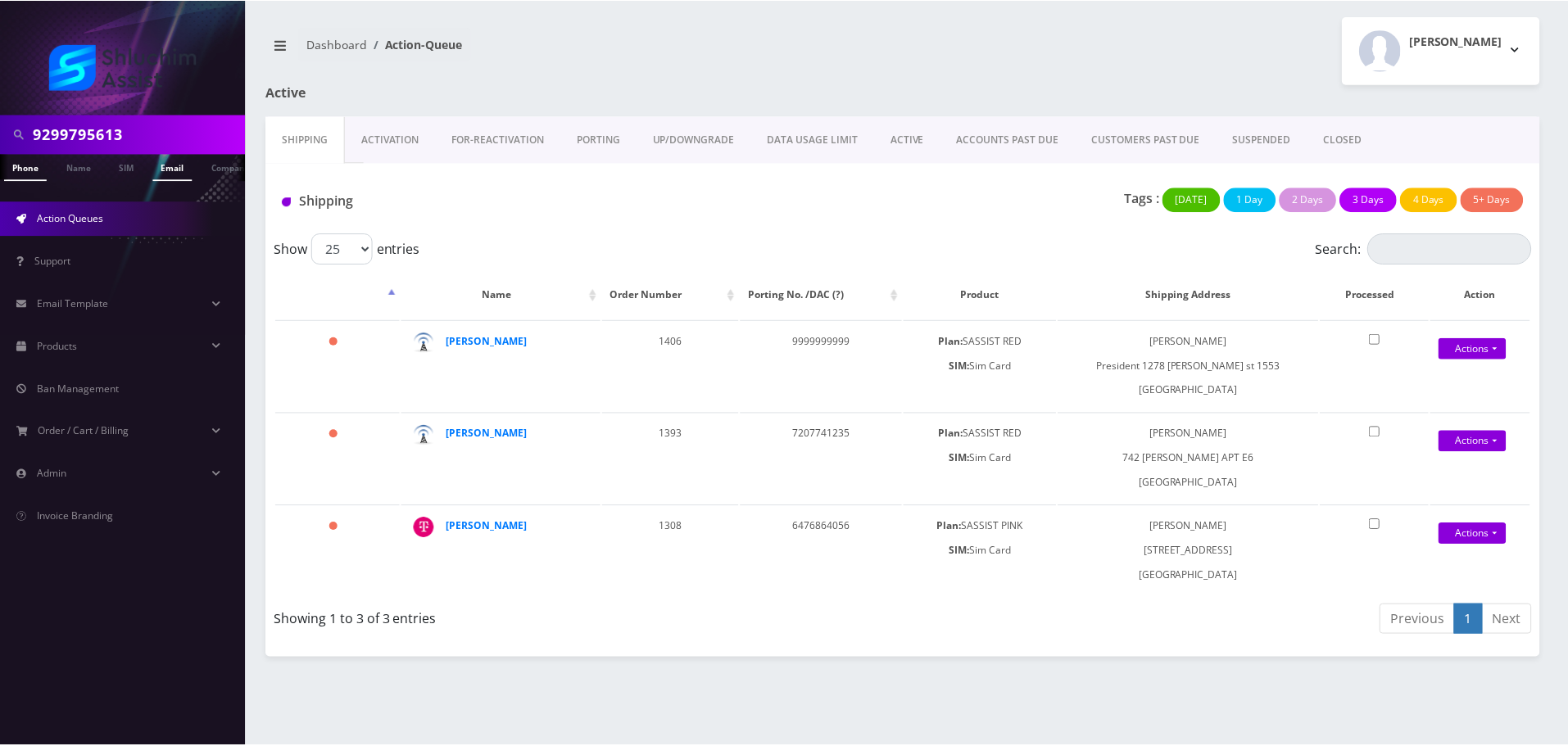
scroll to position [0, 8]
click at [193, 134] on input "9299795613" at bounding box center [137, 134] width 208 height 31
click at [902, 141] on link "ACTIVE" at bounding box center [909, 140] width 66 height 48
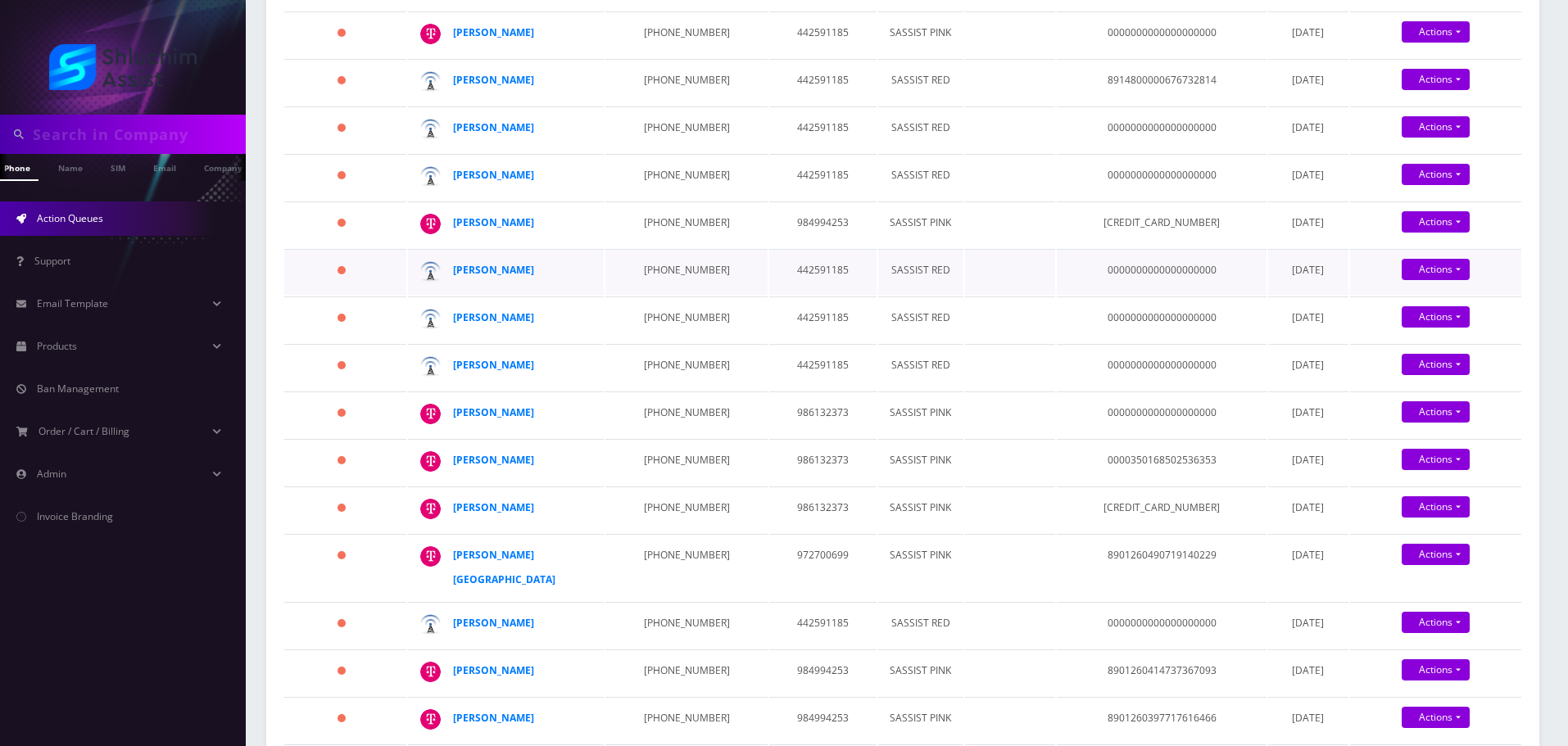
scroll to position [1228, 0]
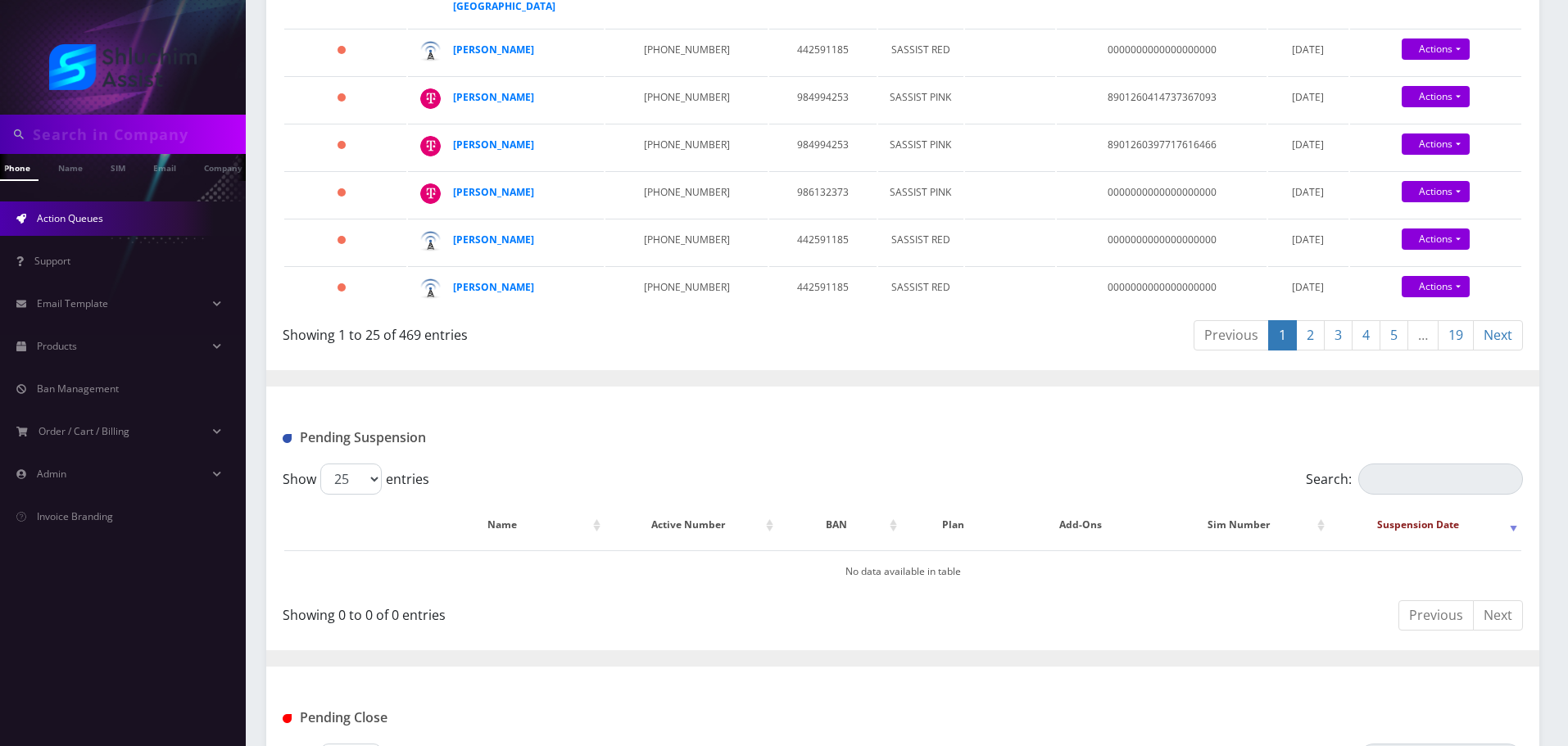
click at [1453, 350] on link "19" at bounding box center [1456, 335] width 36 height 31
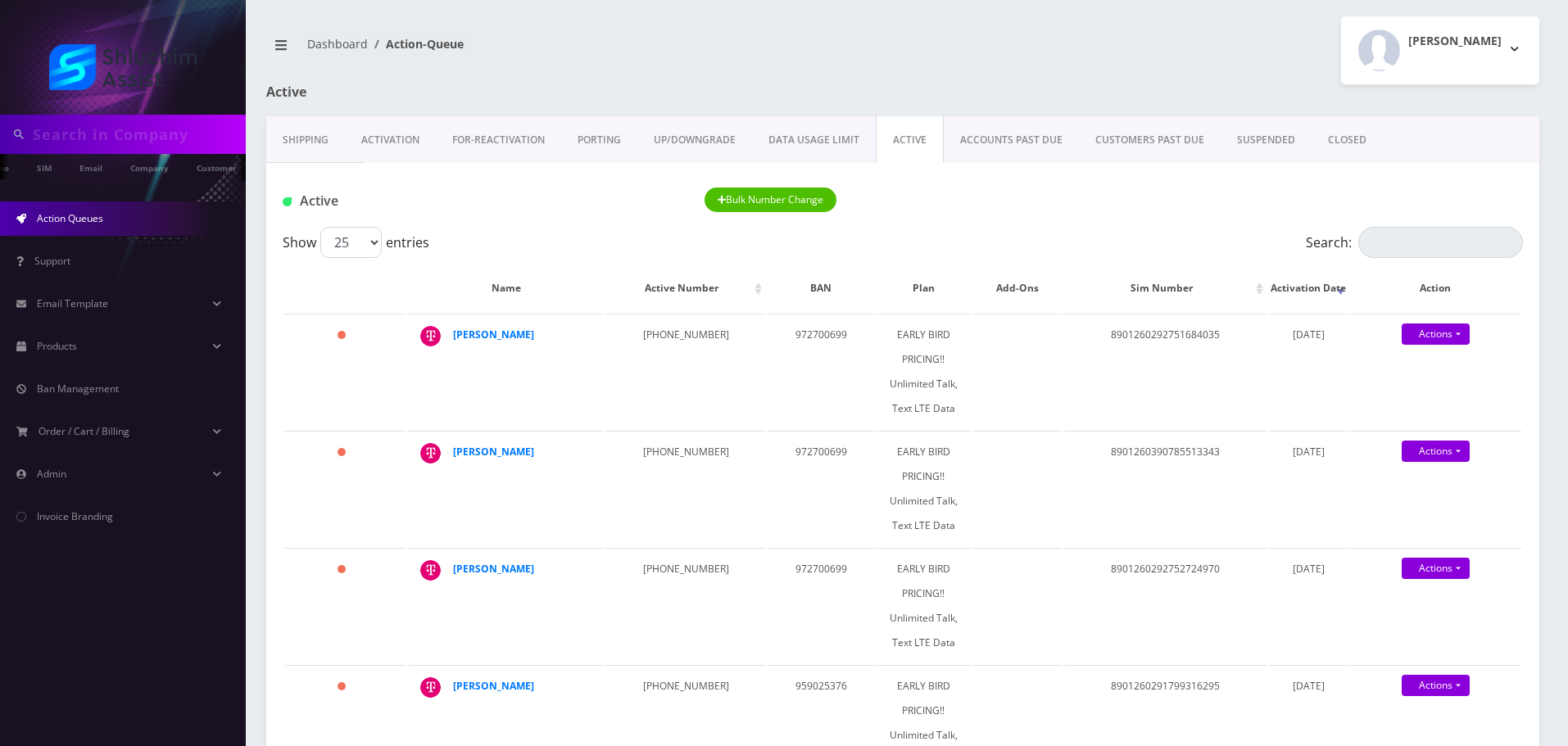
scroll to position [0, 90]
